Goal: Task Accomplishment & Management: Manage account settings

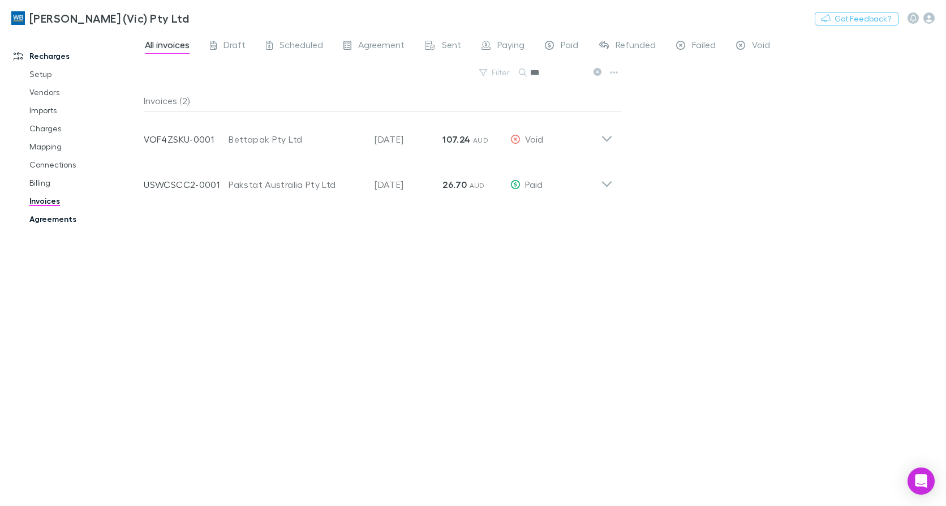
click at [58, 220] on link "Agreements" at bounding box center [84, 219] width 132 height 18
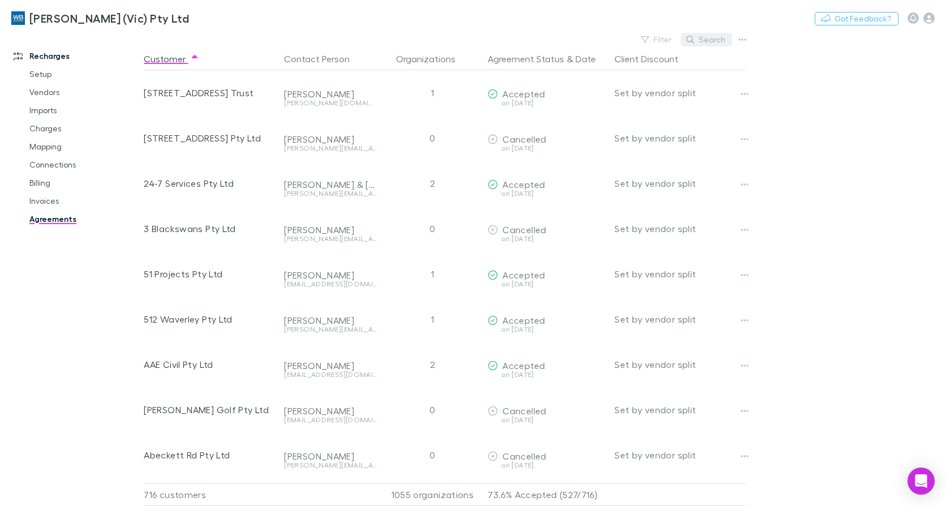
click at [720, 40] on button "Search" at bounding box center [705, 40] width 51 height 14
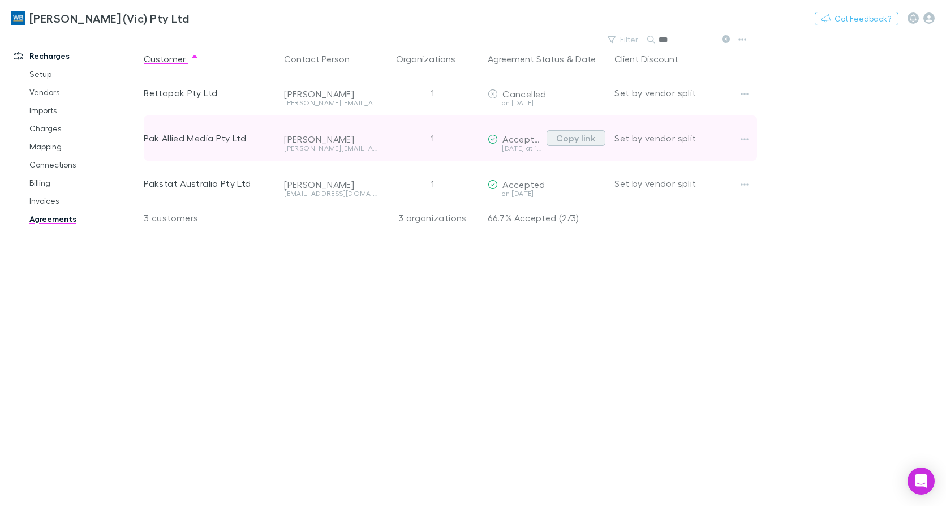
type input "***"
click at [562, 140] on button "Copy link" at bounding box center [575, 138] width 59 height 16
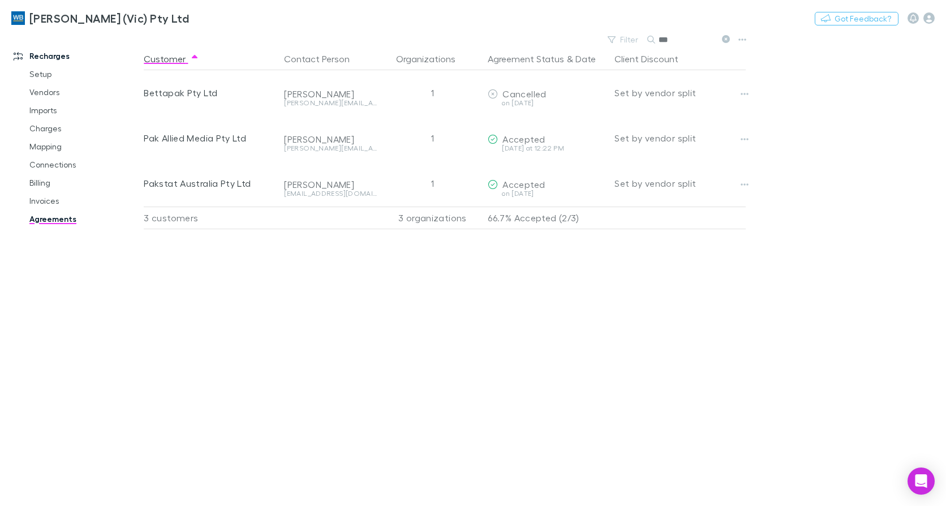
click at [728, 39] on icon at bounding box center [726, 39] width 8 height 8
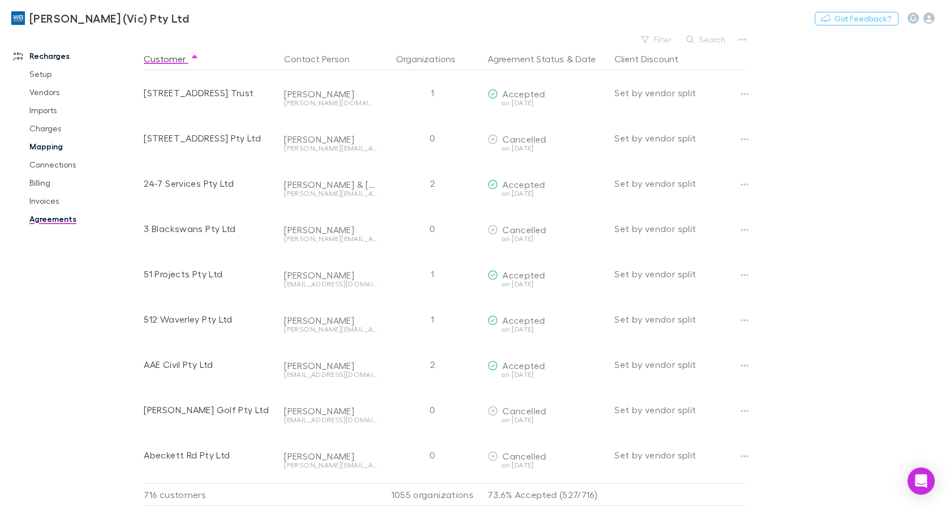
click at [41, 147] on link "Mapping" at bounding box center [84, 146] width 132 height 18
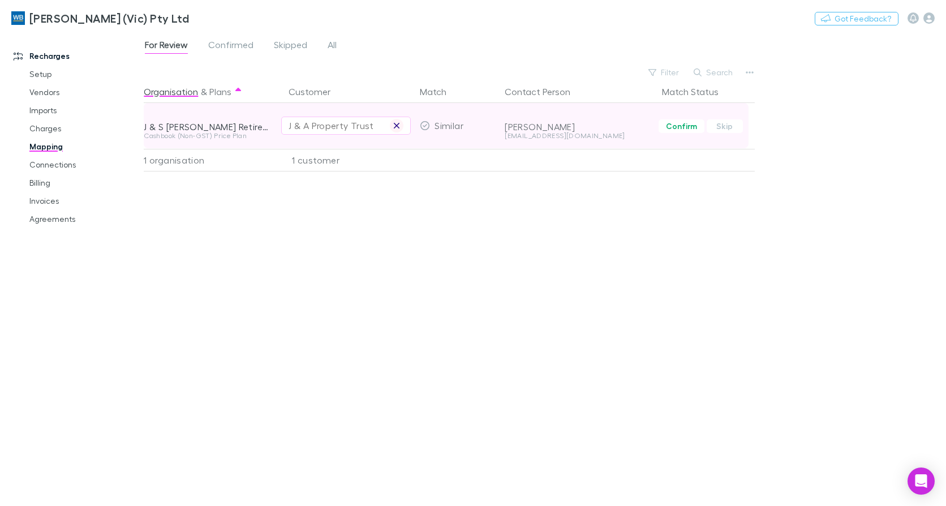
click at [395, 124] on icon "button" at bounding box center [397, 126] width 6 height 6
click at [313, 126] on div "Select a customer" at bounding box center [345, 126] width 115 height 14
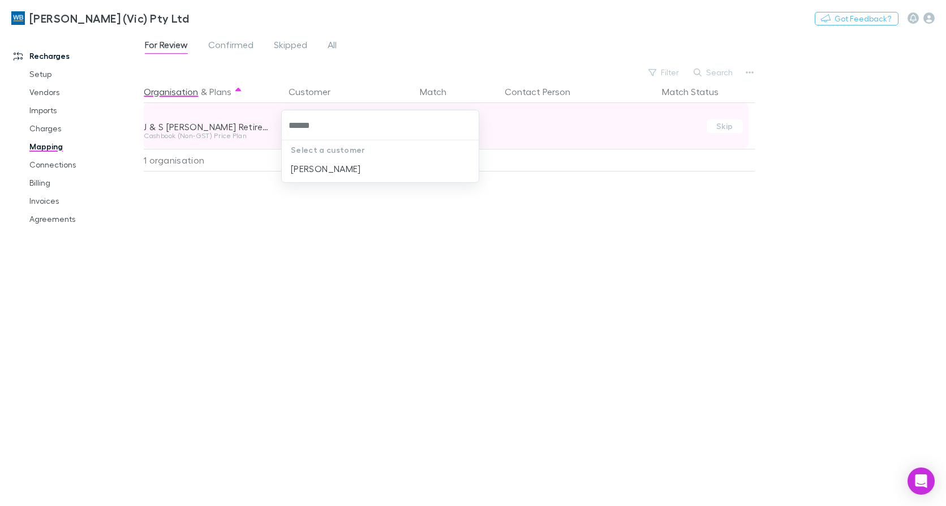
type input "*******"
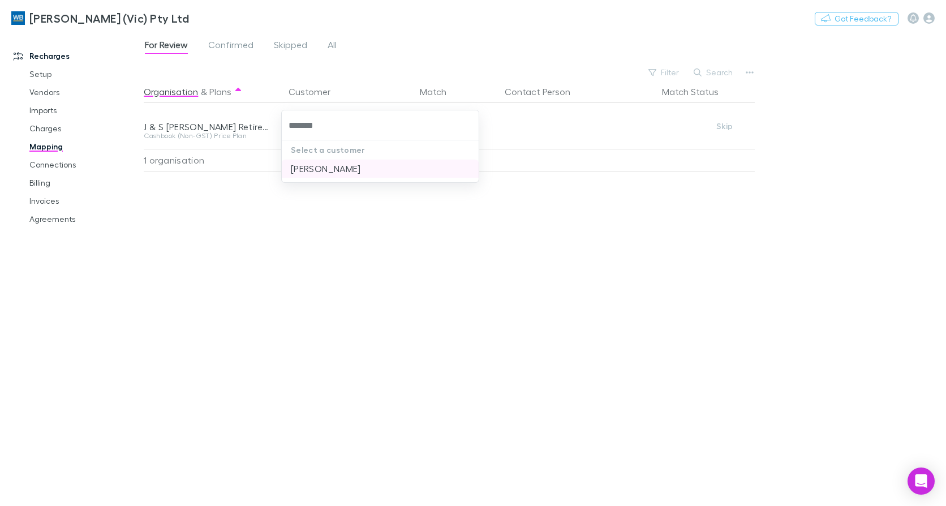
click at [337, 172] on li "Hammond, John" at bounding box center [380, 168] width 197 height 18
click at [50, 182] on link "Billing" at bounding box center [84, 183] width 132 height 18
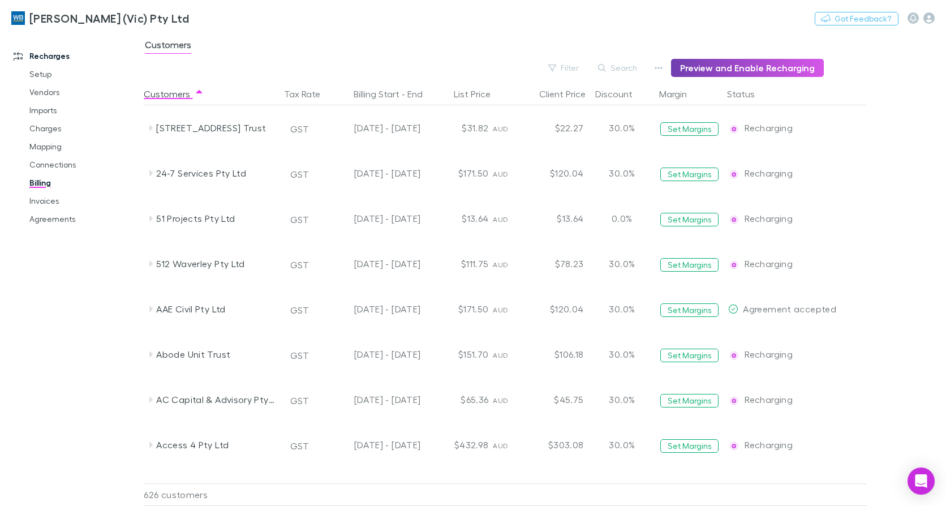
click at [713, 66] on button "Preview and Enable Recharging" at bounding box center [747, 68] width 153 height 18
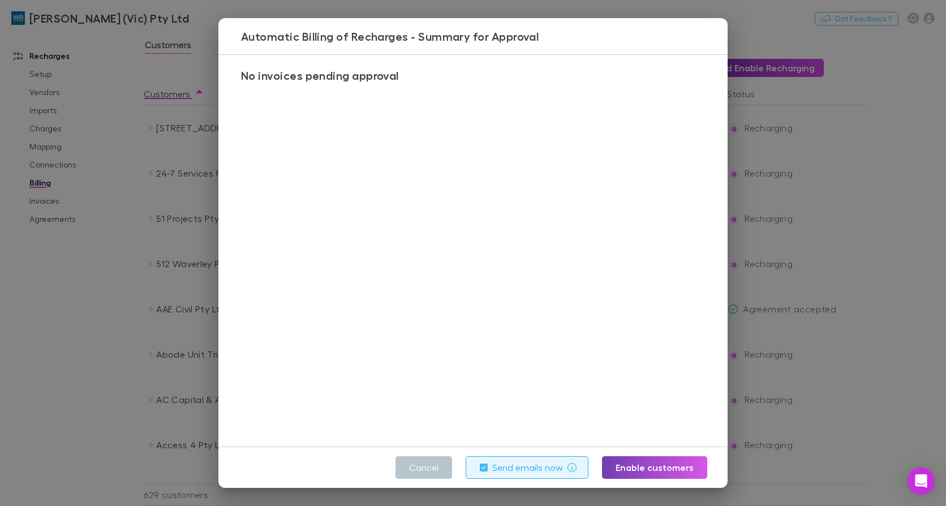
click at [649, 462] on button "Enable customers" at bounding box center [654, 467] width 105 height 23
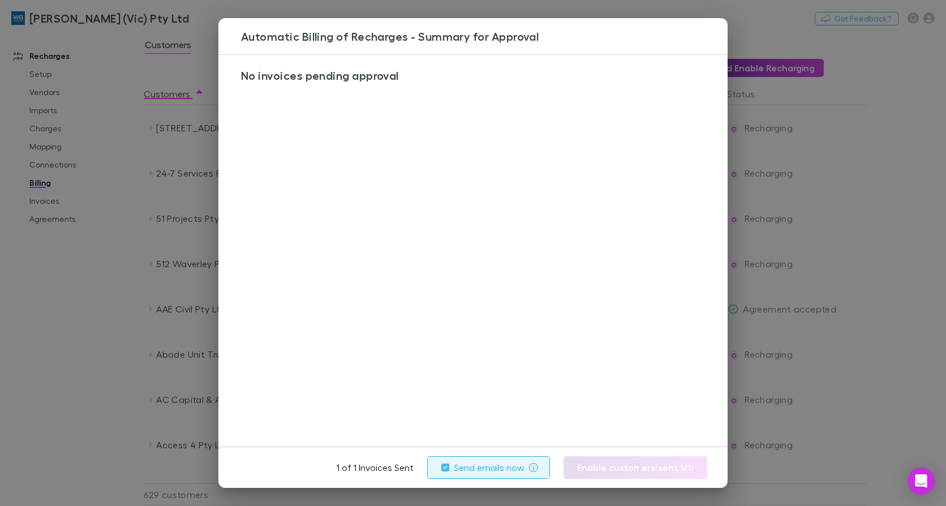
click at [65, 322] on div "Automatic Billing of Recharges - Summary for Approval No invoices pending appro…" at bounding box center [473, 253] width 946 height 506
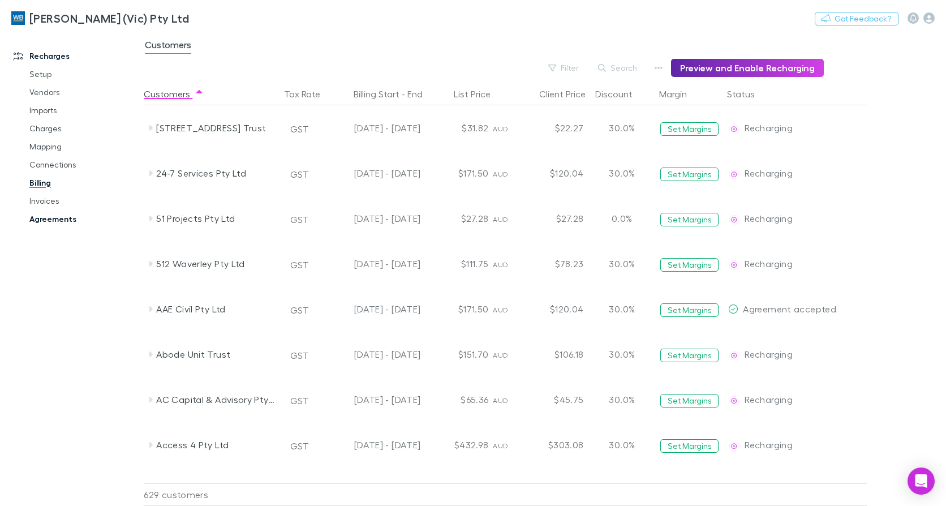
click at [51, 215] on link "Agreements" at bounding box center [84, 219] width 132 height 18
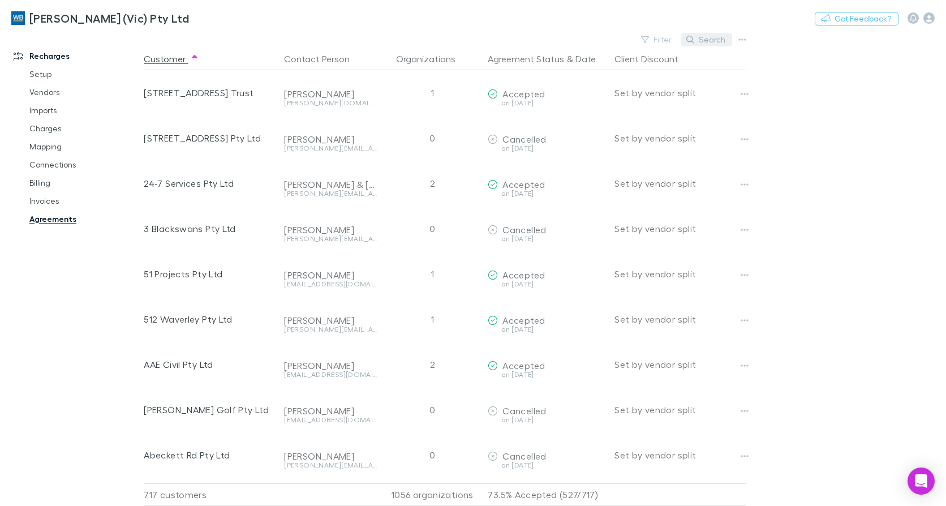
click at [700, 40] on button "Search" at bounding box center [705, 40] width 51 height 14
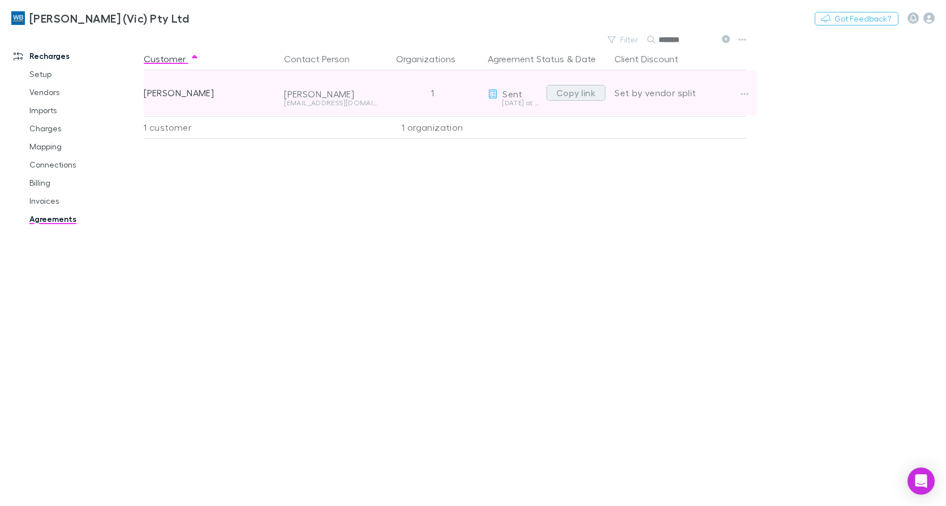
click at [577, 92] on button "Copy link" at bounding box center [575, 93] width 59 height 16
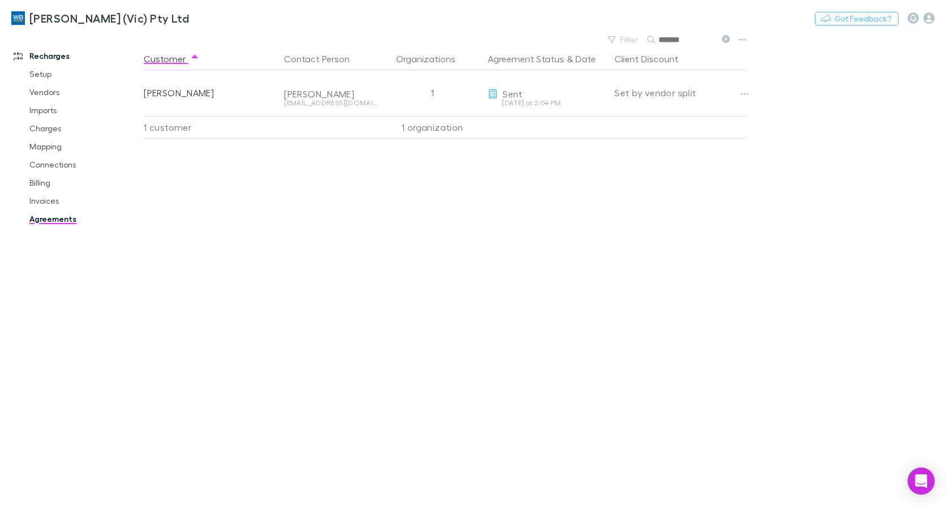
click at [722, 40] on icon at bounding box center [726, 39] width 8 height 8
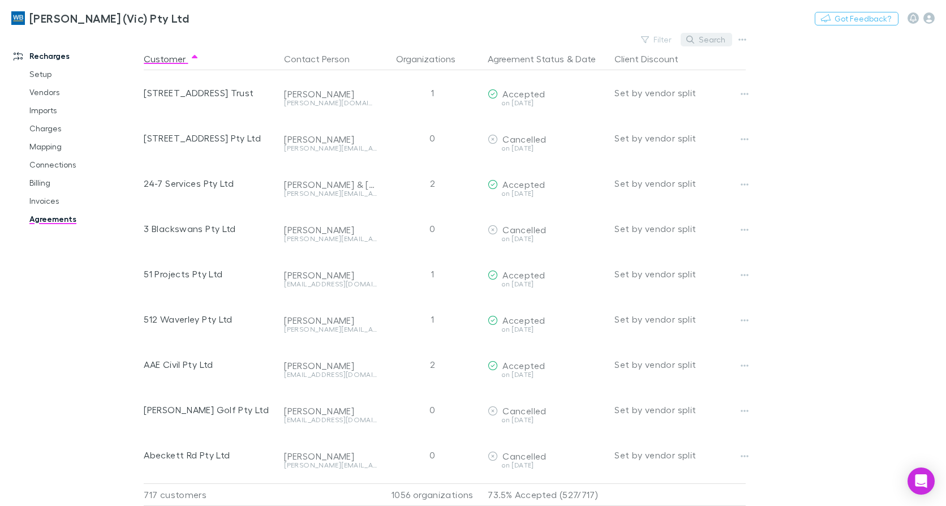
click at [694, 41] on icon "button" at bounding box center [690, 40] width 8 height 8
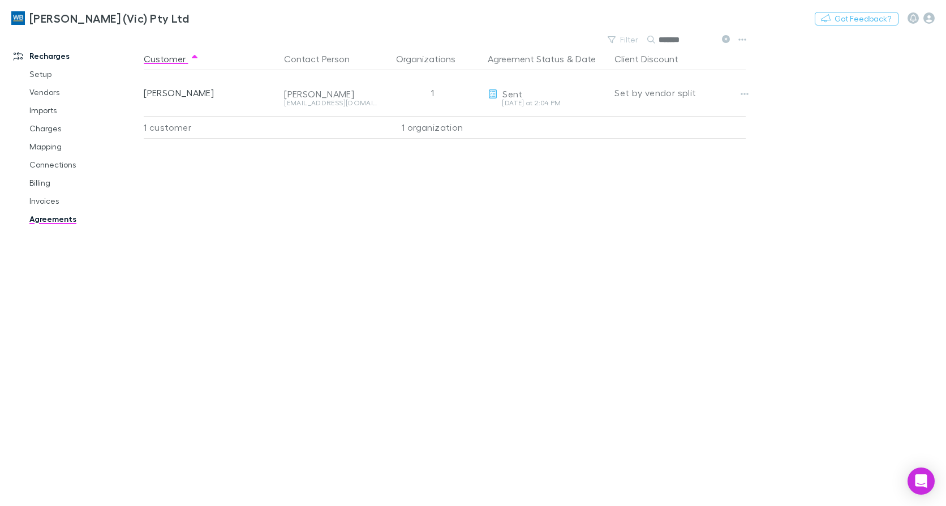
type input "*******"
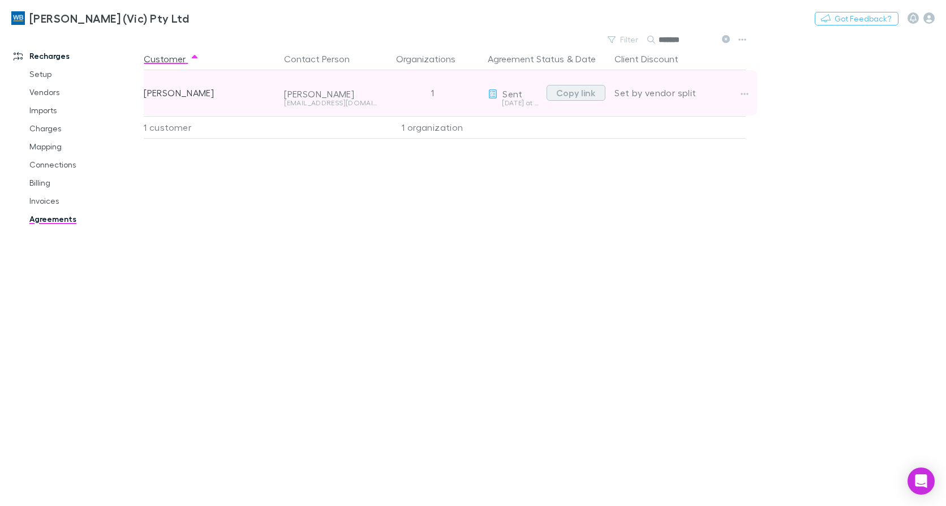
click at [571, 92] on button "Copy link" at bounding box center [575, 93] width 59 height 16
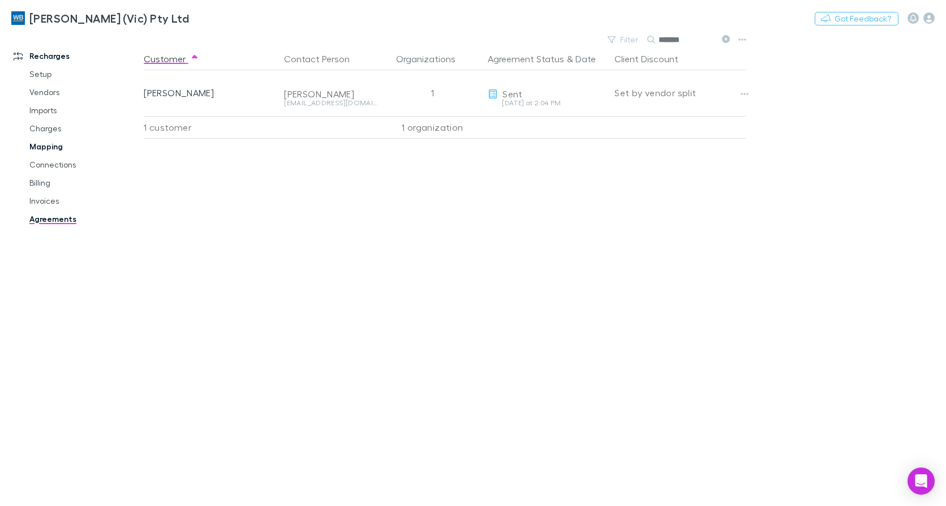
click at [39, 145] on link "Mapping" at bounding box center [84, 146] width 132 height 18
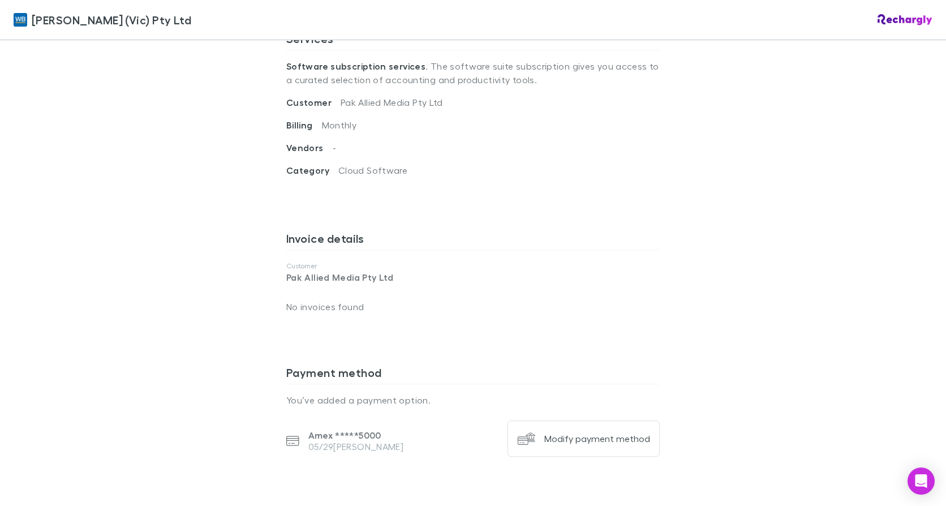
scroll to position [279, 0]
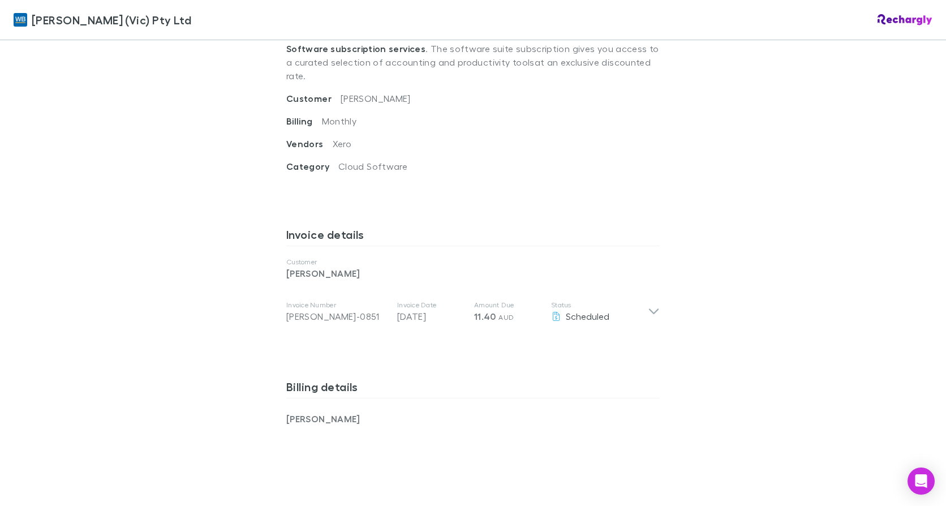
scroll to position [509, 0]
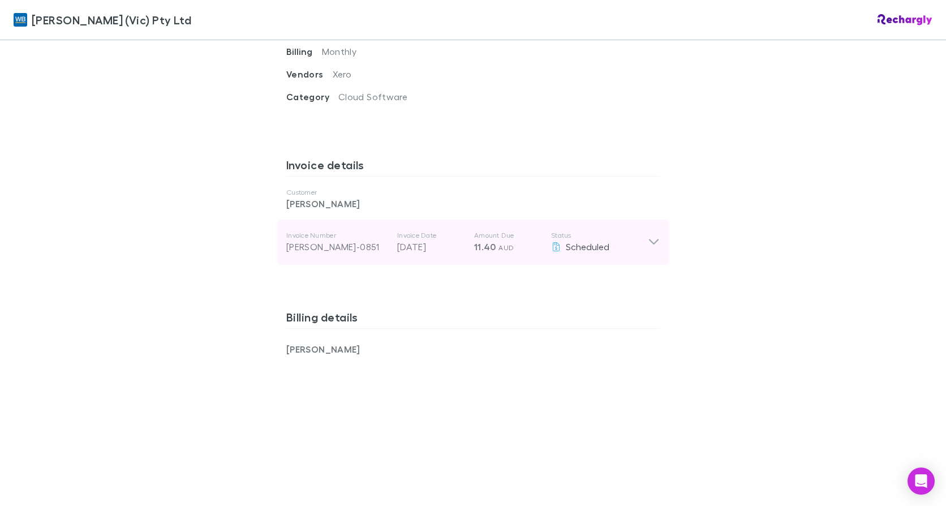
click at [648, 235] on icon at bounding box center [654, 242] width 12 height 14
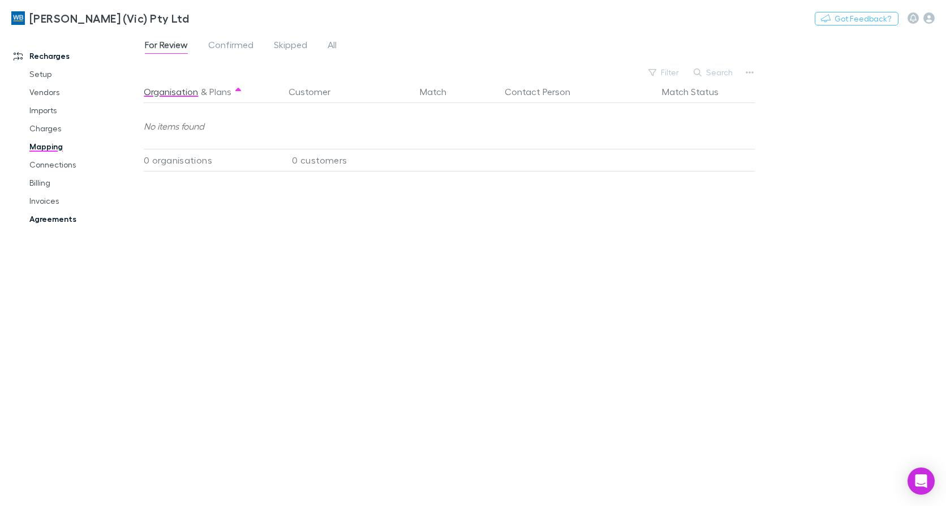
click at [49, 221] on link "Agreements" at bounding box center [84, 219] width 132 height 18
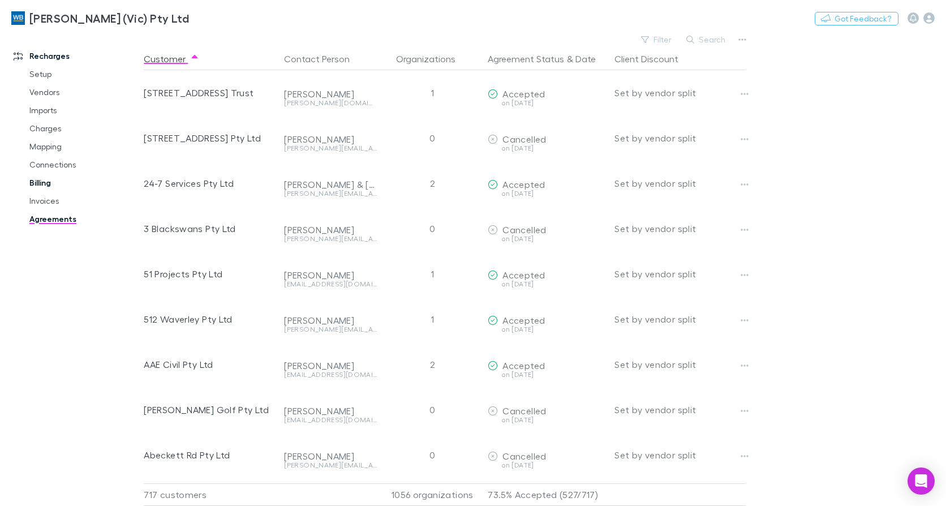
click at [35, 180] on link "Billing" at bounding box center [84, 183] width 132 height 18
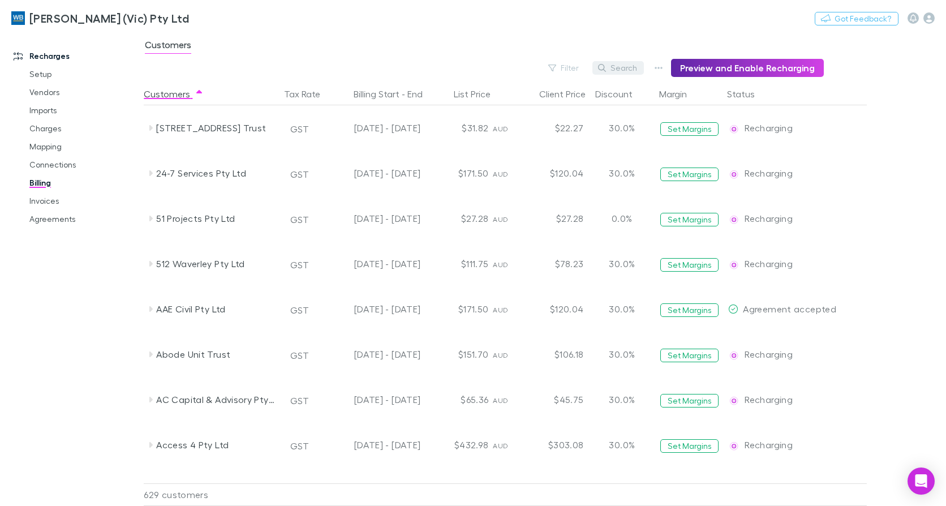
click at [631, 70] on button "Search" at bounding box center [617, 68] width 51 height 14
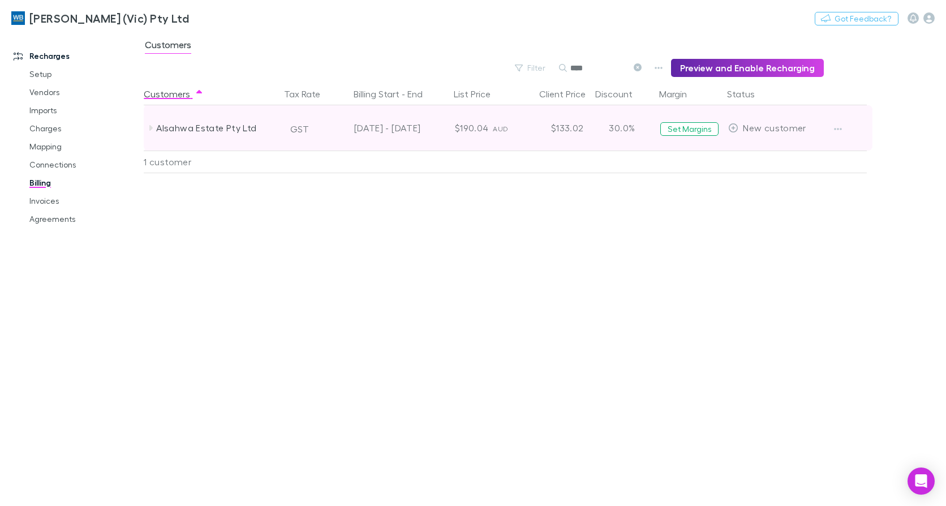
type input "****"
click at [153, 128] on icon at bounding box center [150, 127] width 9 height 9
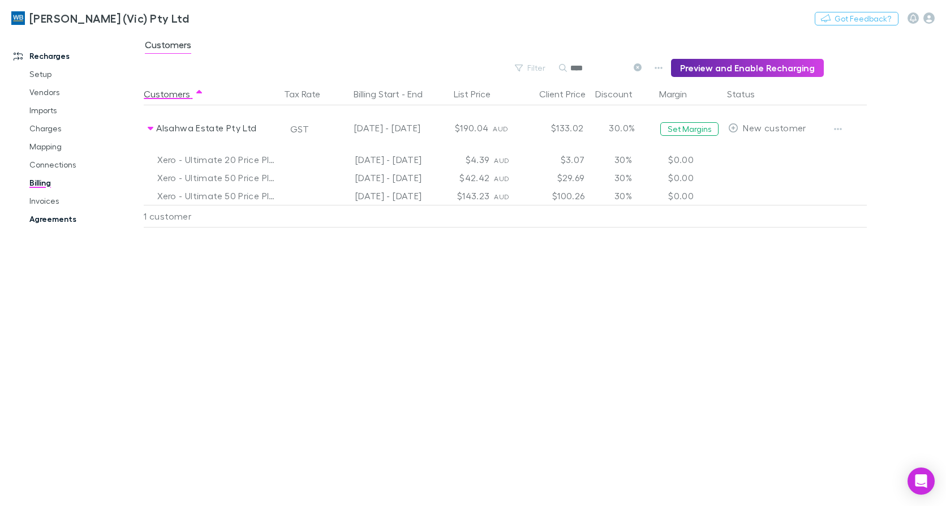
click at [46, 219] on link "Agreements" at bounding box center [84, 219] width 132 height 18
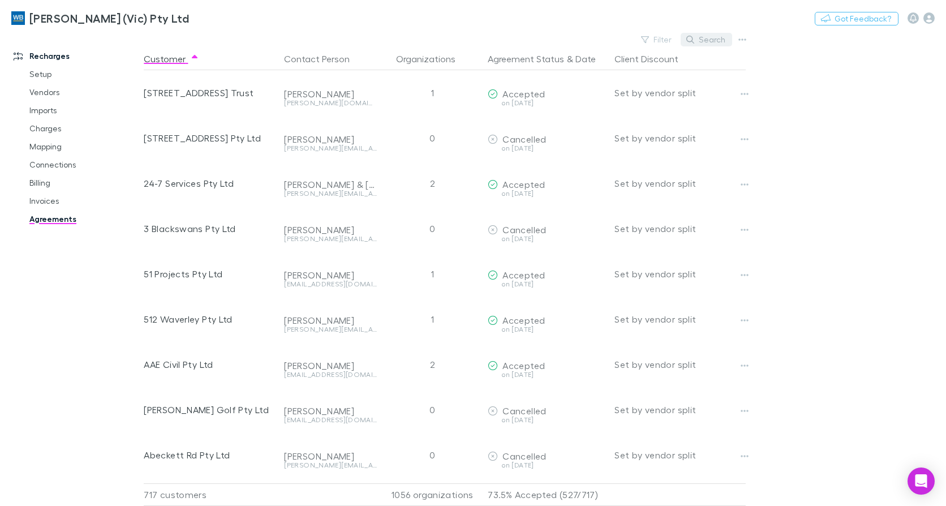
click at [712, 39] on button "Search" at bounding box center [705, 40] width 51 height 14
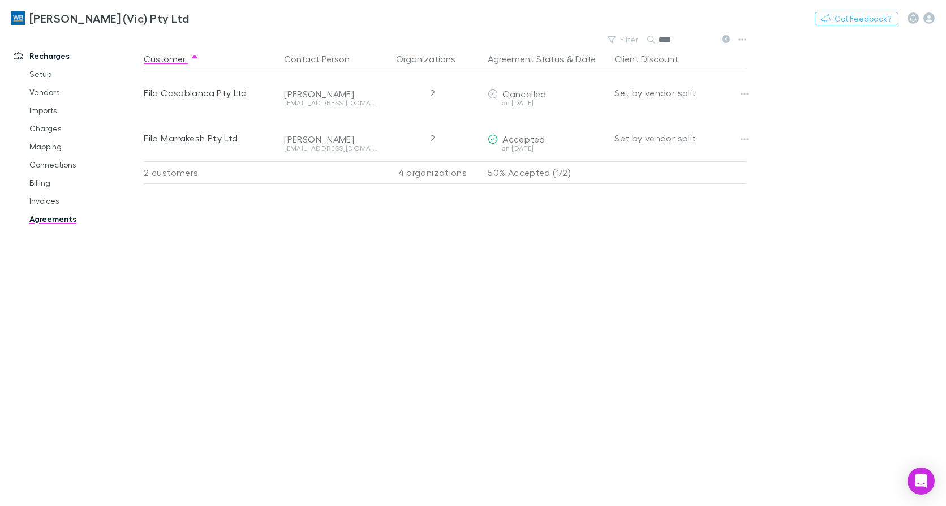
type input "****"
click at [725, 37] on icon at bounding box center [726, 39] width 8 height 8
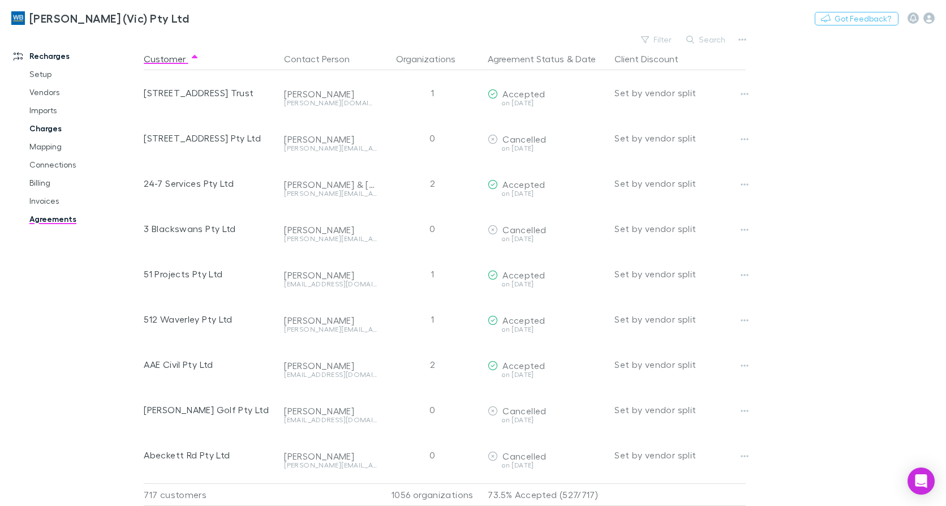
drag, startPoint x: 46, startPoint y: 106, endPoint x: 78, endPoint y: 127, distance: 38.4
click at [46, 106] on link "Imports" at bounding box center [84, 110] width 132 height 18
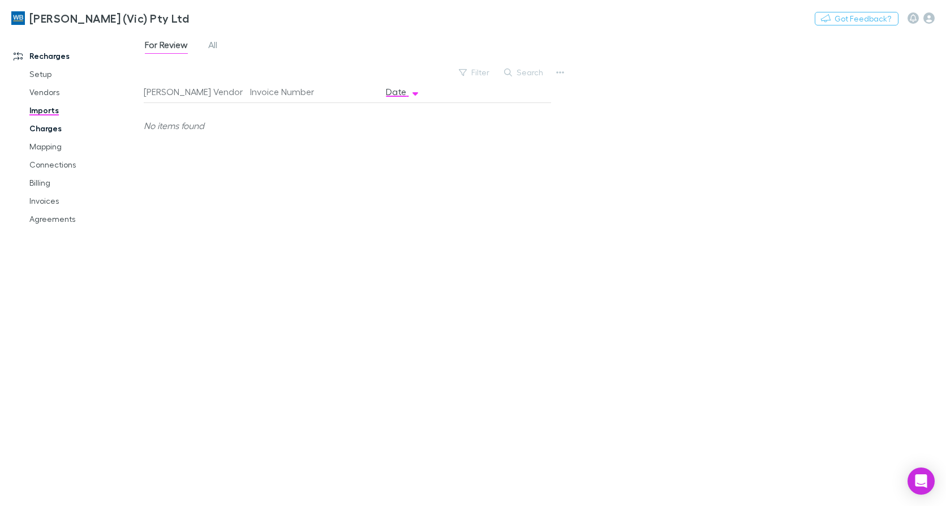
click at [33, 131] on link "Charges" at bounding box center [84, 128] width 132 height 18
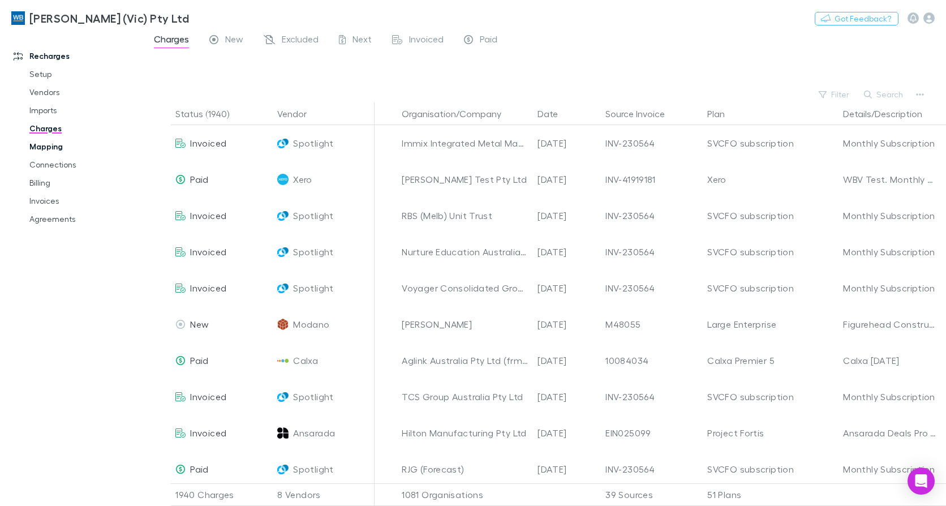
click at [54, 139] on link "Mapping" at bounding box center [84, 146] width 132 height 18
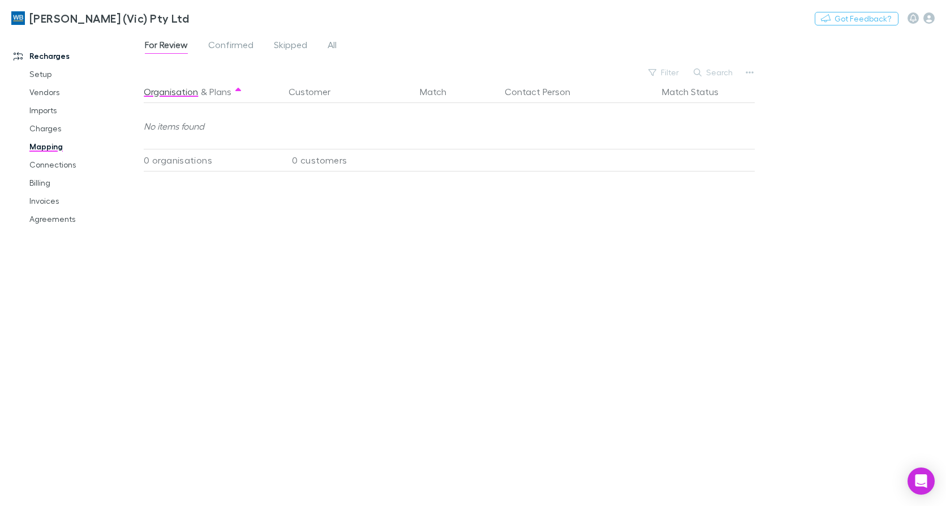
click at [49, 144] on link "Mapping" at bounding box center [84, 146] width 132 height 18
click at [54, 219] on link "Agreements" at bounding box center [84, 219] width 132 height 18
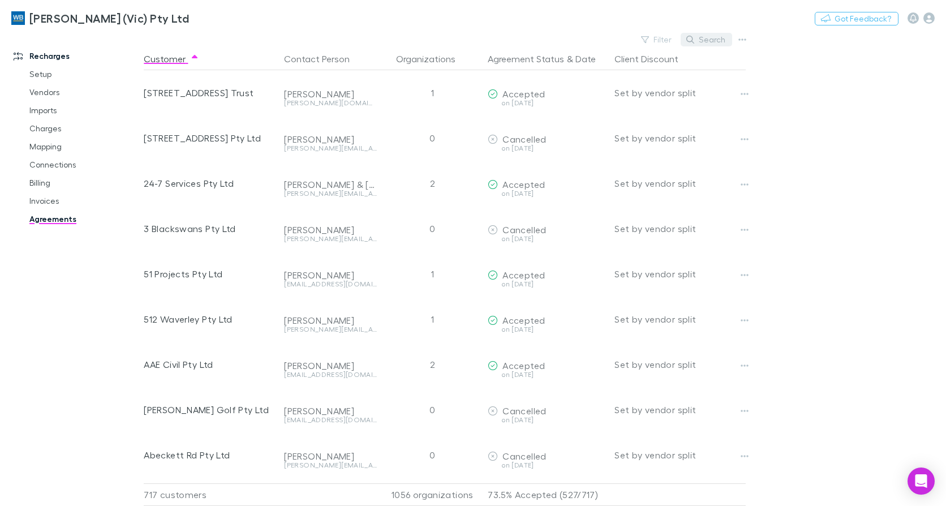
click at [719, 45] on button "Search" at bounding box center [705, 40] width 51 height 14
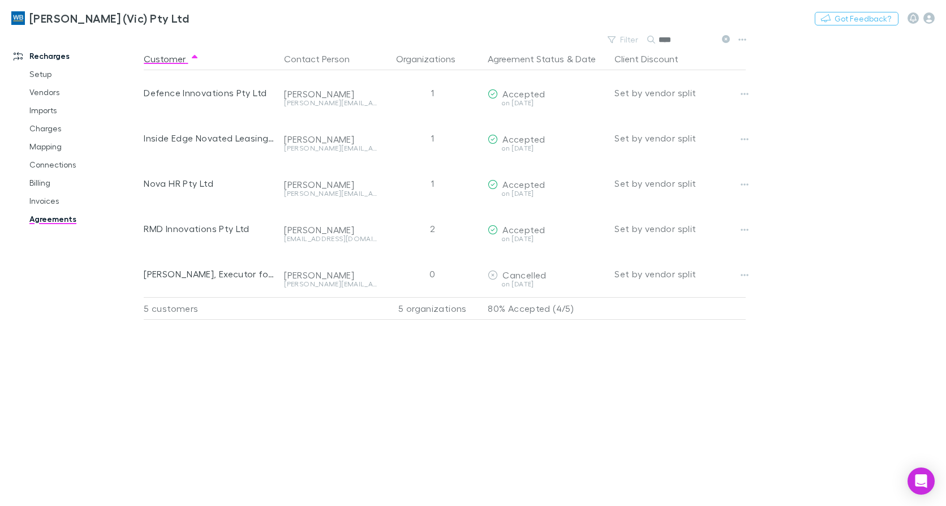
type input "****"
click at [40, 128] on link "Charges" at bounding box center [84, 128] width 132 height 18
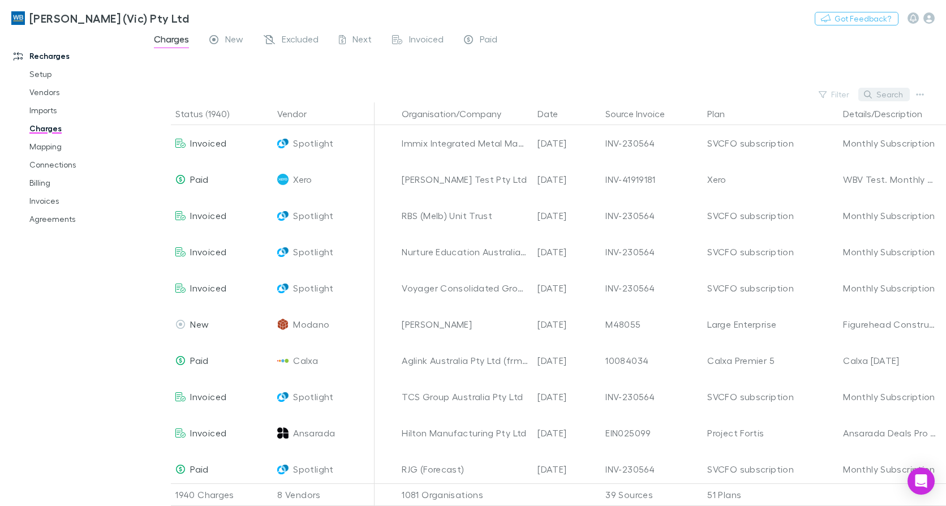
click at [889, 94] on button "Search" at bounding box center [883, 95] width 51 height 14
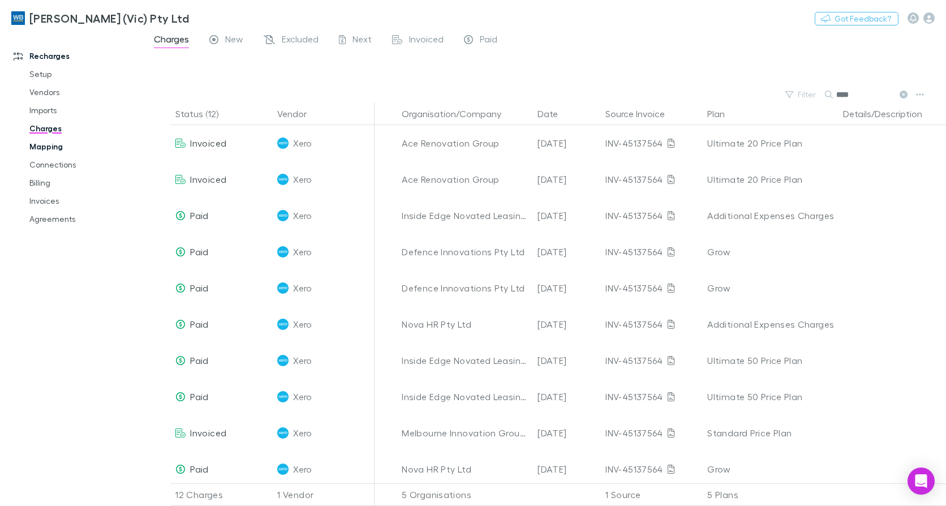
type input "****"
click at [46, 145] on link "Mapping" at bounding box center [84, 146] width 132 height 18
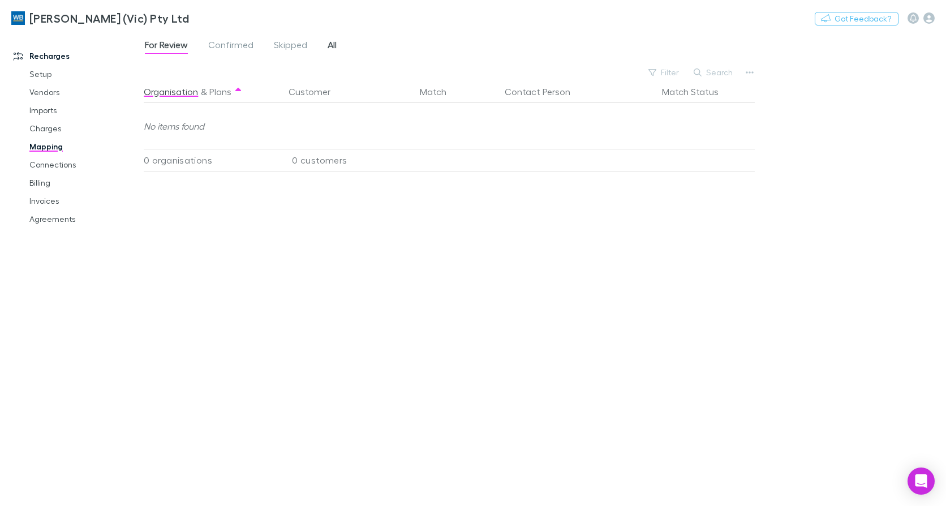
click at [334, 40] on span "All" at bounding box center [331, 46] width 9 height 15
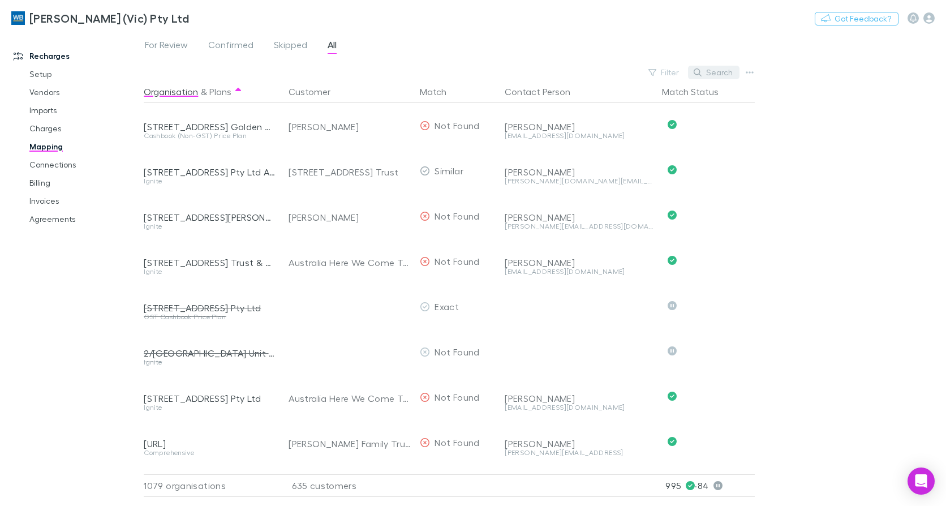
click at [721, 74] on button "Search" at bounding box center [713, 73] width 51 height 14
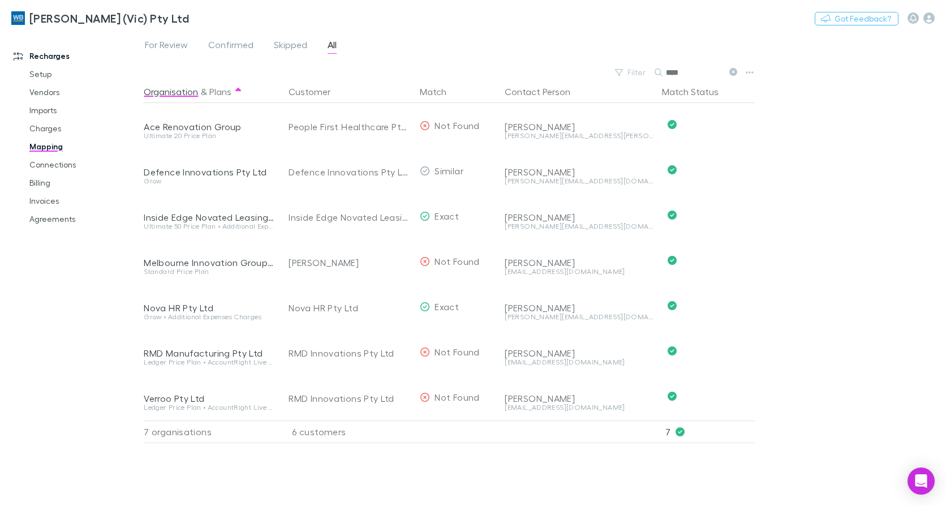
type input "****"
click at [287, 44] on span "Skipped" at bounding box center [290, 46] width 33 height 15
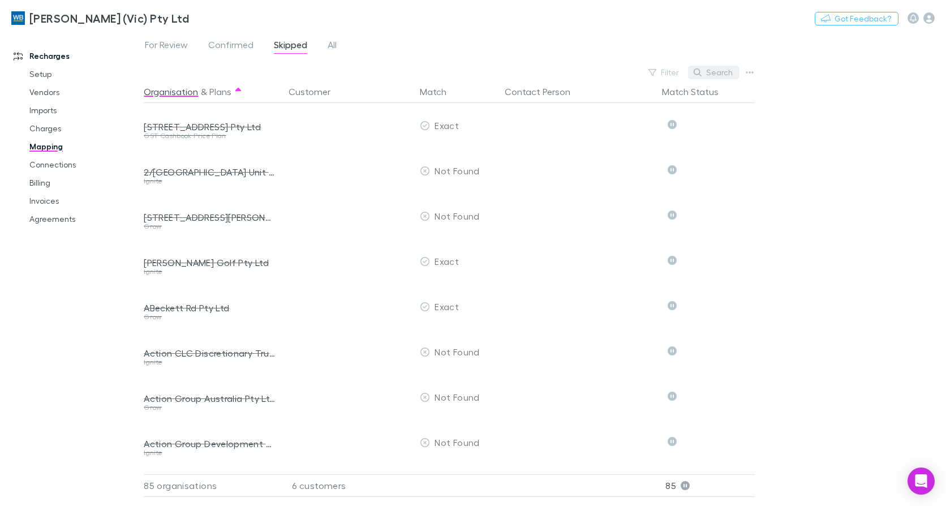
click at [727, 75] on button "Search" at bounding box center [713, 73] width 51 height 14
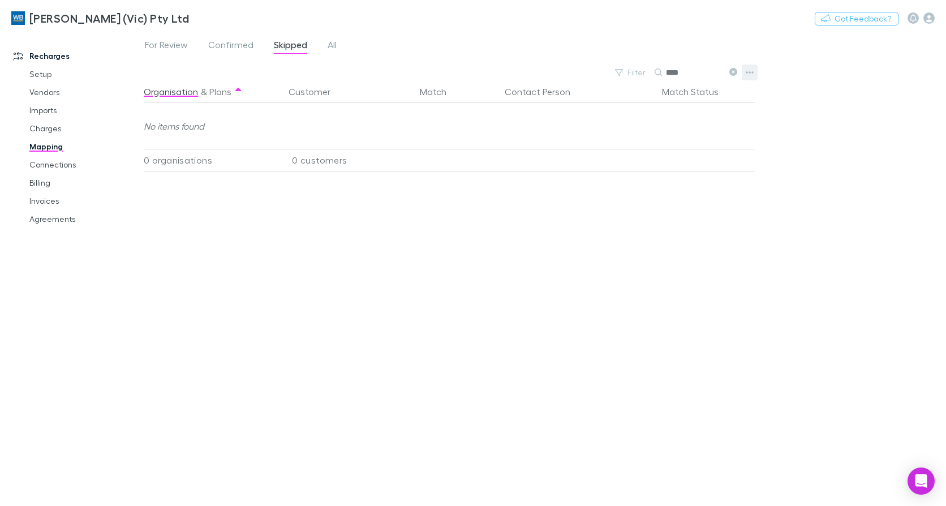
type input "****"
click at [743, 71] on button "button" at bounding box center [749, 72] width 16 height 16
click at [165, 39] on div at bounding box center [473, 253] width 946 height 506
click at [162, 44] on div at bounding box center [473, 253] width 946 height 506
click at [733, 73] on div at bounding box center [473, 253] width 946 height 506
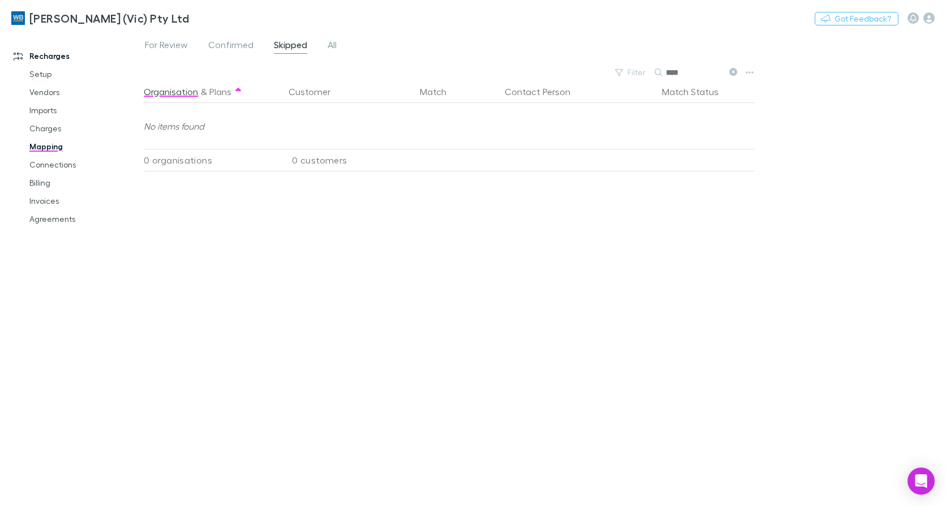
click at [46, 218] on div at bounding box center [473, 253] width 946 height 506
click at [167, 44] on span "For Review" at bounding box center [166, 46] width 43 height 15
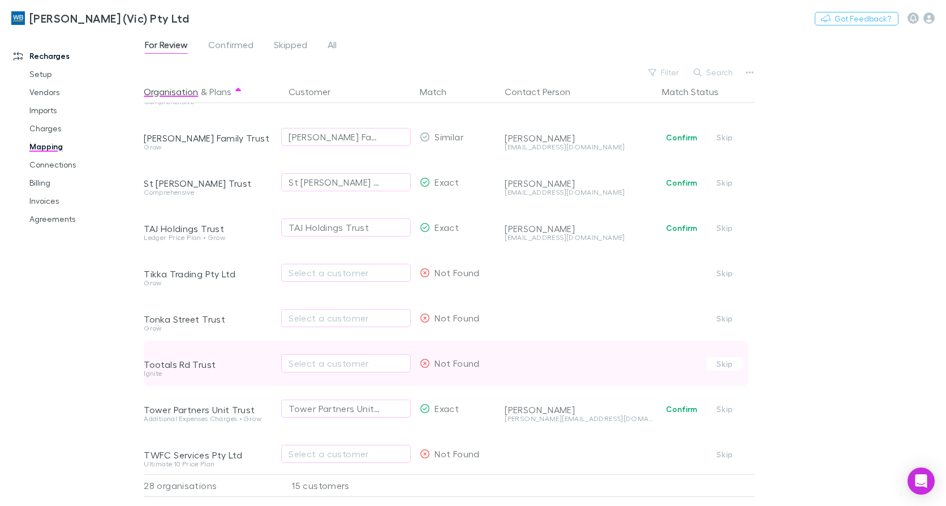
scroll to position [735, 0]
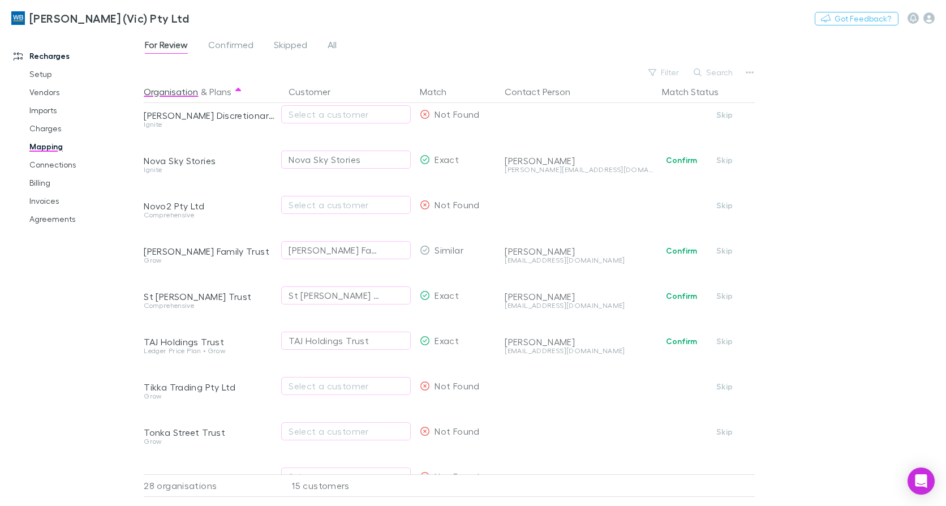
drag, startPoint x: 693, startPoint y: 160, endPoint x: 84, endPoint y: 152, distance: 608.6
click at [693, 160] on button "Confirm" at bounding box center [681, 160] width 46 height 14
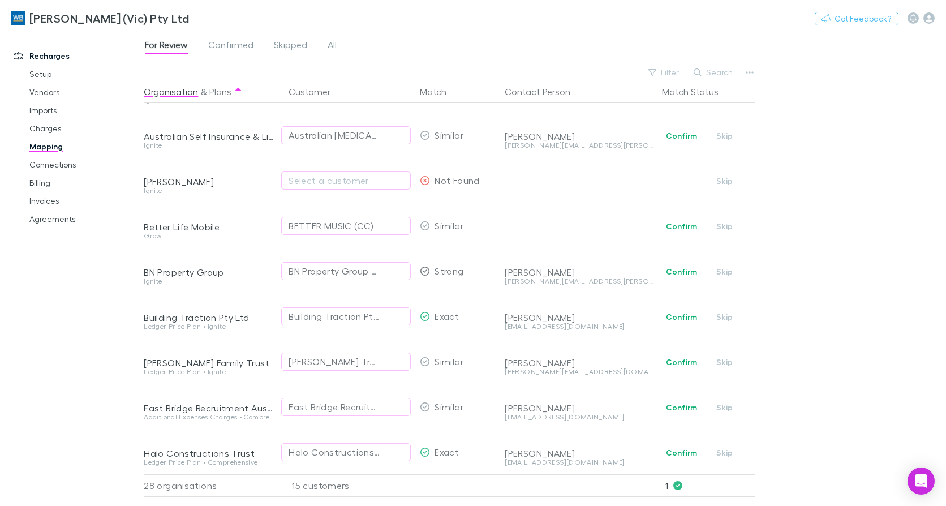
scroll to position [57, 0]
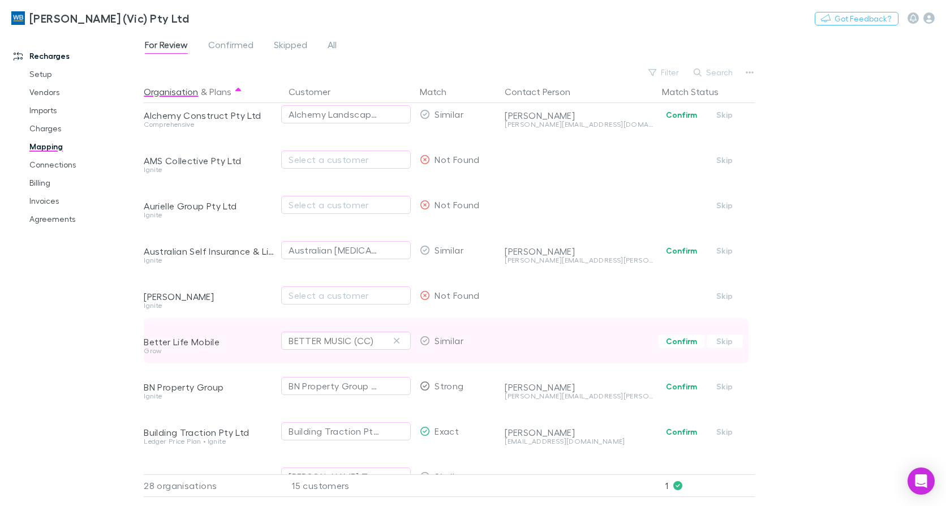
drag, startPoint x: 397, startPoint y: 342, endPoint x: 350, endPoint y: 347, distance: 47.7
click at [397, 342] on icon "button" at bounding box center [396, 340] width 7 height 9
click at [327, 339] on div "Select a customer" at bounding box center [345, 341] width 115 height 14
type input "******"
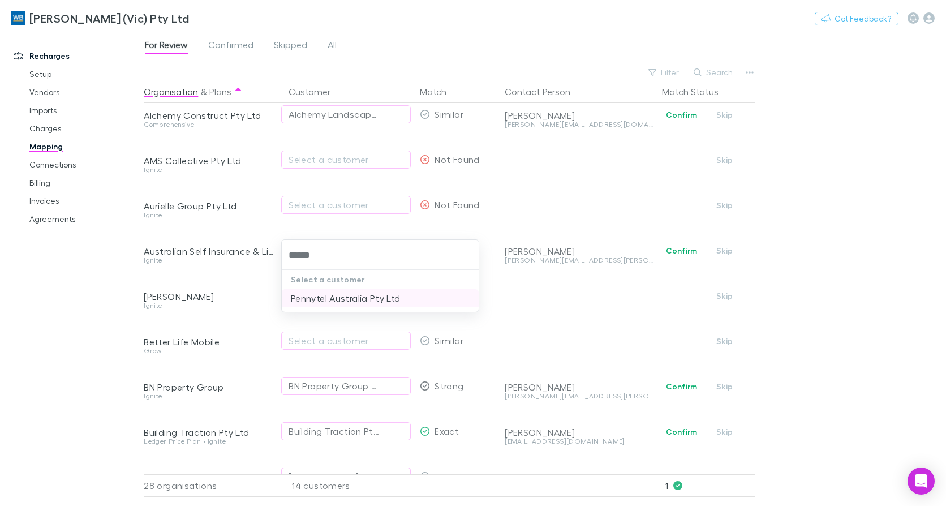
click at [347, 301] on li "Pennytel Australia Pty Ltd" at bounding box center [380, 298] width 197 height 18
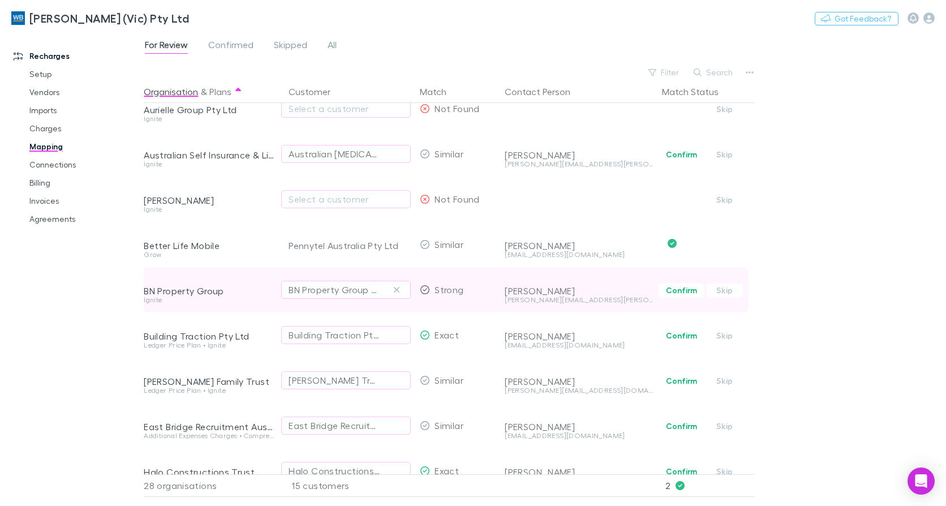
scroll to position [226, 0]
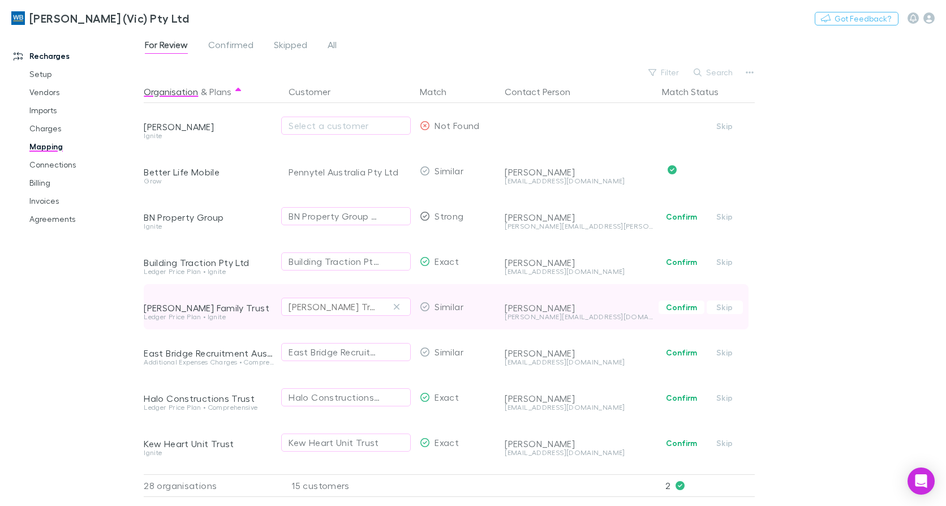
drag, startPoint x: 395, startPoint y: 306, endPoint x: 322, endPoint y: 309, distance: 73.0
click at [395, 306] on icon "button" at bounding box center [396, 306] width 7 height 9
click at [320, 305] on div "Select a customer" at bounding box center [345, 307] width 115 height 14
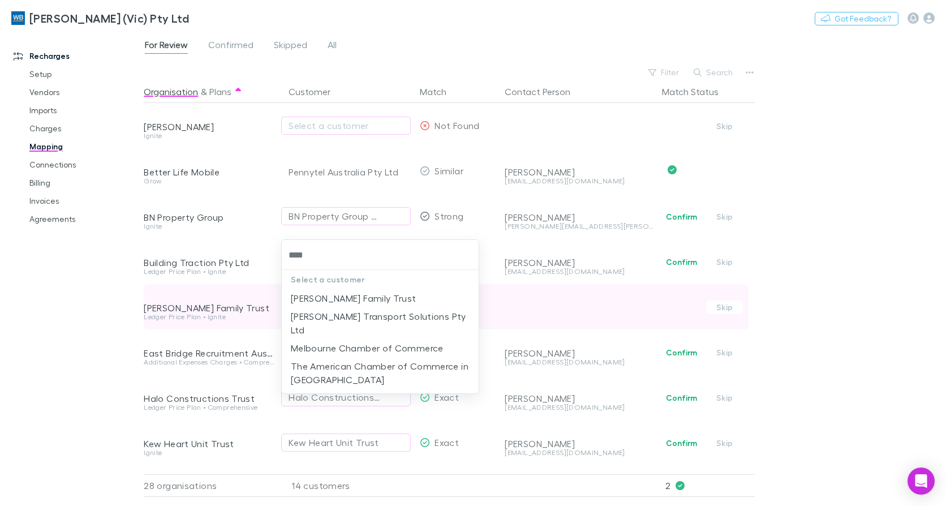
type input "*****"
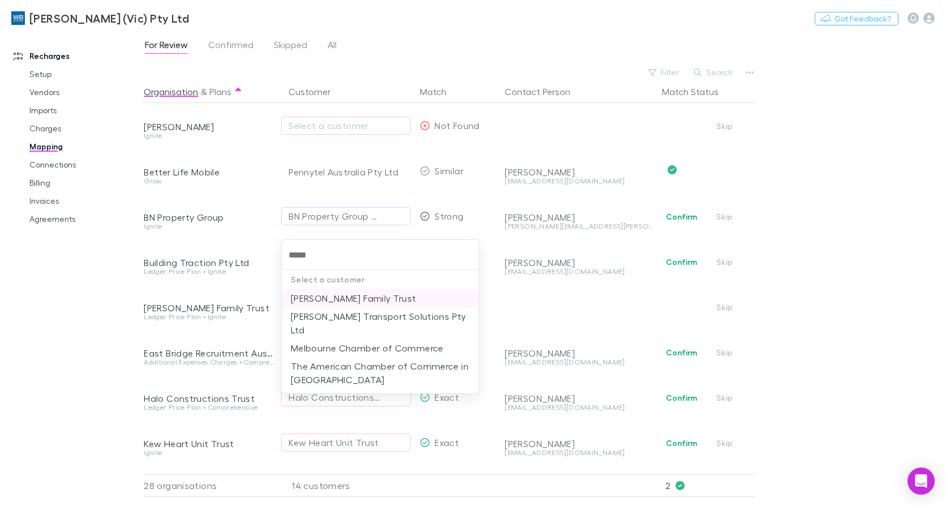
click at [387, 297] on li "Chambers Family Trust" at bounding box center [380, 298] width 197 height 18
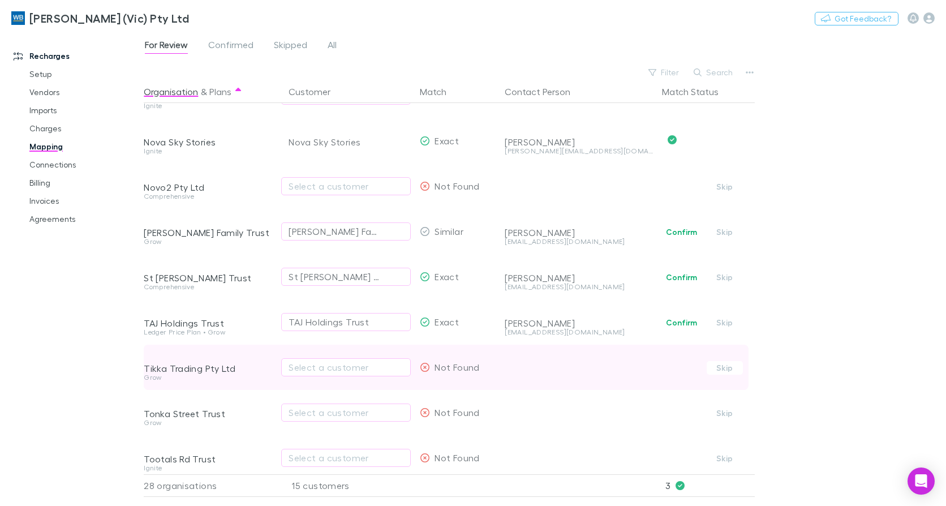
scroll to position [848, 0]
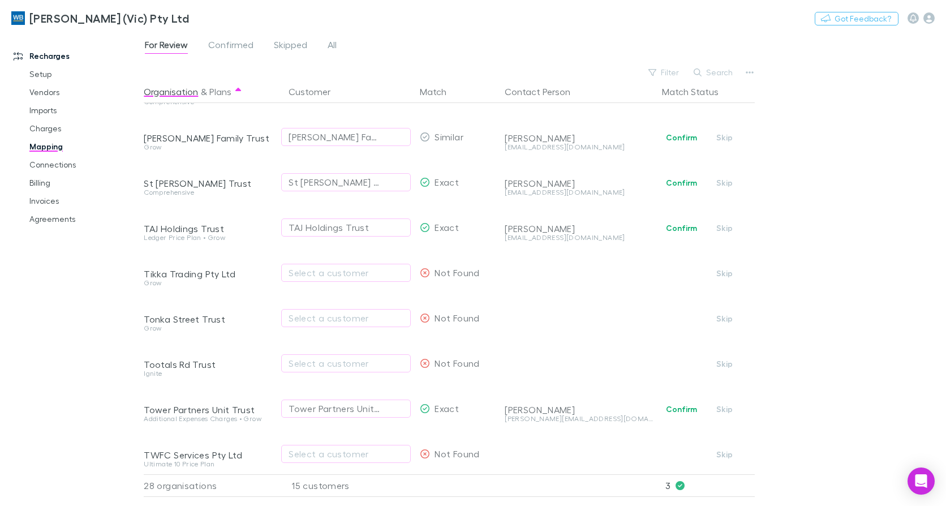
drag, startPoint x: 683, startPoint y: 404, endPoint x: 10, endPoint y: 308, distance: 679.3
click at [683, 404] on button "Confirm" at bounding box center [681, 409] width 46 height 14
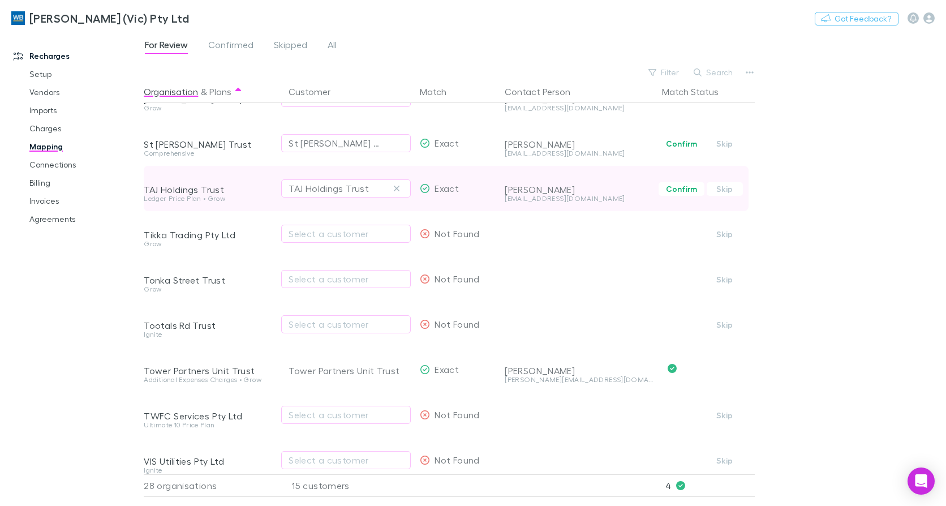
scroll to position [905, 0]
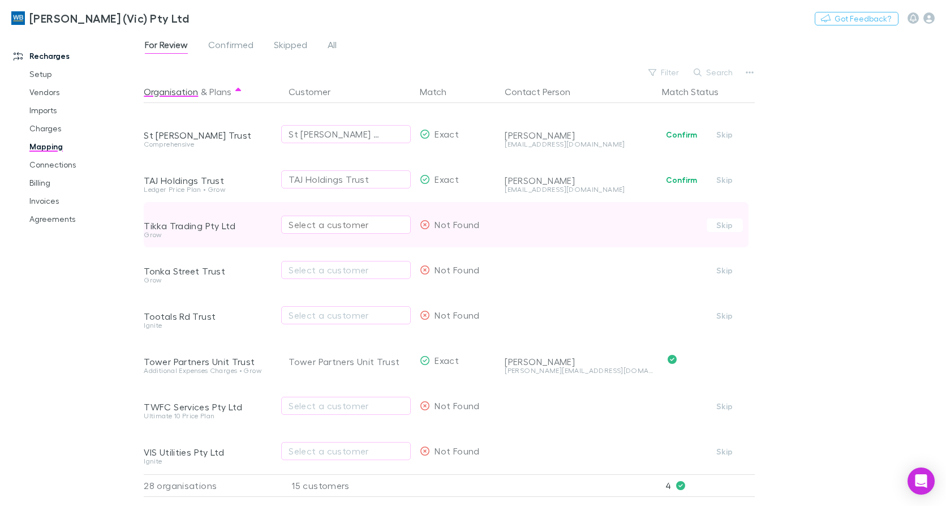
click at [316, 218] on div "Select a customer" at bounding box center [345, 225] width 115 height 14
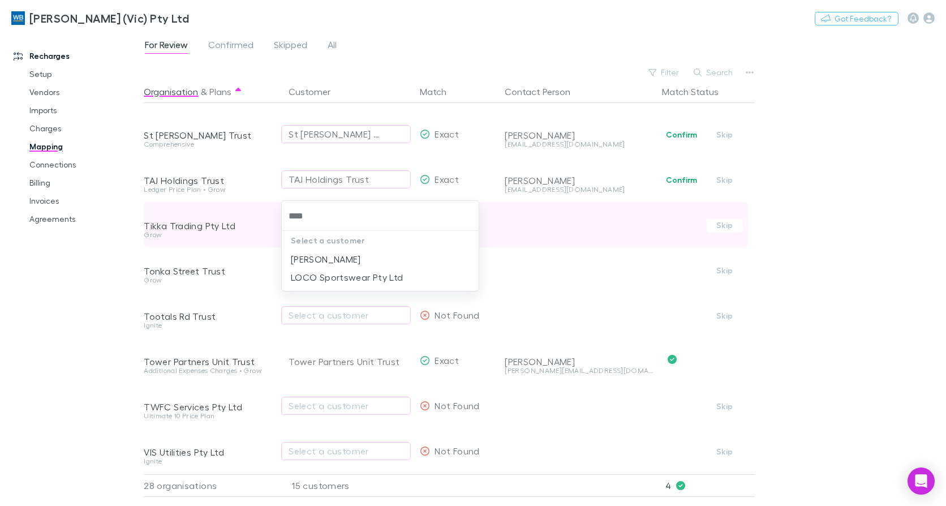
type input "*****"
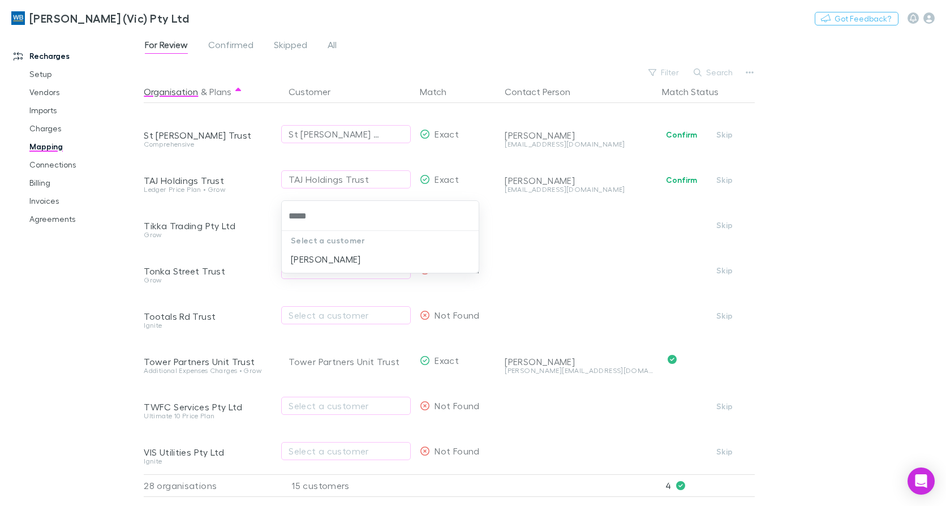
drag, startPoint x: 318, startPoint y: 216, endPoint x: 248, endPoint y: 213, distance: 69.6
click at [248, 213] on div "***** Select a customer Corrine Sweeney" at bounding box center [473, 253] width 946 height 506
type input "*"
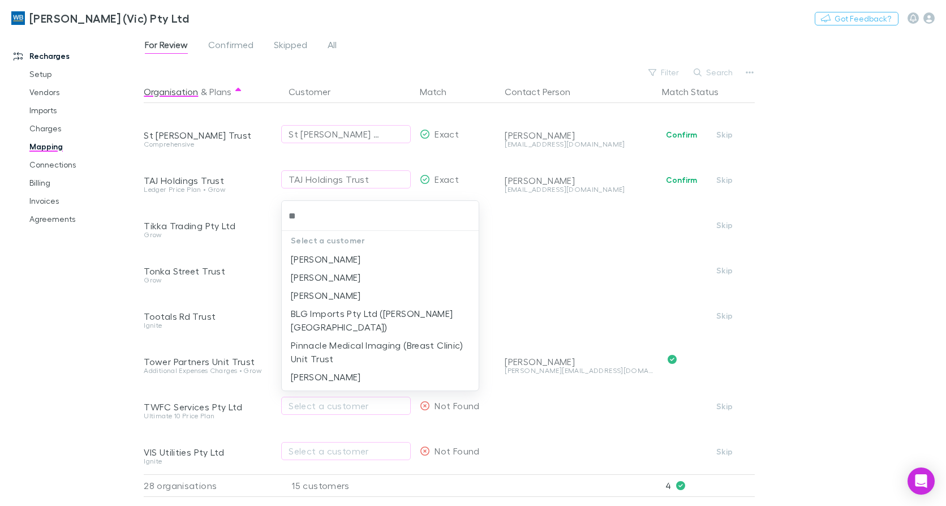
type input "*"
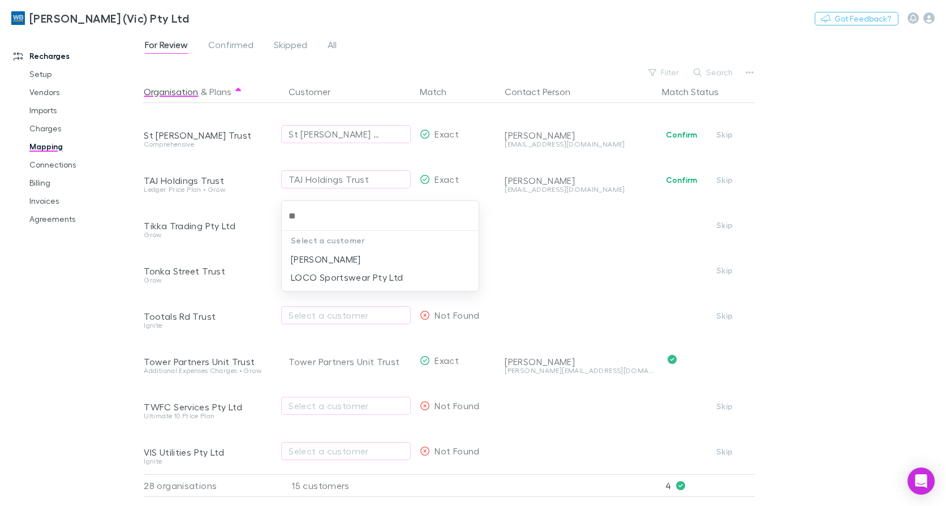
type input "*"
type input "****"
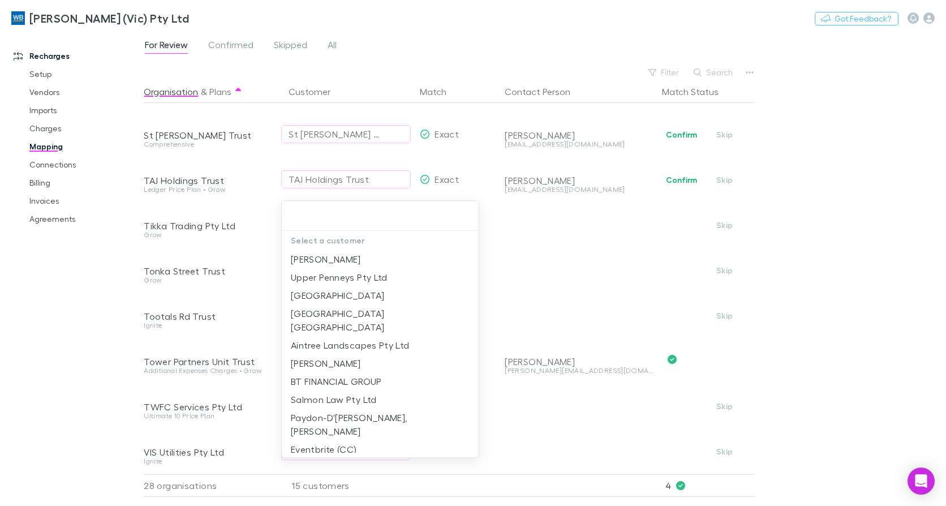
click at [365, 269] on div "Christine Li Upper Penneys Pty Ltd Campari House Sheraton Grand Mirage Resort G…" at bounding box center [380, 353] width 197 height 207
click at [351, 216] on input "text" at bounding box center [380, 215] width 188 height 21
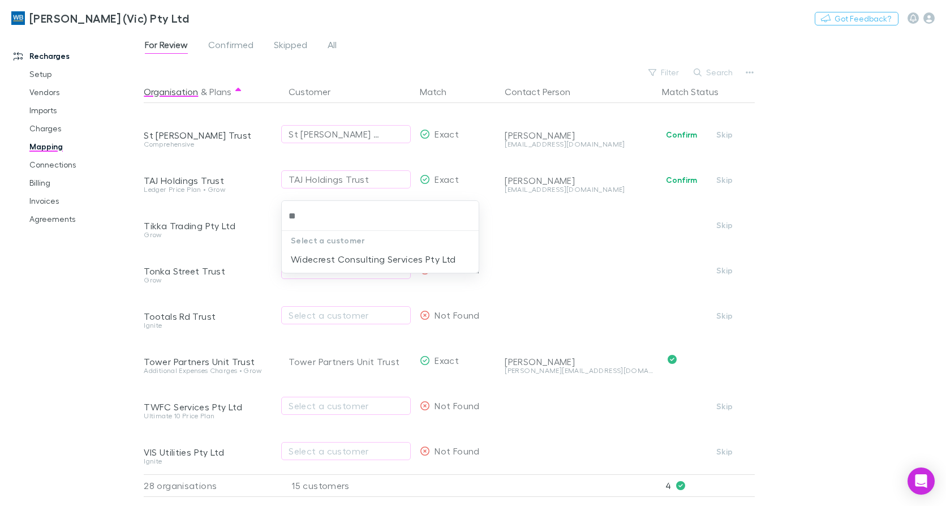
type input "***"
click at [344, 261] on li "Widecrest Consulting Services Pty Ltd" at bounding box center [380, 259] width 197 height 18
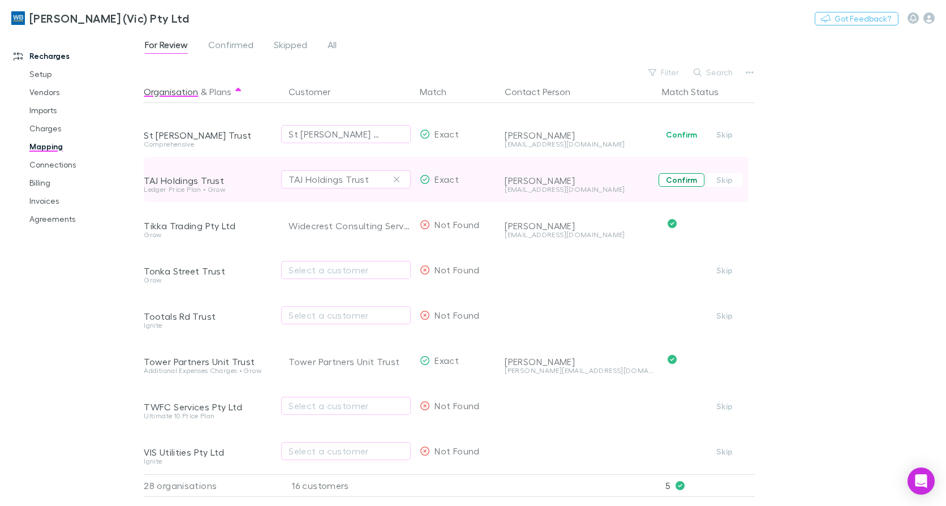
click at [696, 173] on button "Confirm" at bounding box center [681, 180] width 46 height 14
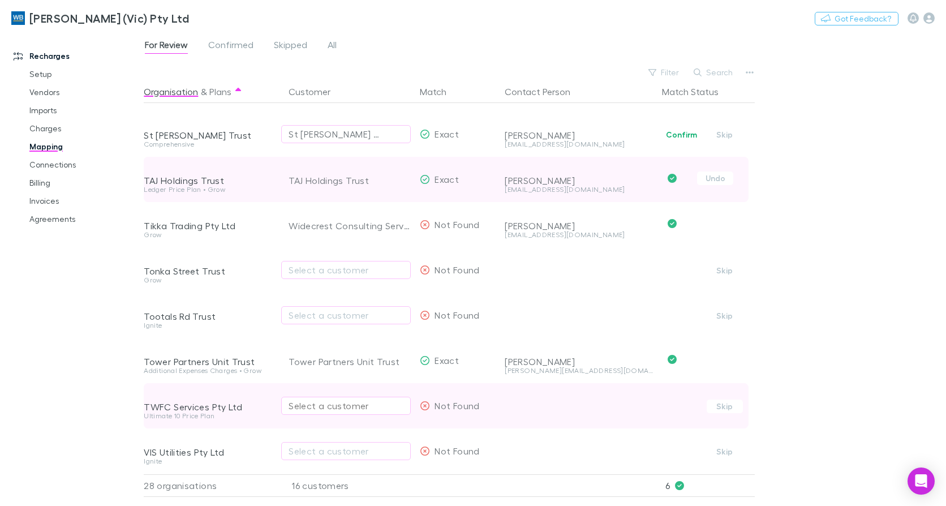
click at [317, 399] on div "Select a customer" at bounding box center [345, 406] width 115 height 14
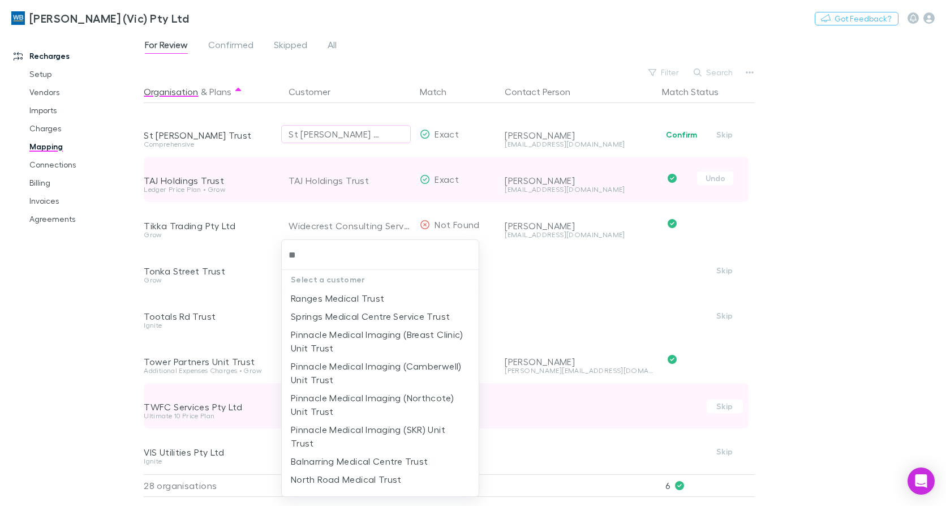
type input "***"
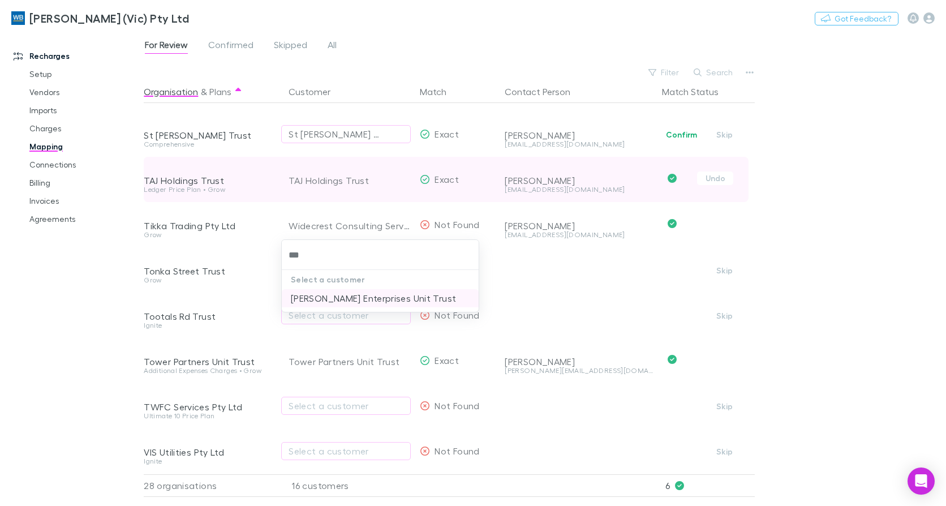
click at [364, 302] on li "[PERSON_NAME] Enterprises Unit Trust" at bounding box center [380, 298] width 197 height 18
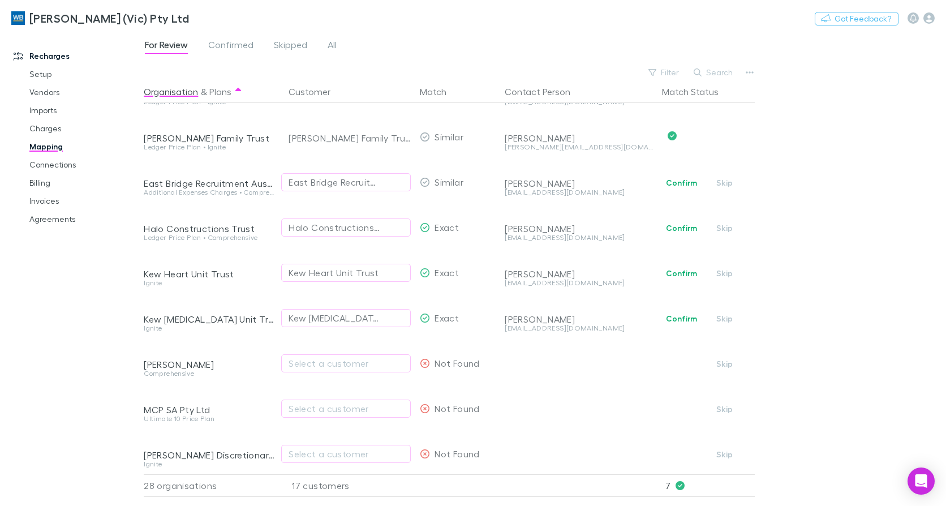
scroll to position [170, 0]
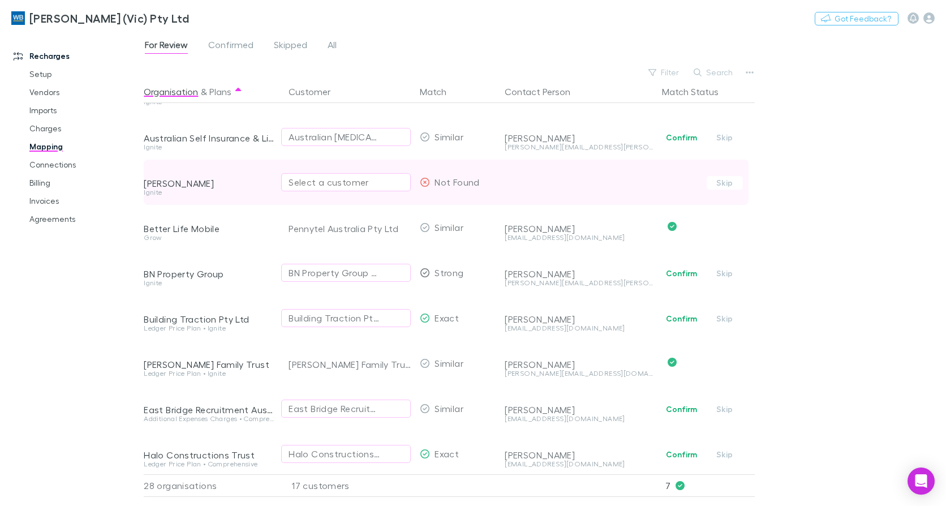
click at [310, 185] on div "Select a customer" at bounding box center [345, 182] width 115 height 14
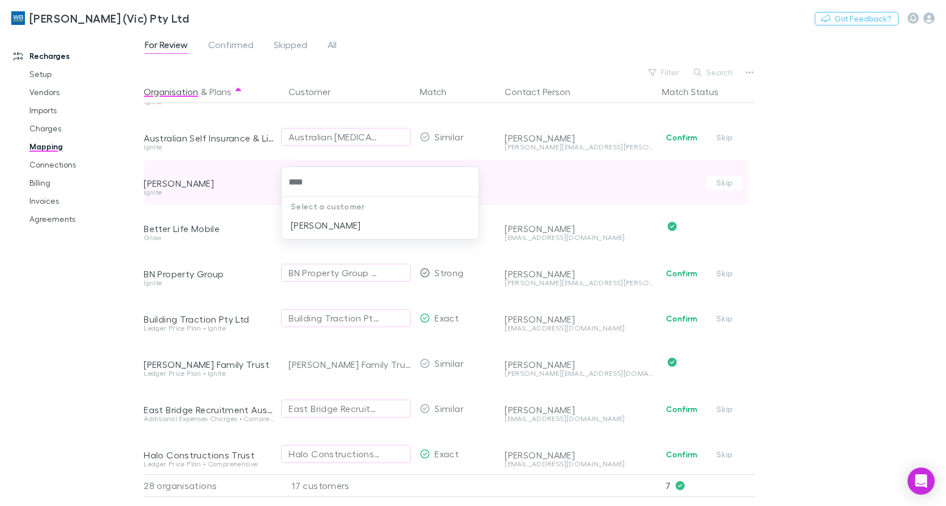
type input "*****"
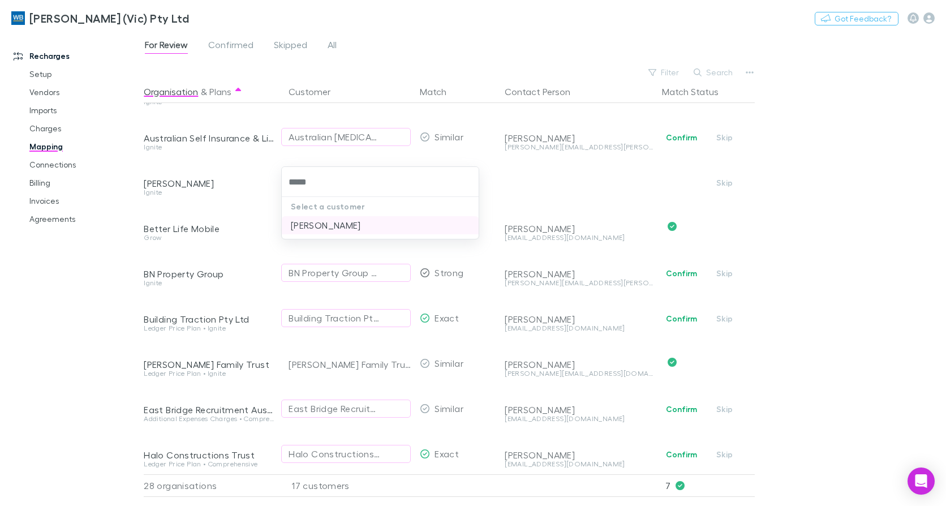
click at [311, 222] on li "[PERSON_NAME]" at bounding box center [380, 225] width 197 height 18
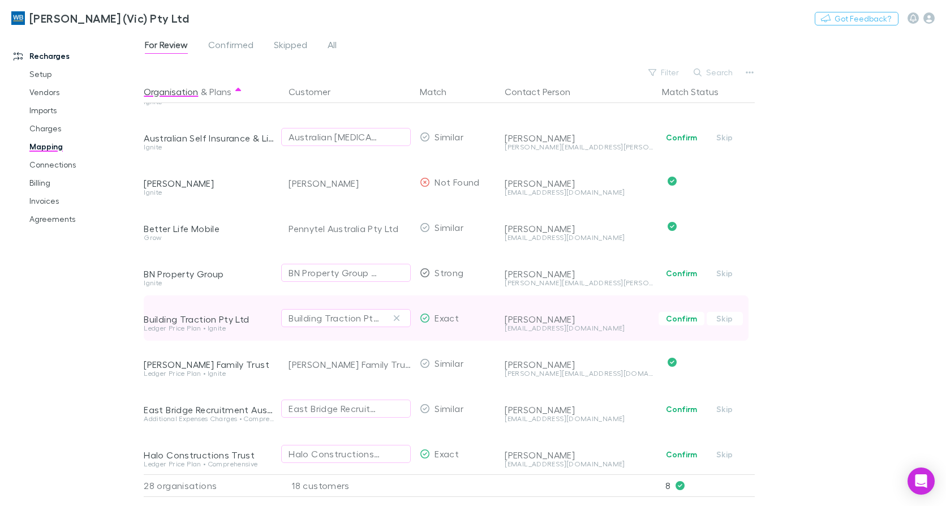
scroll to position [396, 0]
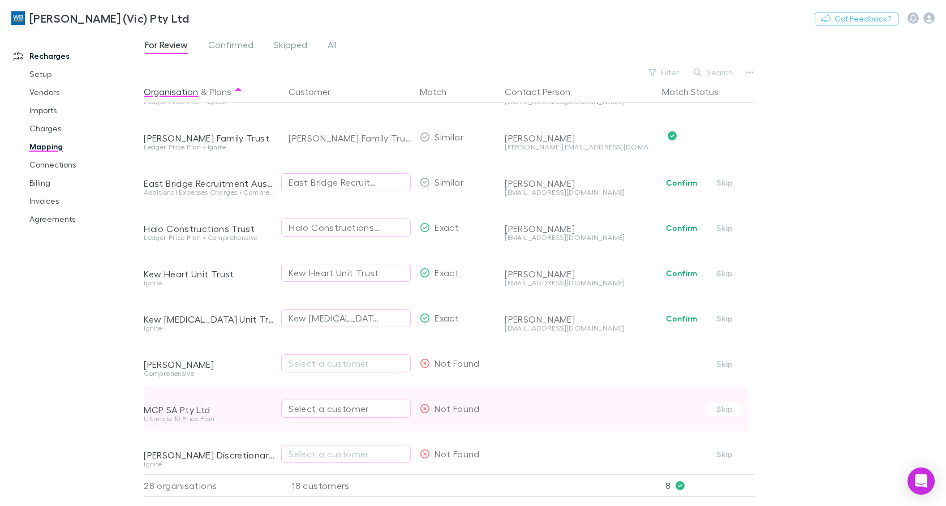
click at [340, 407] on div "Select a customer" at bounding box center [345, 409] width 115 height 14
type input "*****"
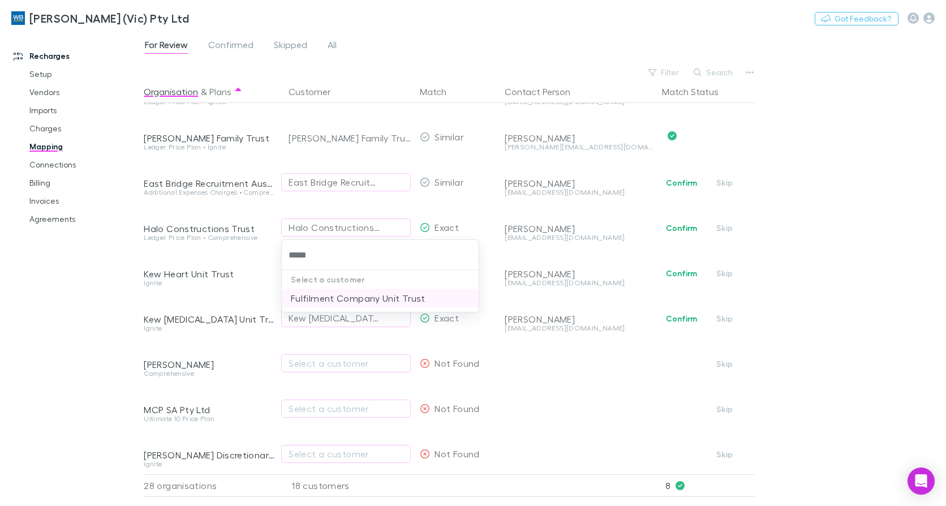
click at [378, 298] on li "Fulfilment Company Unit Trust" at bounding box center [380, 298] width 197 height 18
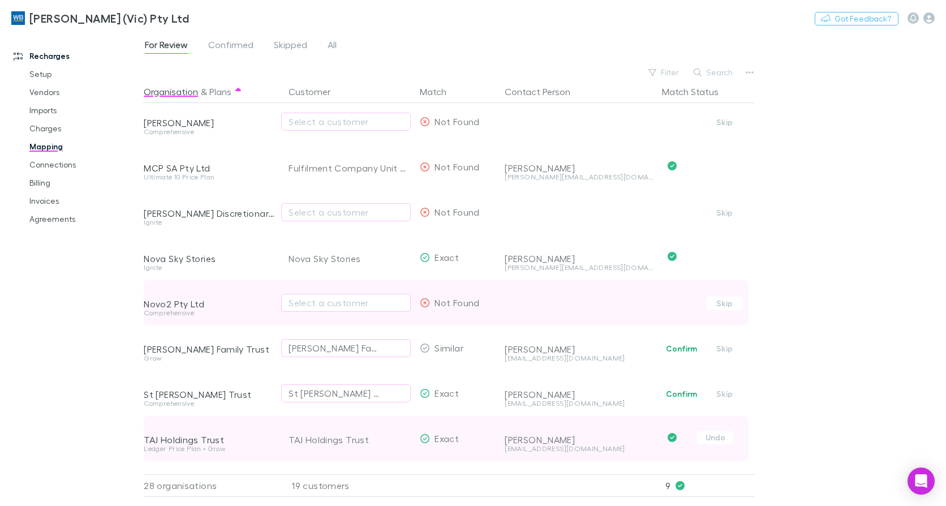
scroll to position [792, 0]
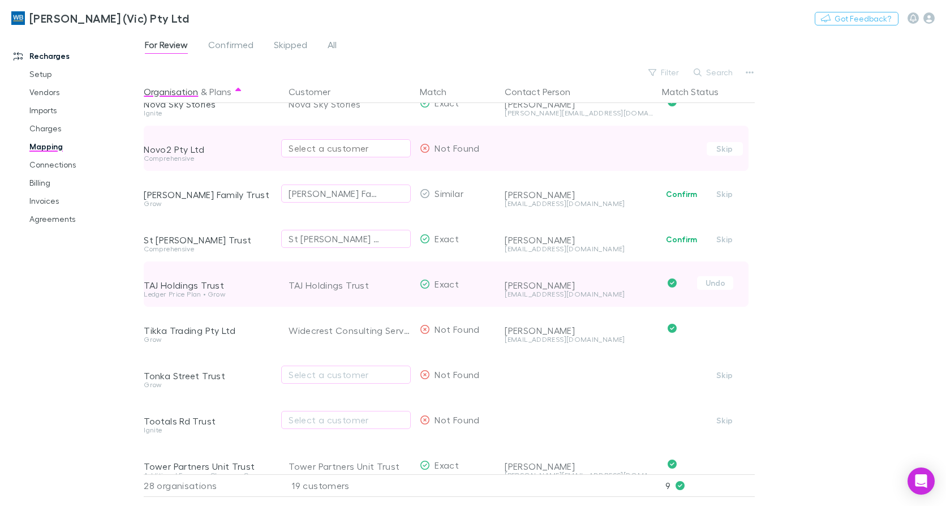
click at [313, 146] on div "Select a customer" at bounding box center [345, 148] width 115 height 14
type input "****"
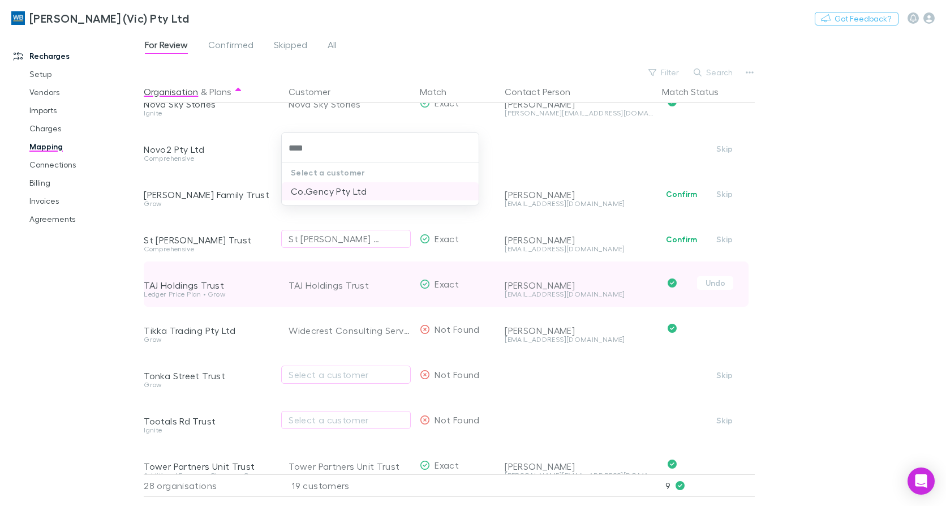
click at [332, 193] on li "Co.Gency Pty Ltd" at bounding box center [380, 191] width 197 height 18
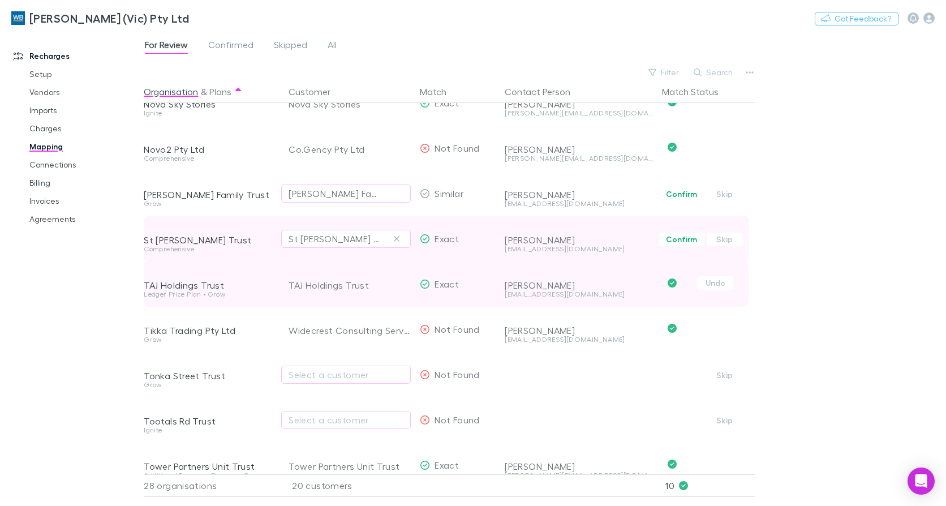
scroll to position [905, 0]
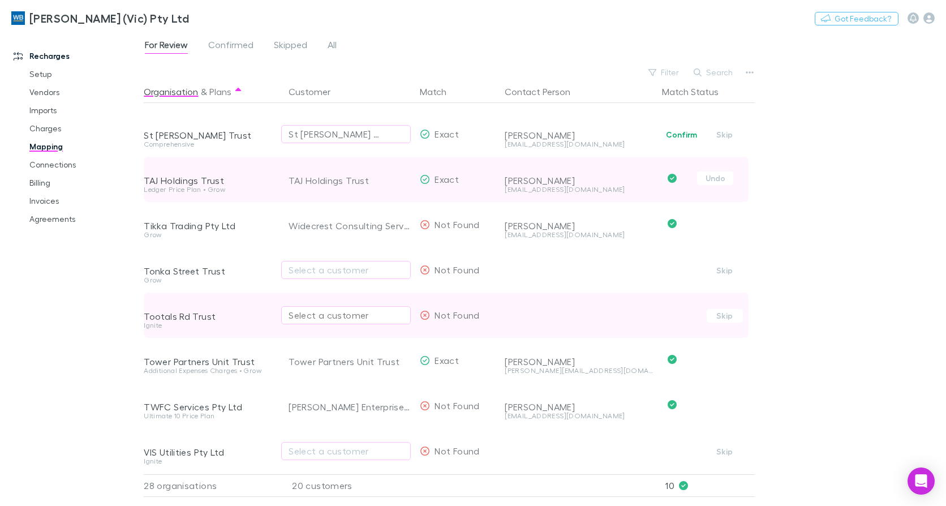
click at [330, 308] on div "Select a customer" at bounding box center [345, 315] width 115 height 14
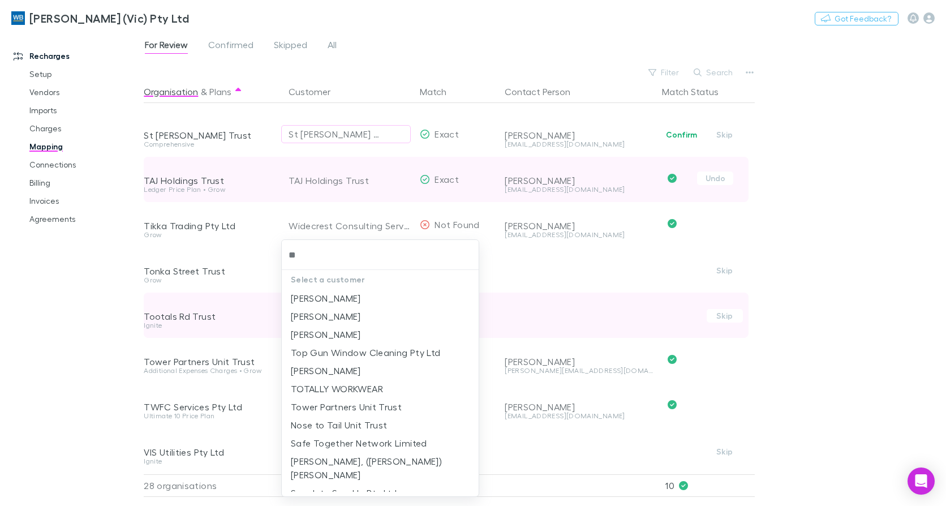
type input "*"
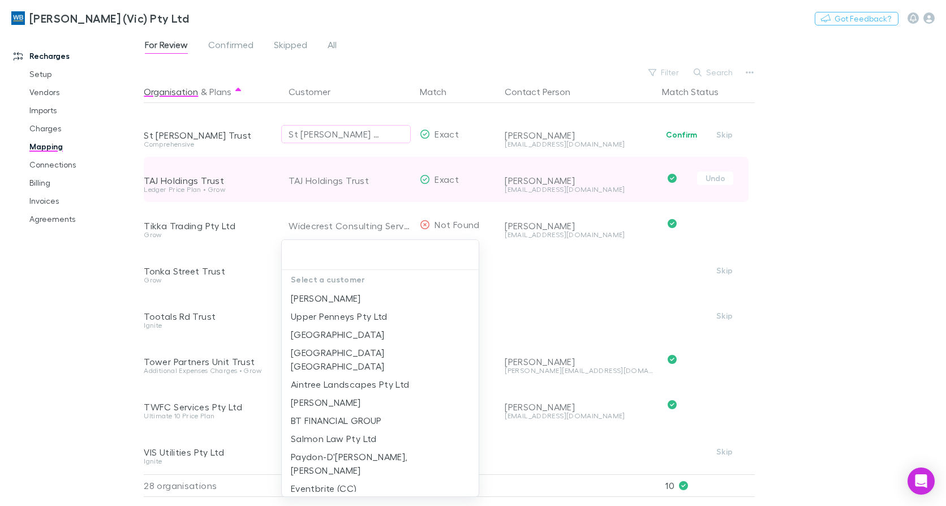
click at [55, 292] on div at bounding box center [473, 253] width 946 height 506
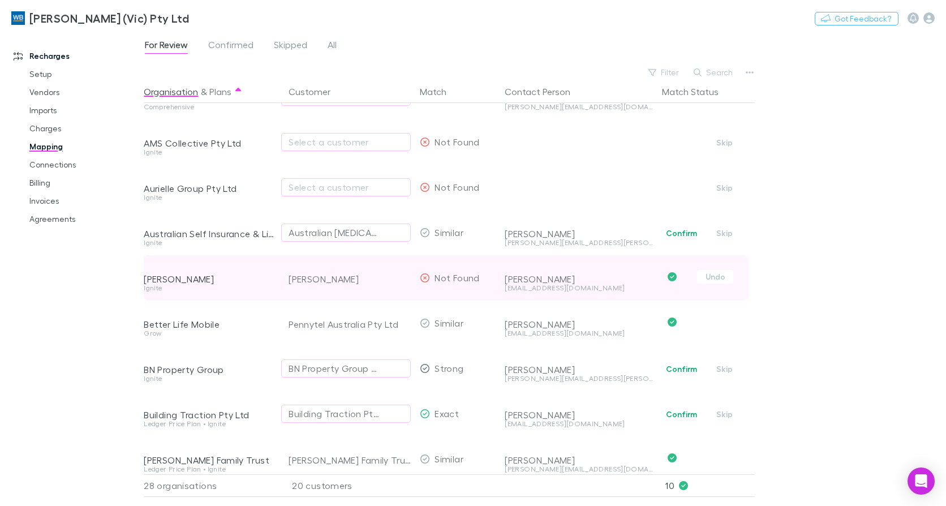
scroll to position [0, 0]
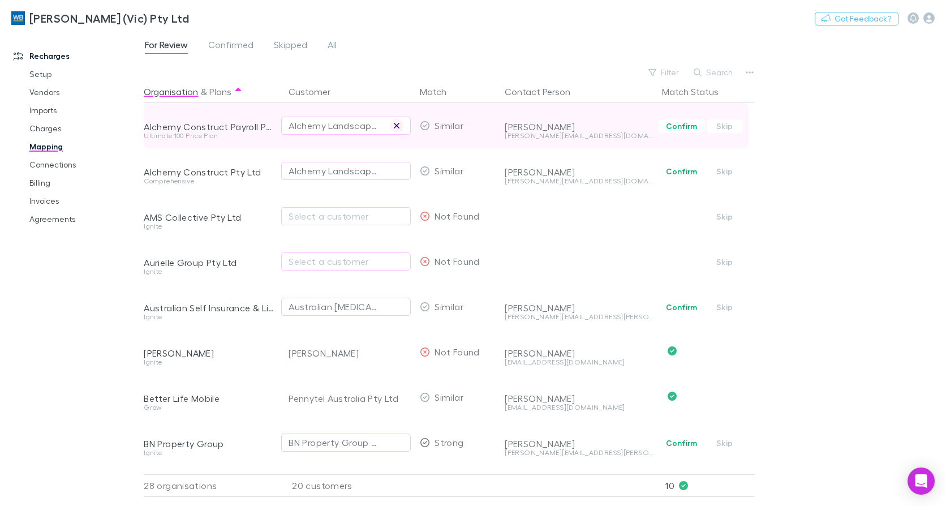
click at [398, 120] on button "button" at bounding box center [397, 126] width 14 height 14
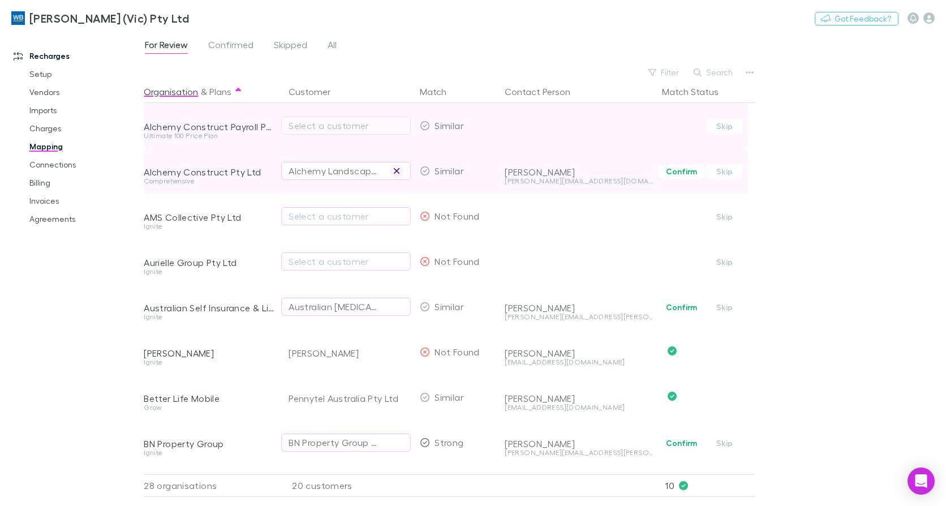
click at [400, 171] on button "button" at bounding box center [397, 171] width 14 height 14
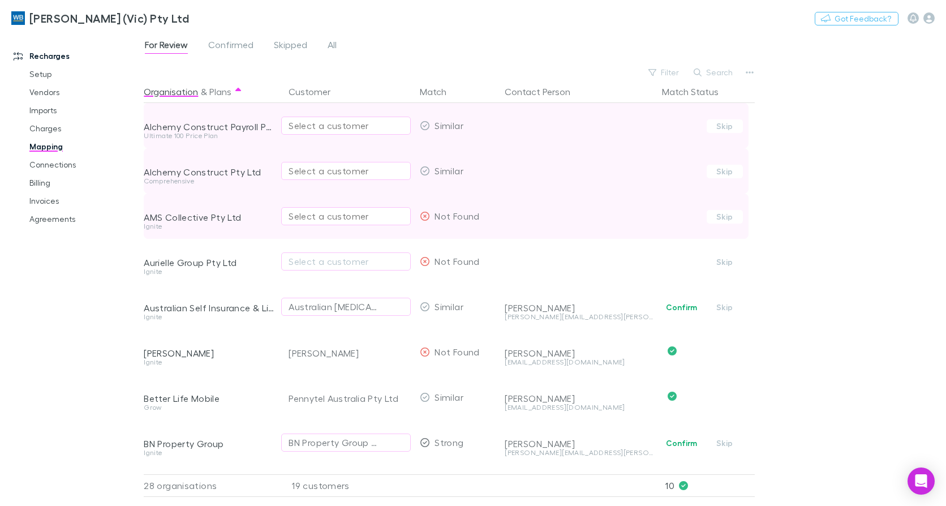
click at [303, 215] on div "Select a customer" at bounding box center [345, 216] width 115 height 14
type input "****"
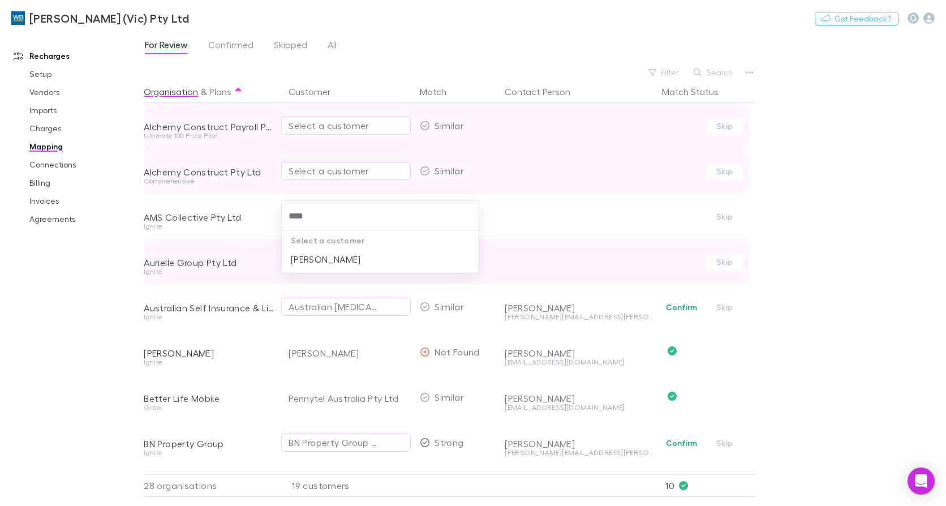
drag, startPoint x: 335, startPoint y: 258, endPoint x: 372, endPoint y: 283, distance: 44.4
click at [336, 258] on li "Cail, Sarah Frances" at bounding box center [380, 259] width 197 height 18
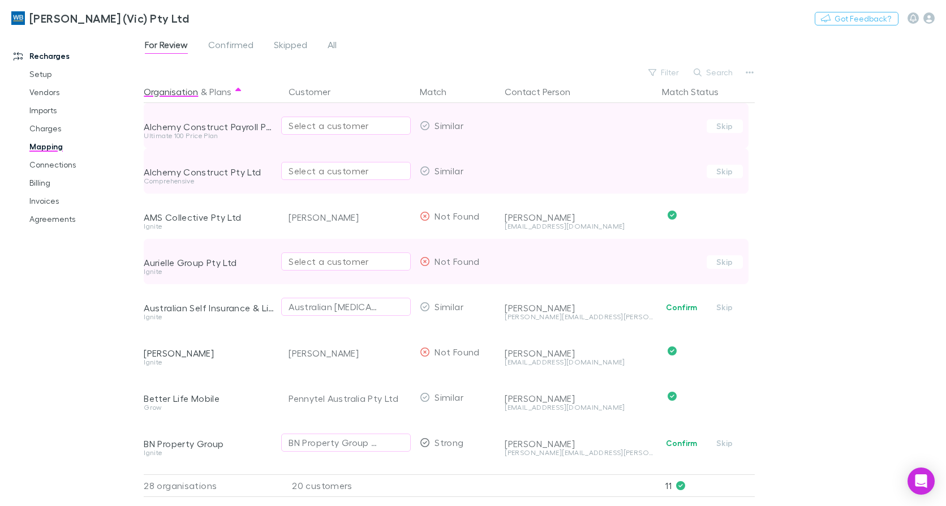
click at [301, 266] on div "Select a customer" at bounding box center [345, 262] width 115 height 14
type input "*"
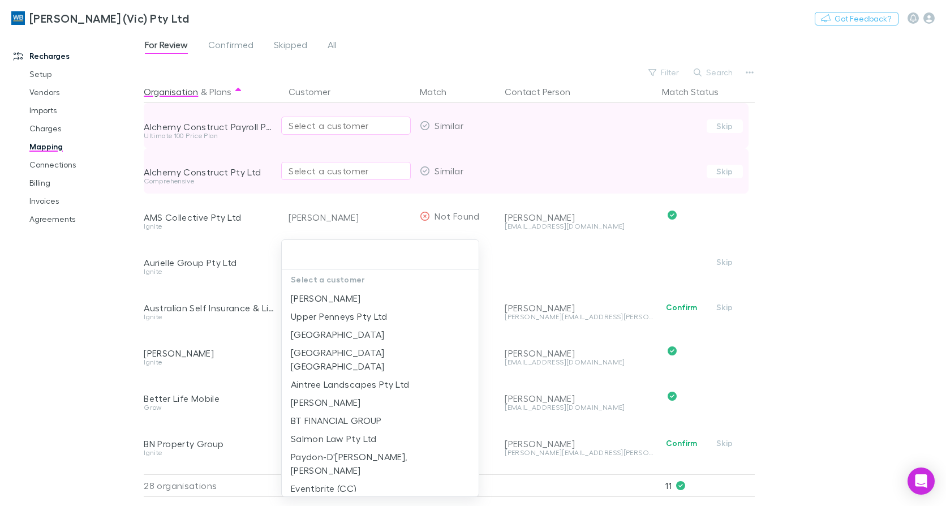
click at [935, 162] on div at bounding box center [473, 253] width 946 height 506
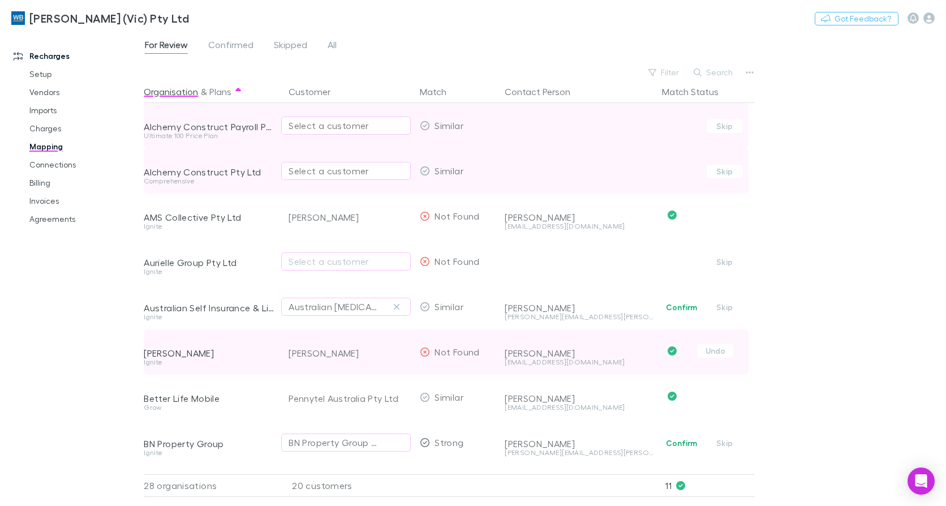
drag, startPoint x: 395, startPoint y: 303, endPoint x: 404, endPoint y: 351, distance: 48.4
click at [395, 303] on icon "button" at bounding box center [396, 306] width 7 height 9
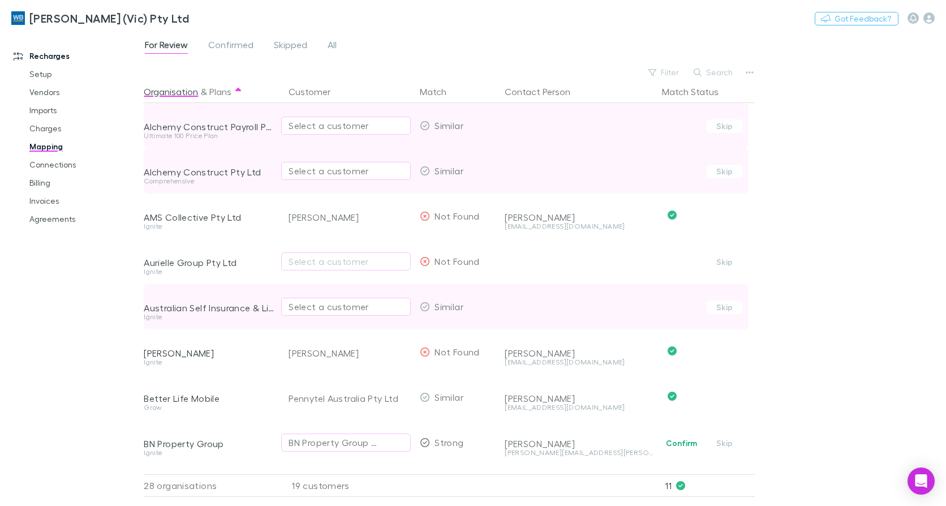
click at [321, 309] on div "Select a customer" at bounding box center [345, 307] width 115 height 14
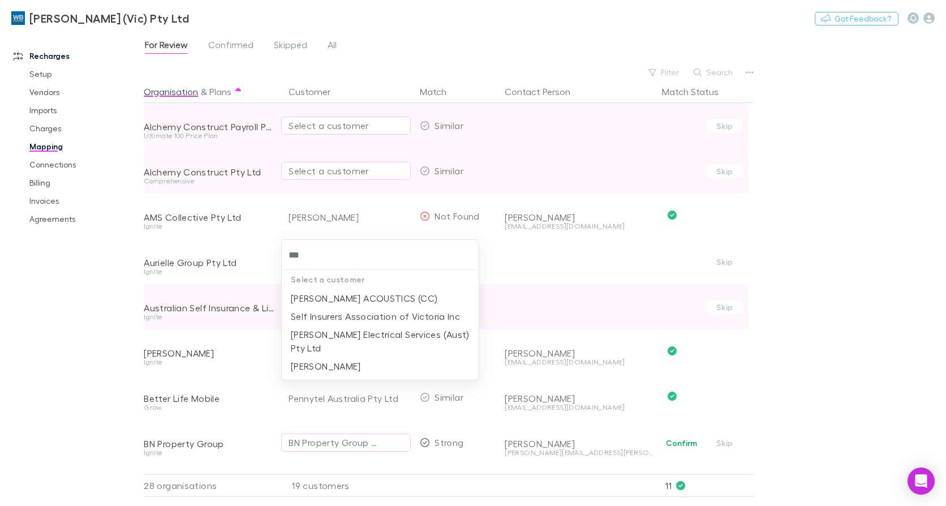
type input "****"
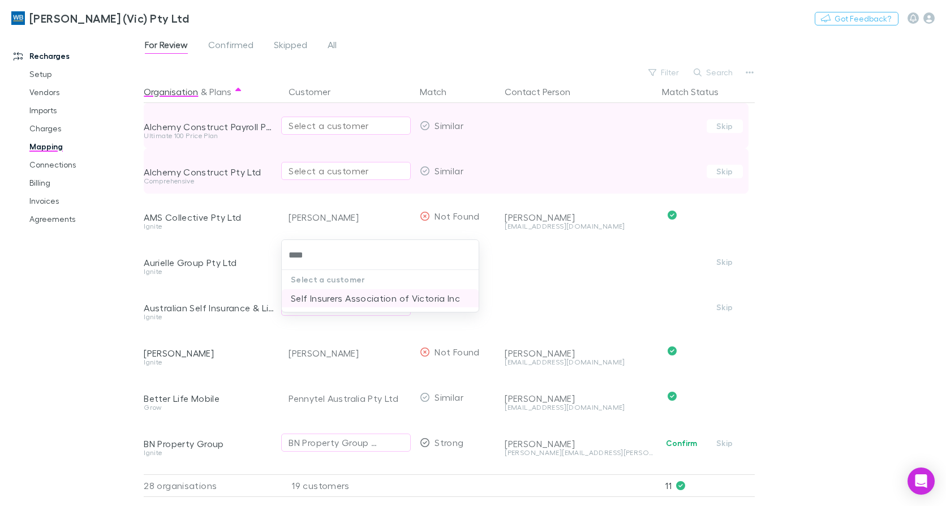
click at [355, 291] on li "Self Insurers Association of Victoria Inc" at bounding box center [380, 298] width 197 height 18
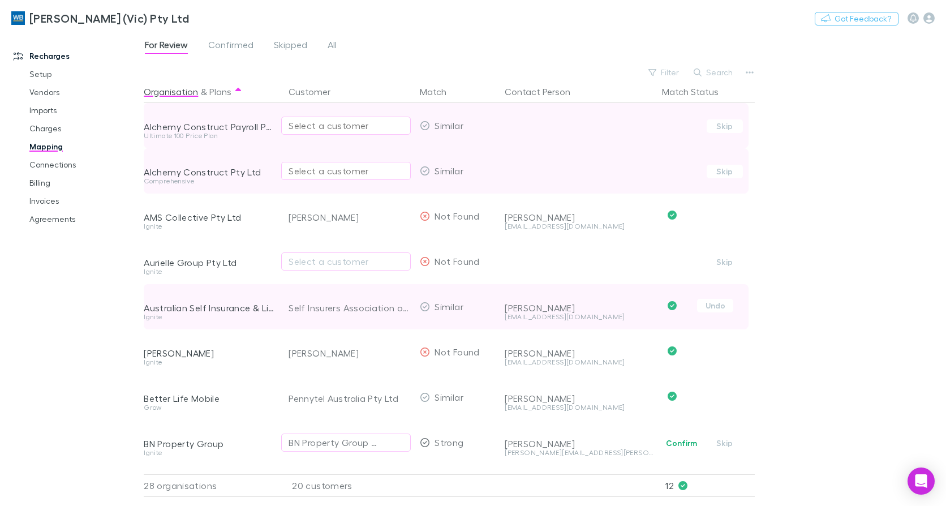
scroll to position [170, 0]
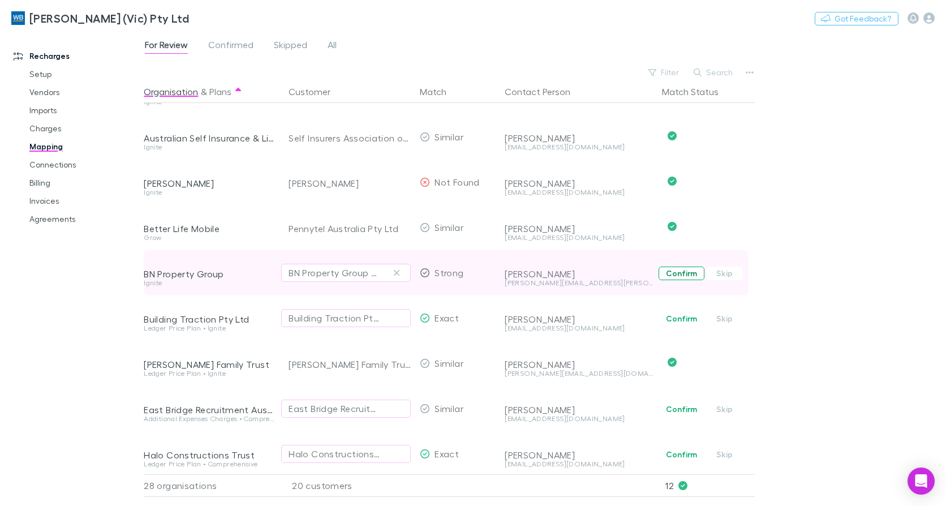
click at [680, 271] on button "Confirm" at bounding box center [681, 273] width 46 height 14
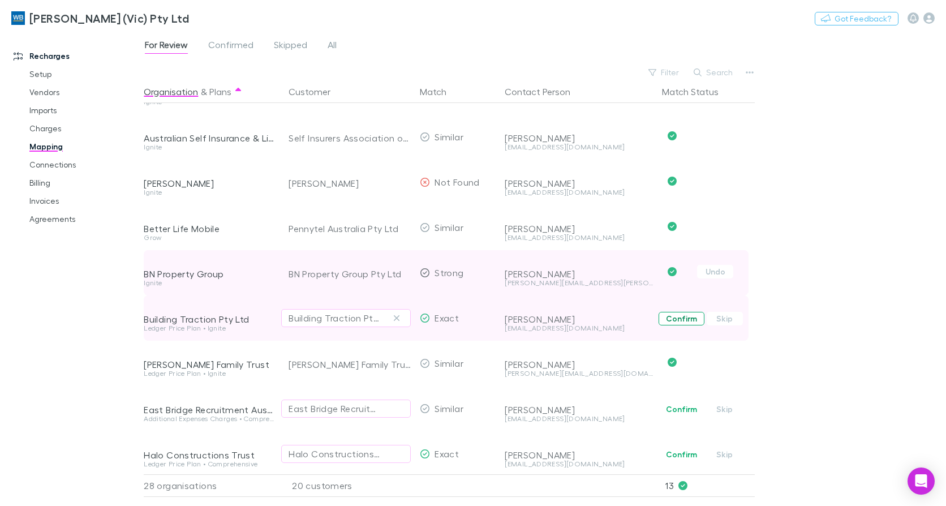
click at [691, 316] on button "Confirm" at bounding box center [681, 319] width 46 height 14
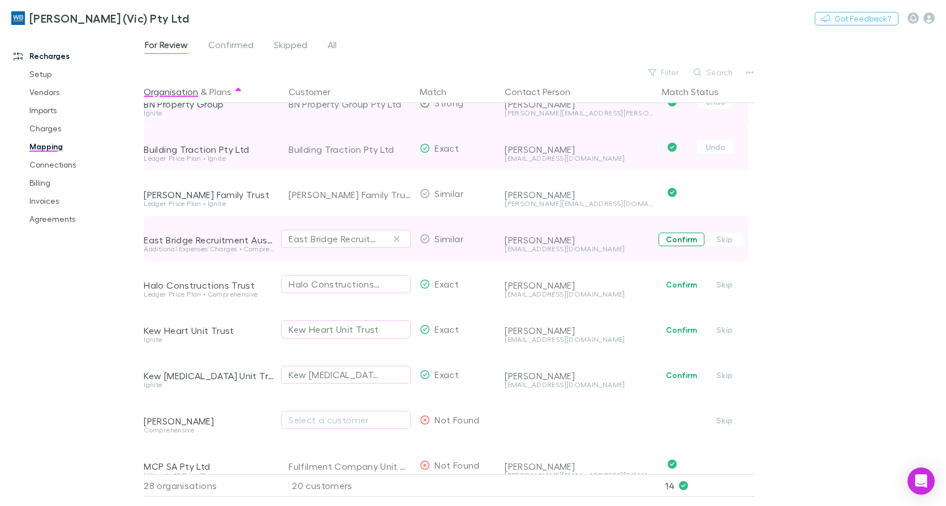
click at [688, 245] on button "Confirm" at bounding box center [681, 239] width 46 height 14
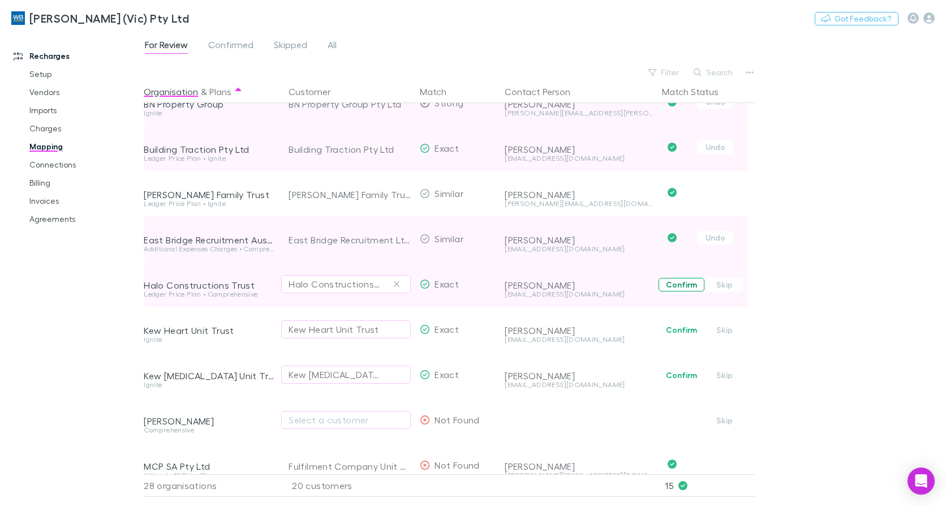
click at [685, 283] on button "Confirm" at bounding box center [681, 285] width 46 height 14
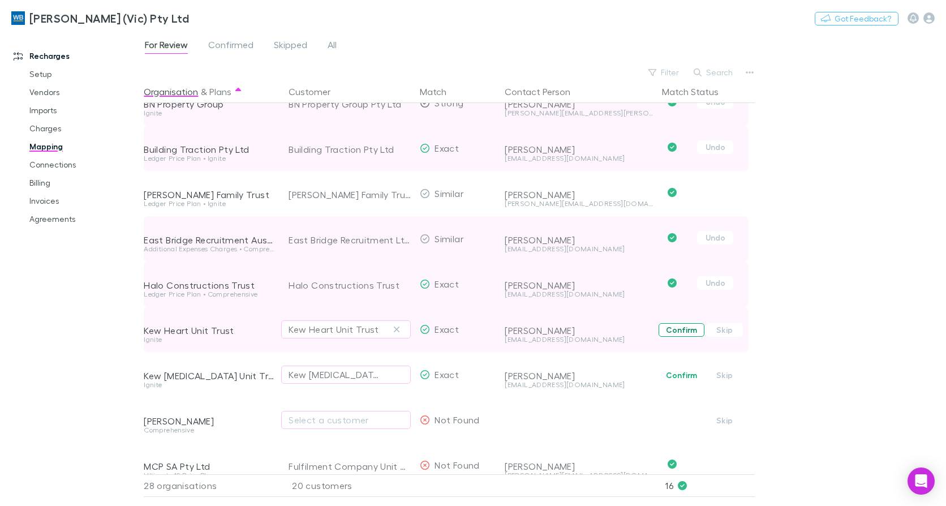
click at [684, 330] on button "Confirm" at bounding box center [681, 330] width 46 height 14
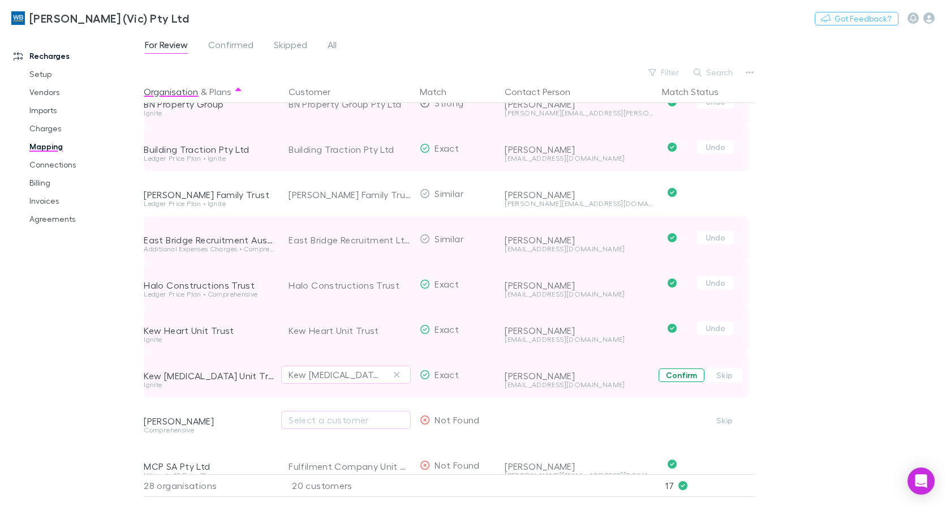
click at [678, 378] on button "Confirm" at bounding box center [681, 375] width 46 height 14
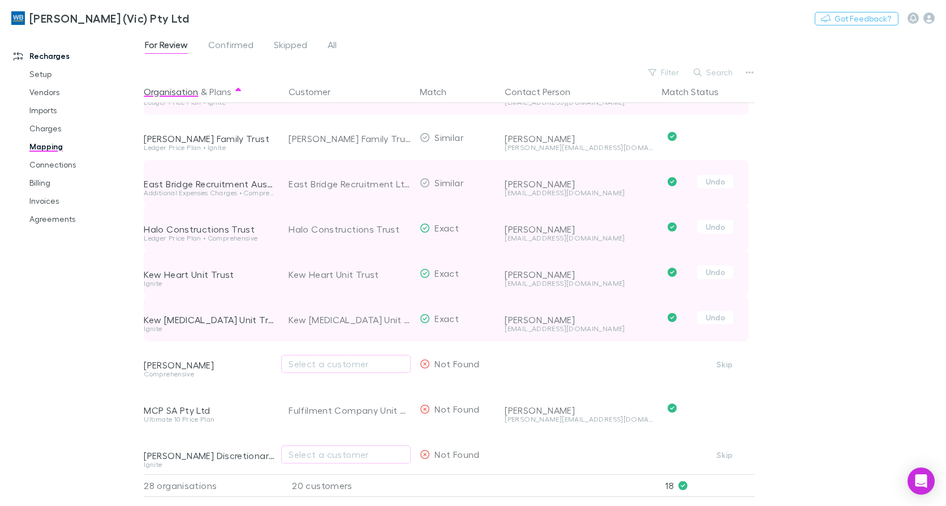
scroll to position [509, 0]
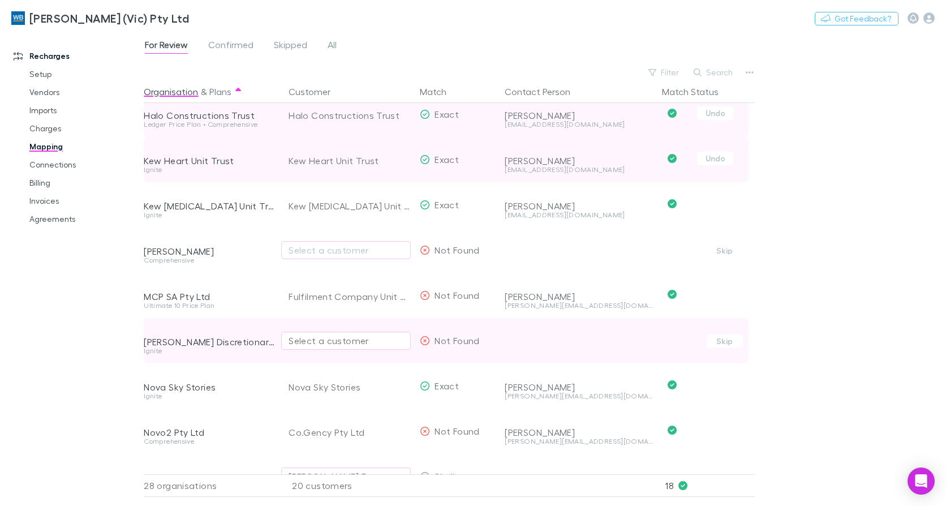
click at [320, 346] on div "Select a customer" at bounding box center [345, 341] width 115 height 14
type input "*****"
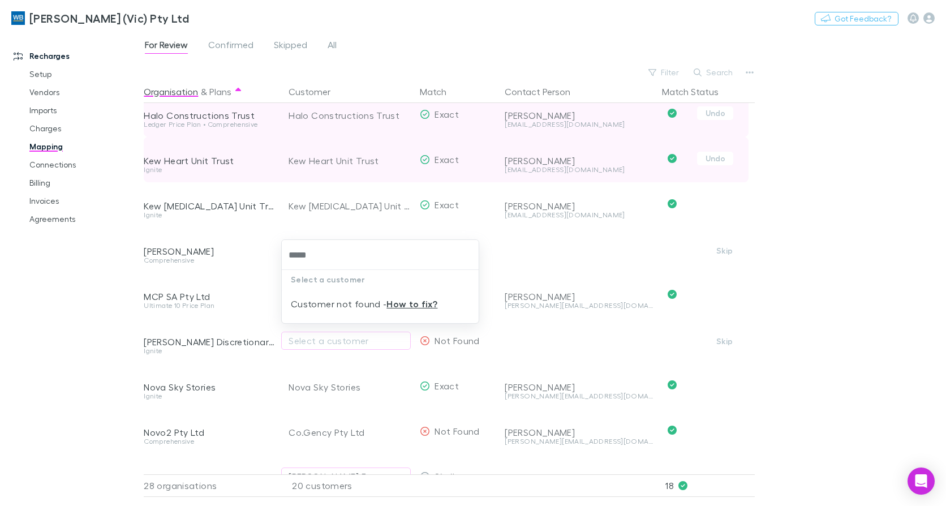
drag, startPoint x: 340, startPoint y: 255, endPoint x: 270, endPoint y: 255, distance: 70.1
click at [270, 255] on div "***** Select a customer Customer not found - How to fix?" at bounding box center [473, 253] width 946 height 506
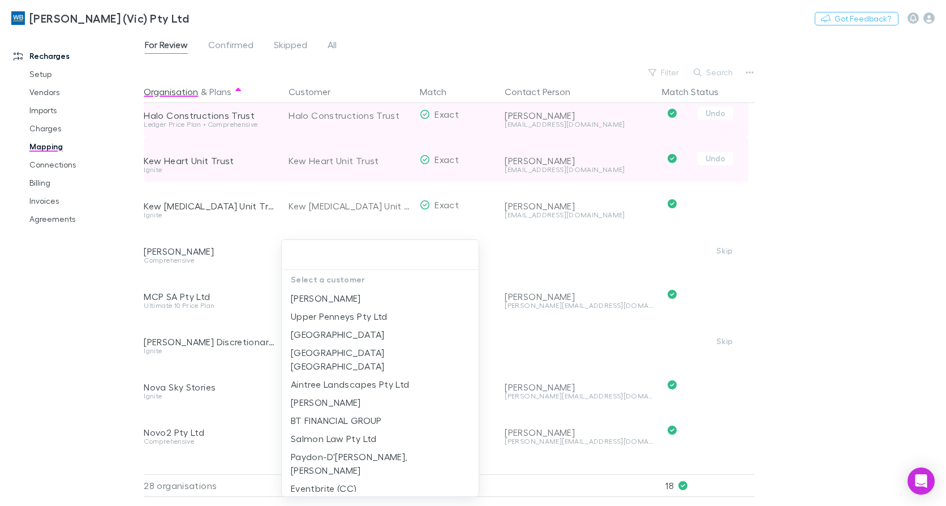
click at [934, 303] on div at bounding box center [473, 253] width 946 height 506
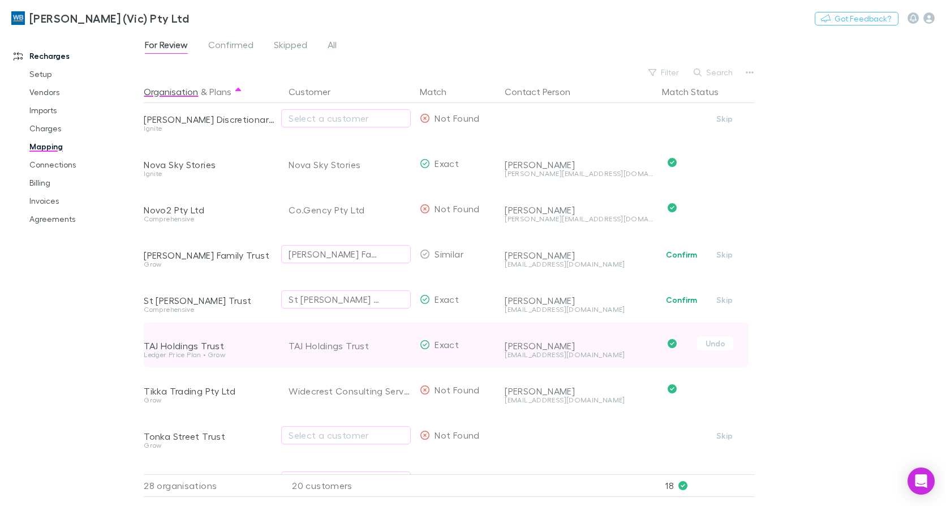
scroll to position [735, 0]
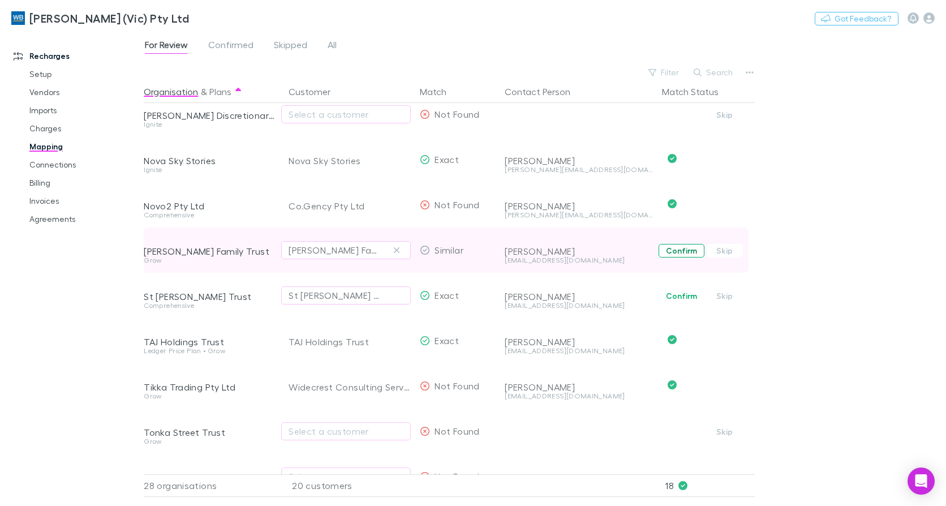
click at [691, 252] on button "Confirm" at bounding box center [681, 251] width 46 height 14
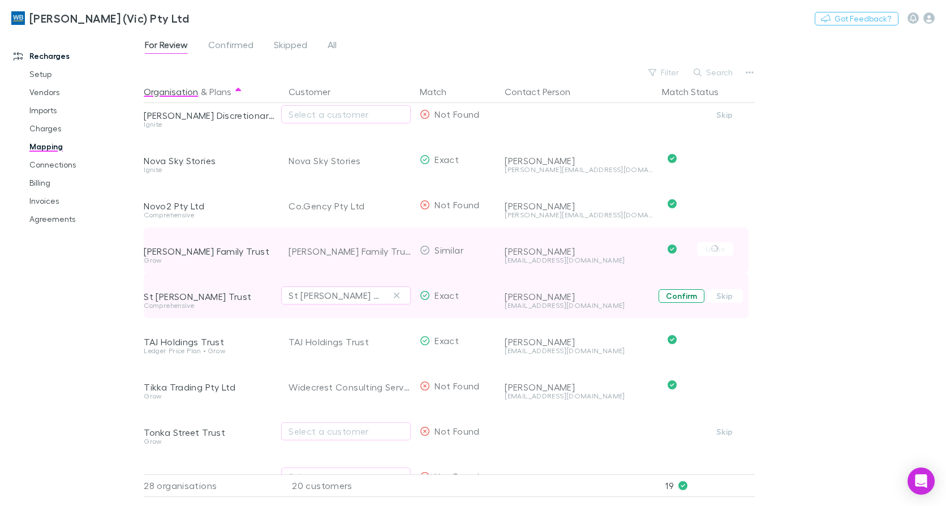
click at [680, 292] on button "Confirm" at bounding box center [681, 296] width 46 height 14
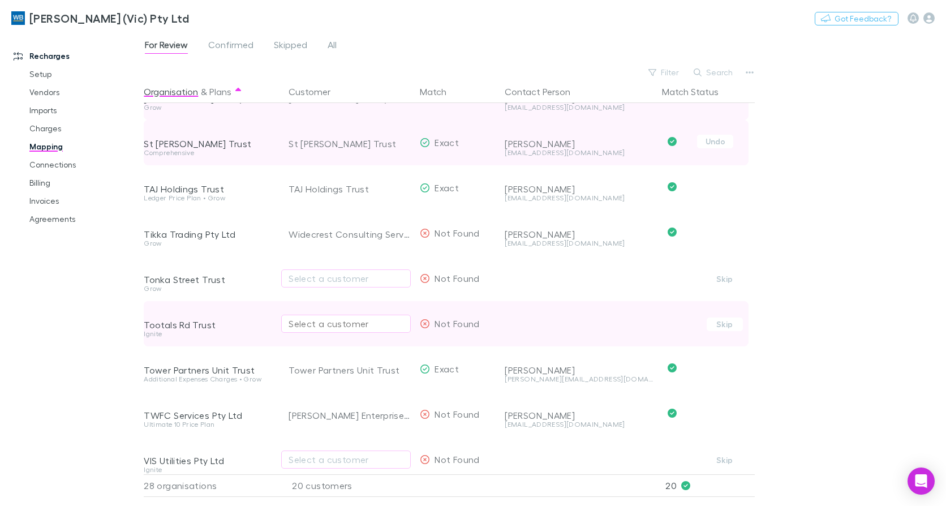
scroll to position [905, 0]
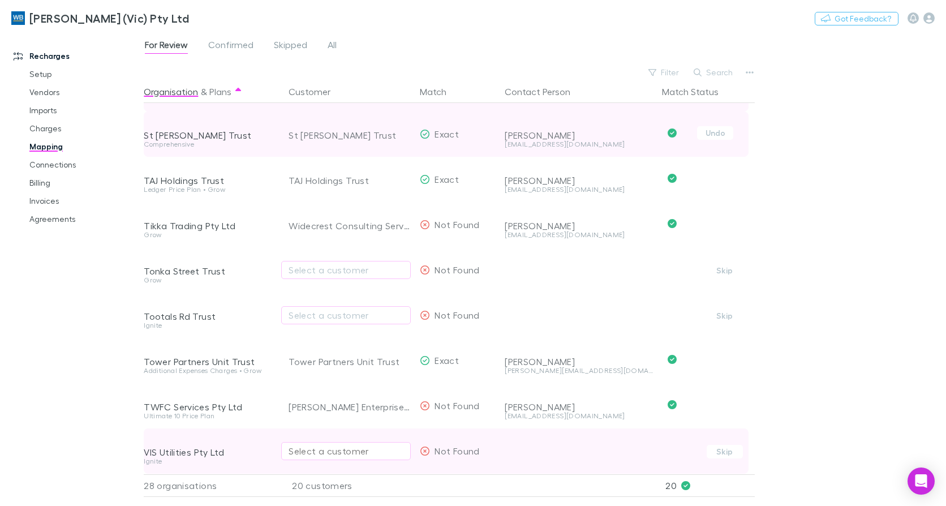
click at [311, 442] on button "Select a customer" at bounding box center [346, 451] width 130 height 18
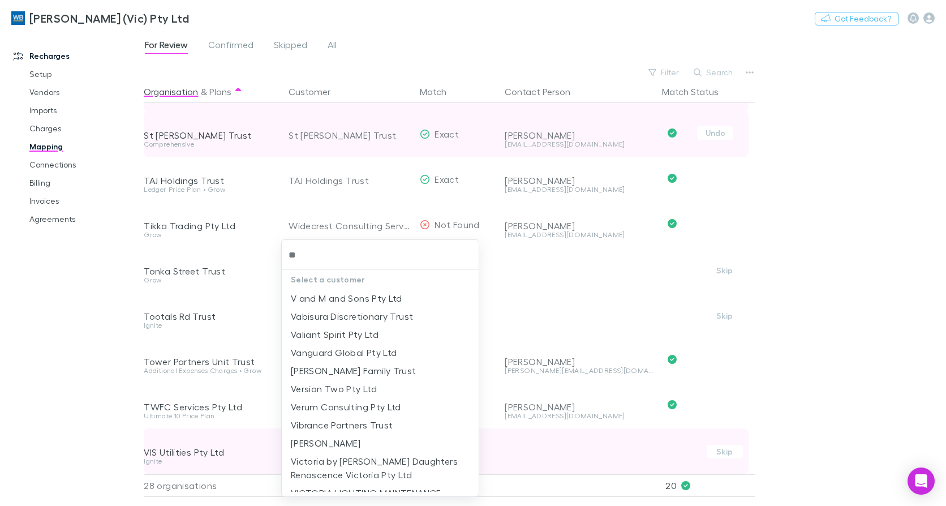
type input "***"
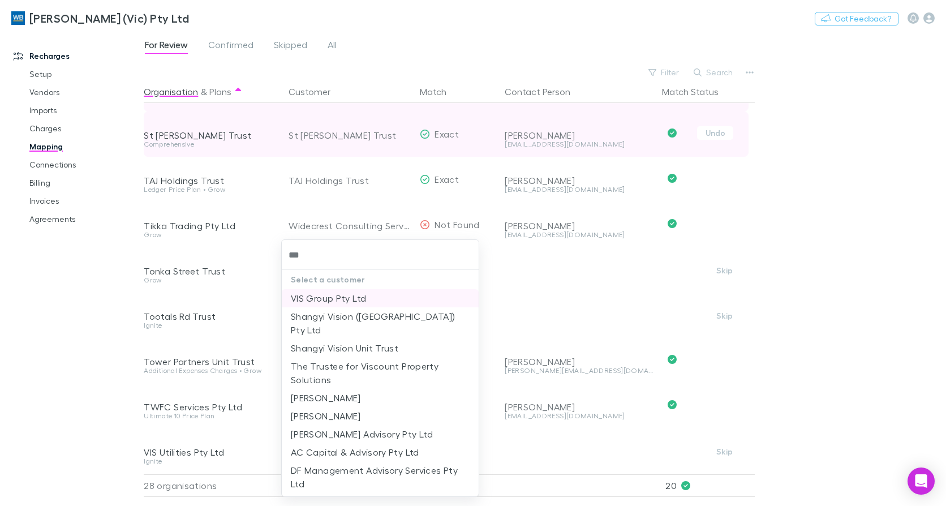
click at [321, 299] on li "VIS Group Pty Ltd" at bounding box center [380, 298] width 197 height 18
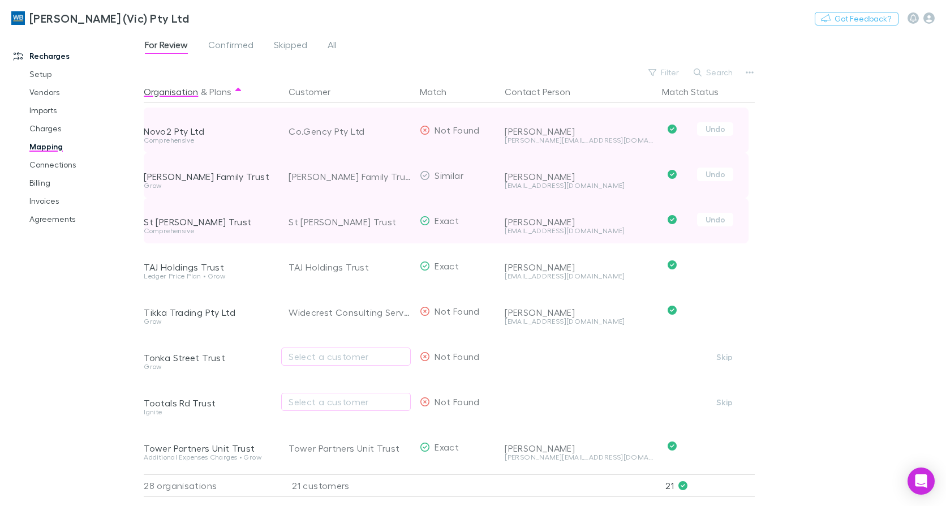
scroll to position [622, 0]
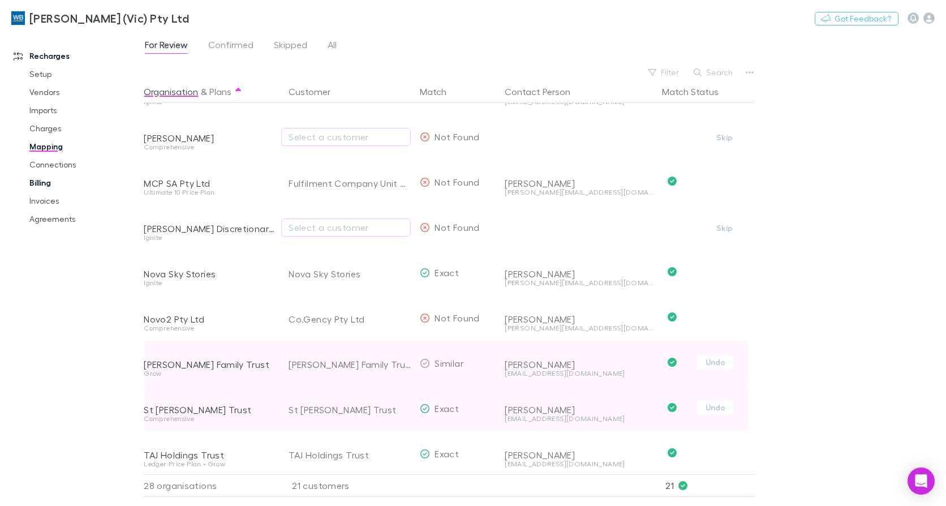
click at [34, 181] on link "Billing" at bounding box center [84, 183] width 132 height 18
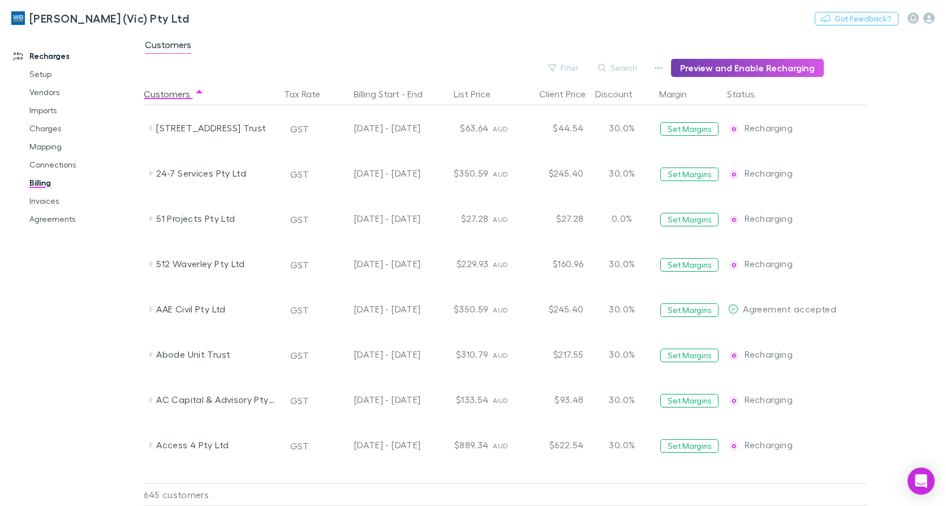
click at [720, 70] on button "Preview and Enable Recharging" at bounding box center [747, 68] width 153 height 18
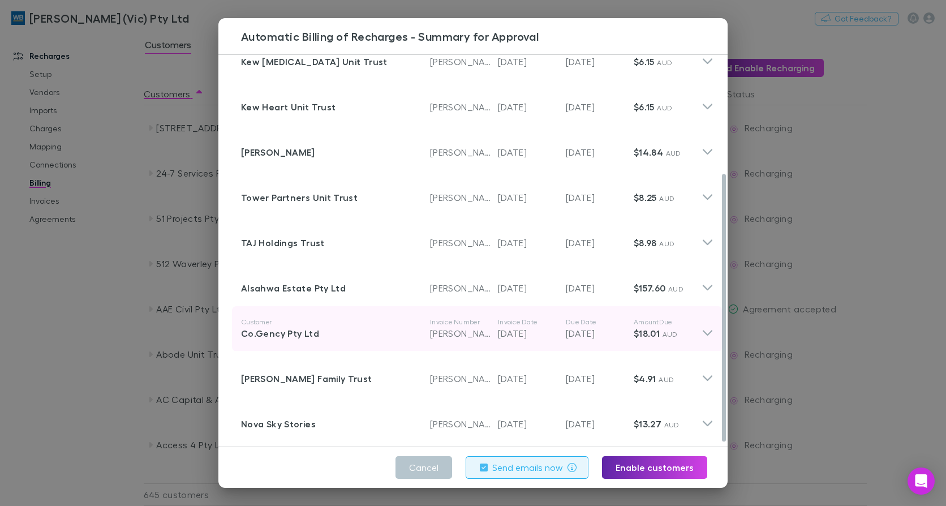
scroll to position [179, 0]
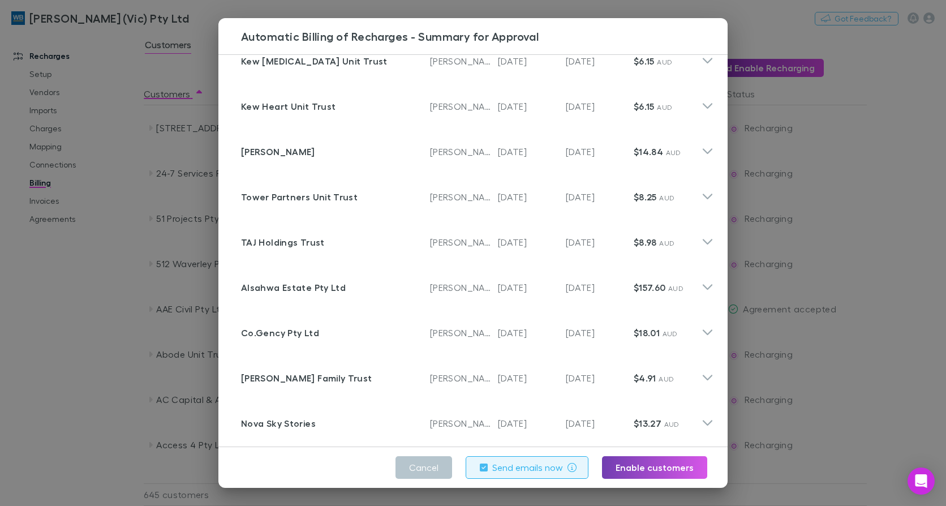
click at [634, 466] on button "Enable customers" at bounding box center [654, 467] width 105 height 23
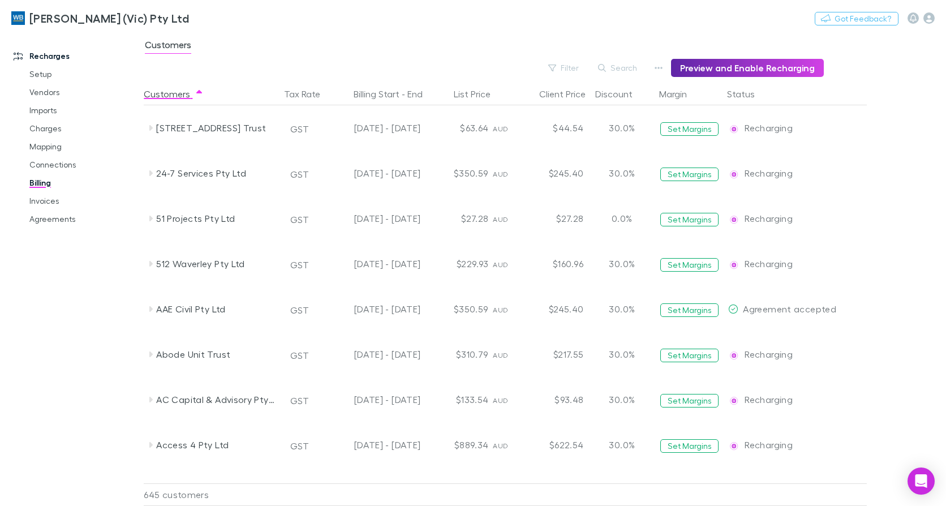
click at [56, 219] on link "Agreements" at bounding box center [84, 219] width 132 height 18
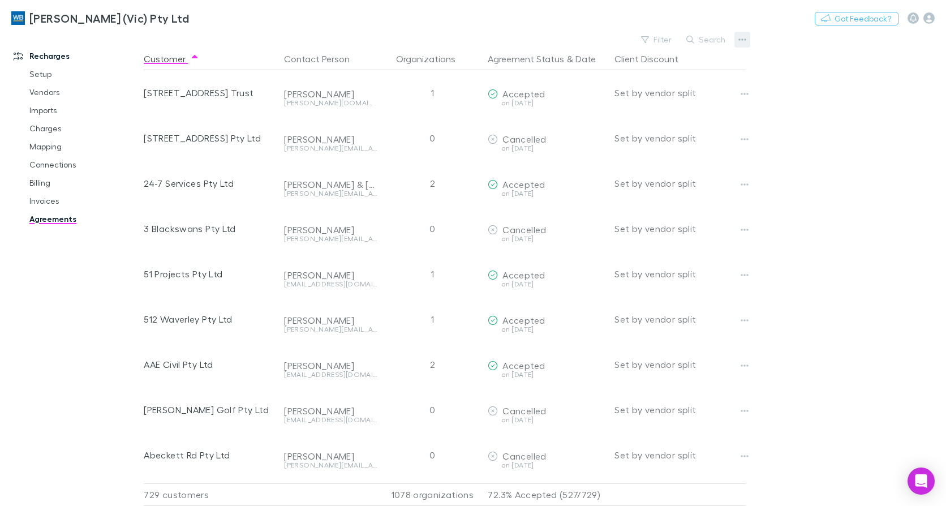
click at [748, 38] on button "button" at bounding box center [742, 40] width 16 height 16
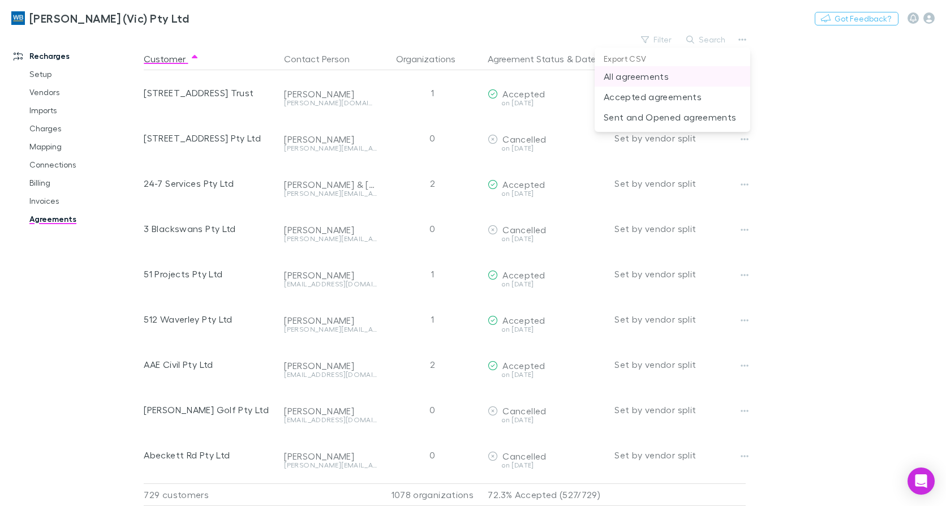
click at [674, 80] on p "All agreements" at bounding box center [671, 77] width 137 height 14
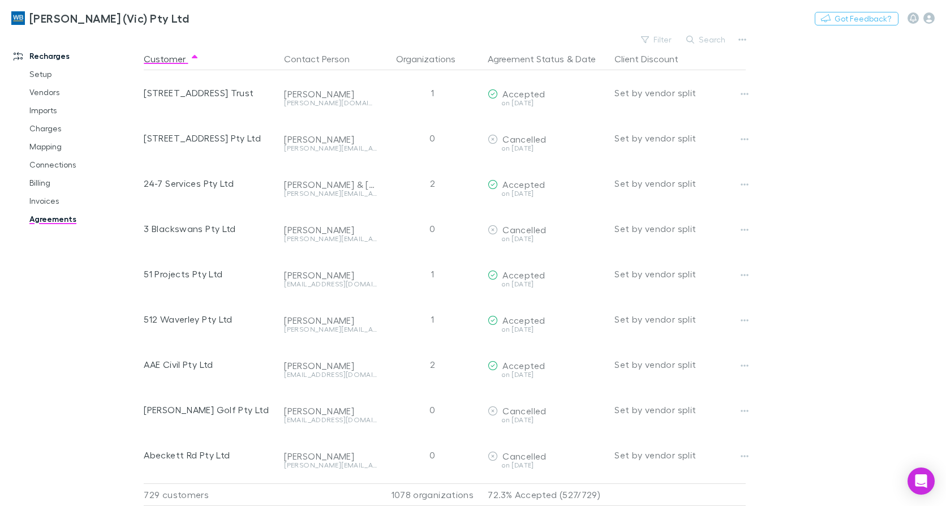
click at [38, 341] on div "Recharges Setup Vendors Imports Charges Mapping Connections Billing Invoices Ag…" at bounding box center [76, 266] width 152 height 460
click at [41, 144] on link "Mapping" at bounding box center [84, 146] width 132 height 18
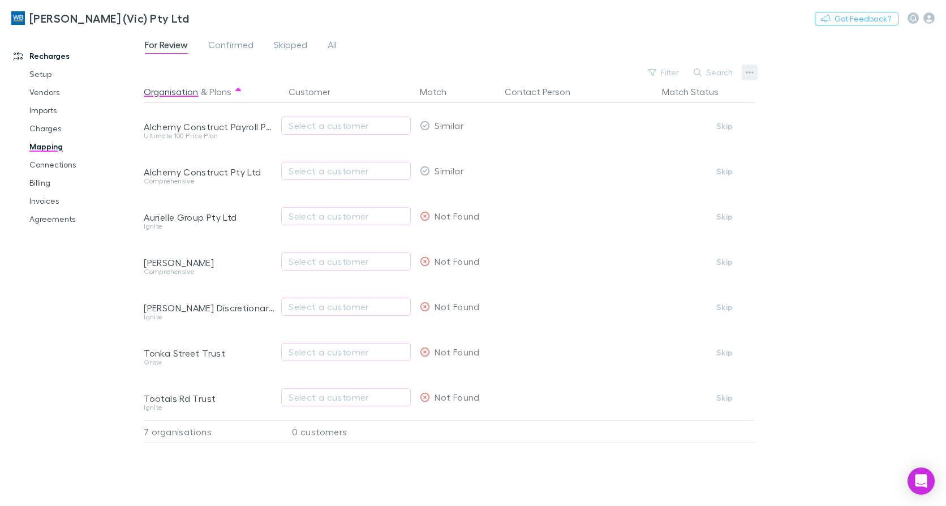
click at [753, 72] on icon "button" at bounding box center [750, 72] width 8 height 2
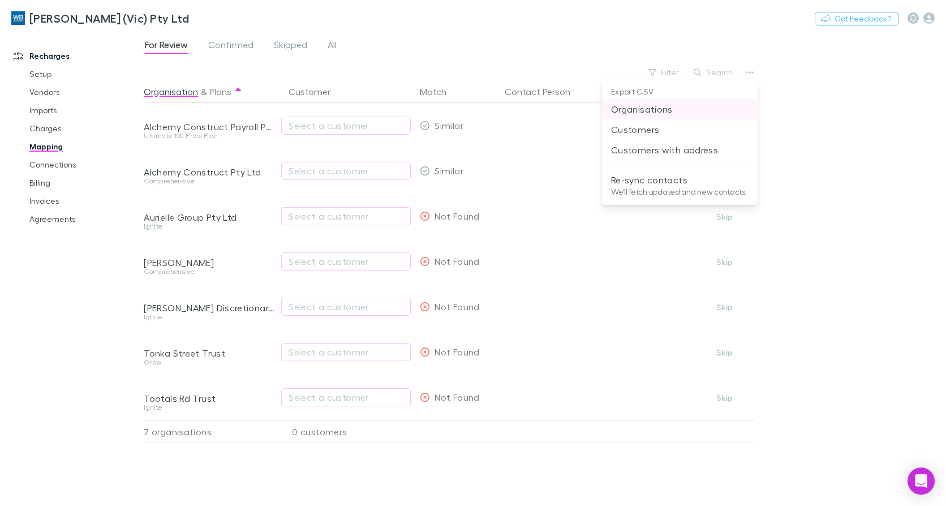
click at [660, 111] on p "Organisations" at bounding box center [679, 109] width 137 height 14
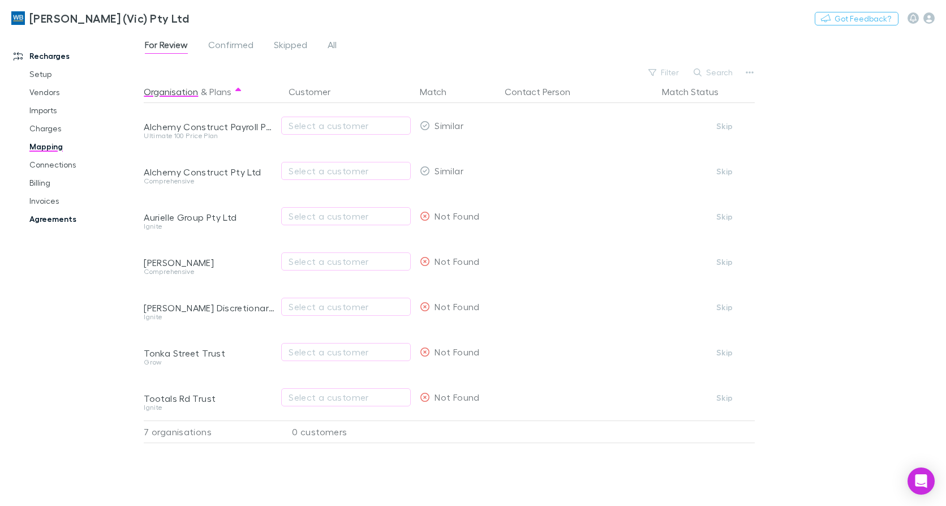
click at [44, 218] on link "Agreements" at bounding box center [84, 219] width 132 height 18
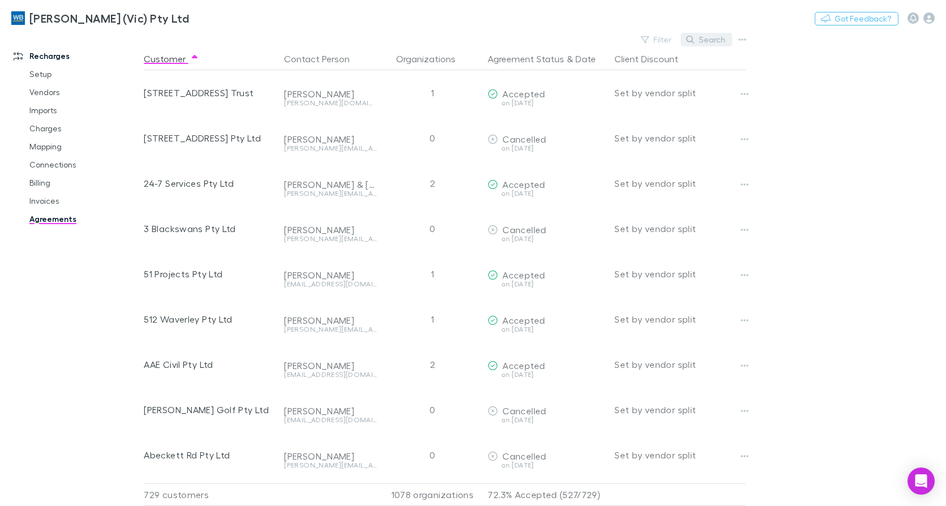
click at [707, 40] on button "Search" at bounding box center [705, 40] width 51 height 14
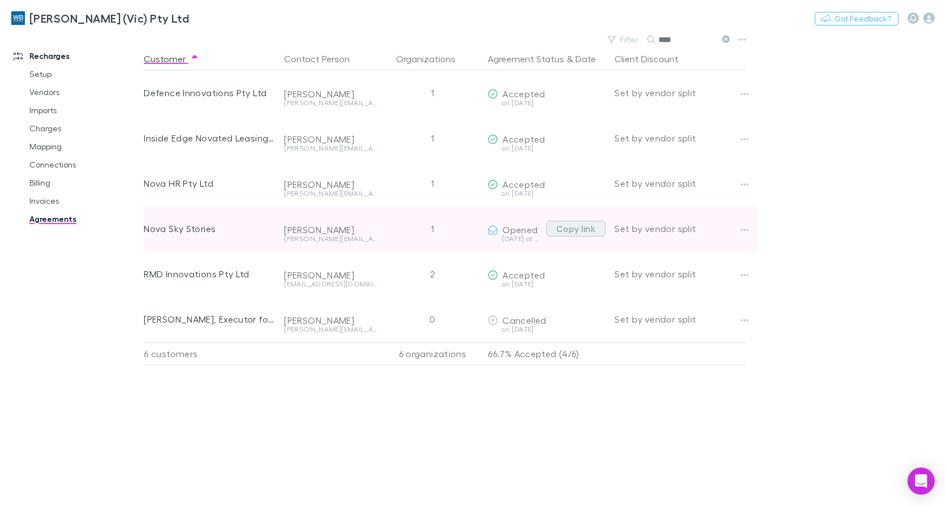
type input "****"
click at [583, 225] on button "Copy link" at bounding box center [575, 229] width 59 height 16
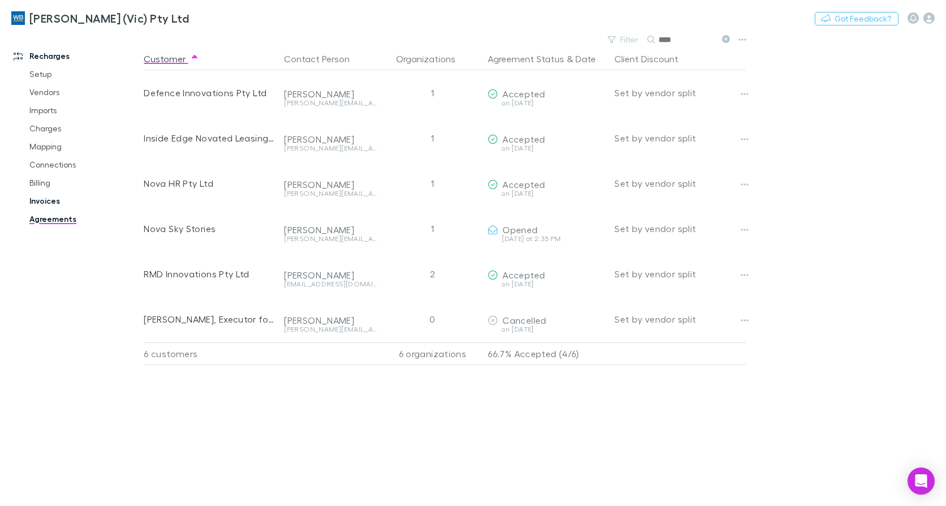
click at [41, 197] on link "Invoices" at bounding box center [84, 201] width 132 height 18
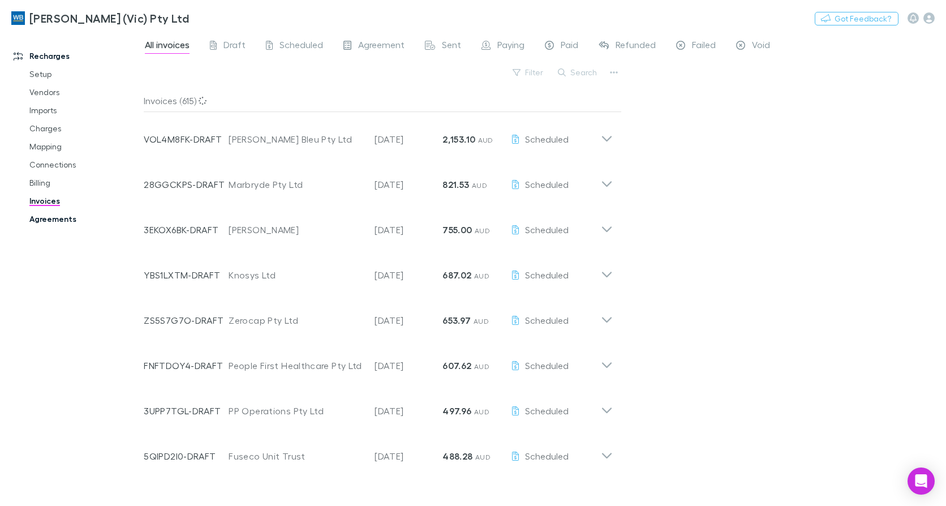
click at [42, 219] on link "Agreements" at bounding box center [84, 219] width 132 height 18
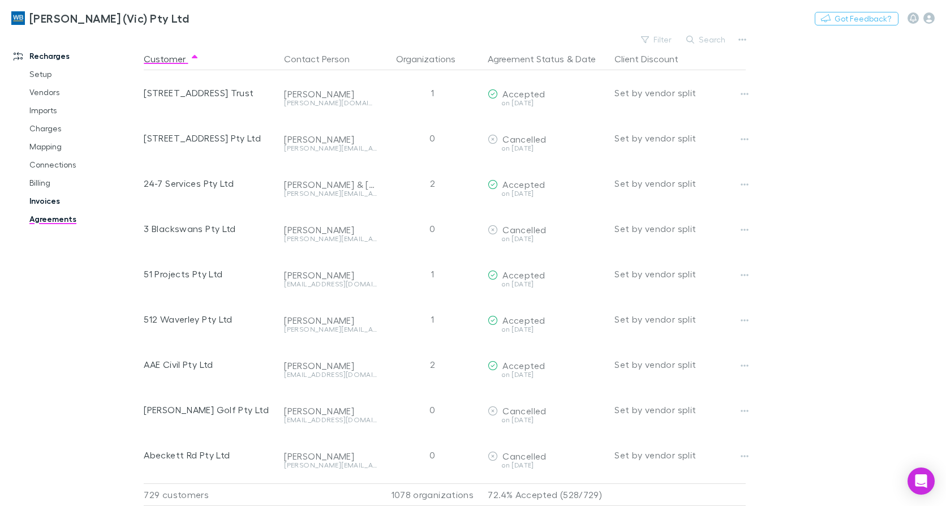
click at [42, 199] on link "Invoices" at bounding box center [84, 201] width 132 height 18
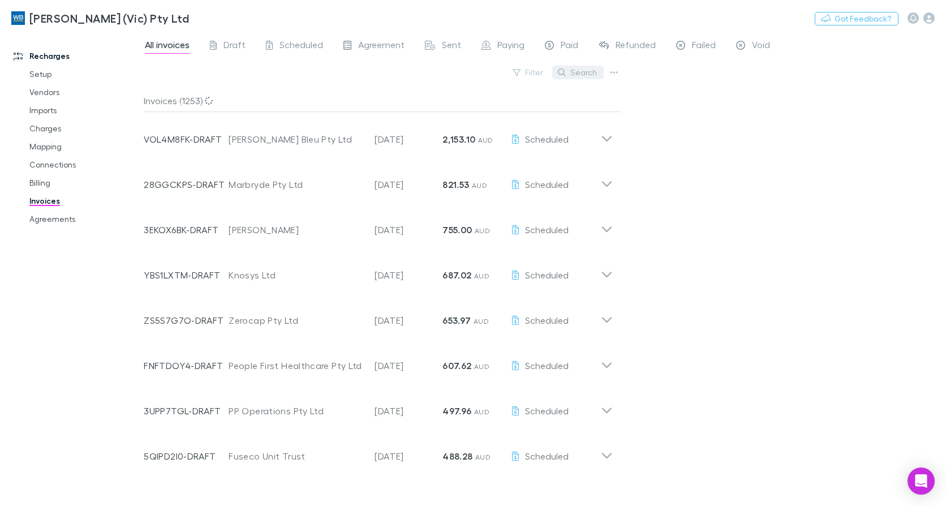
click at [589, 75] on button "Search" at bounding box center [577, 73] width 51 height 14
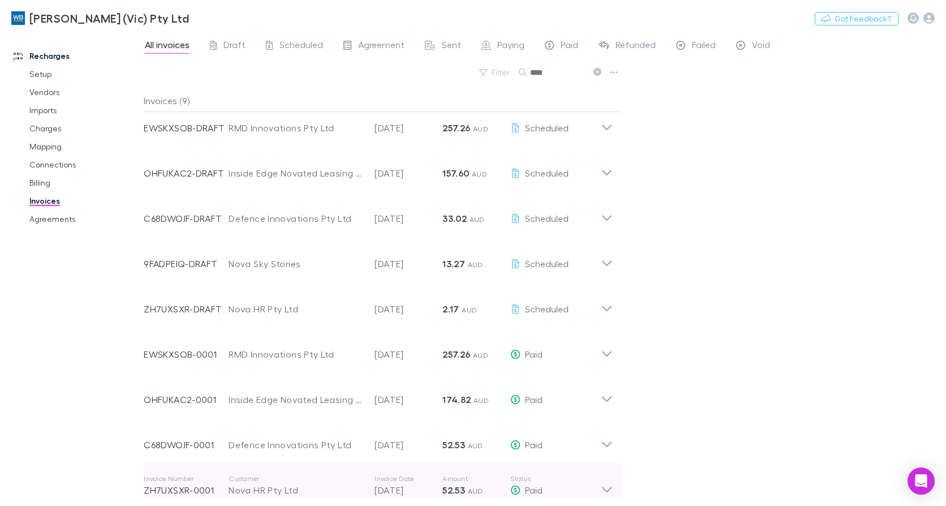
scroll to position [23, 0]
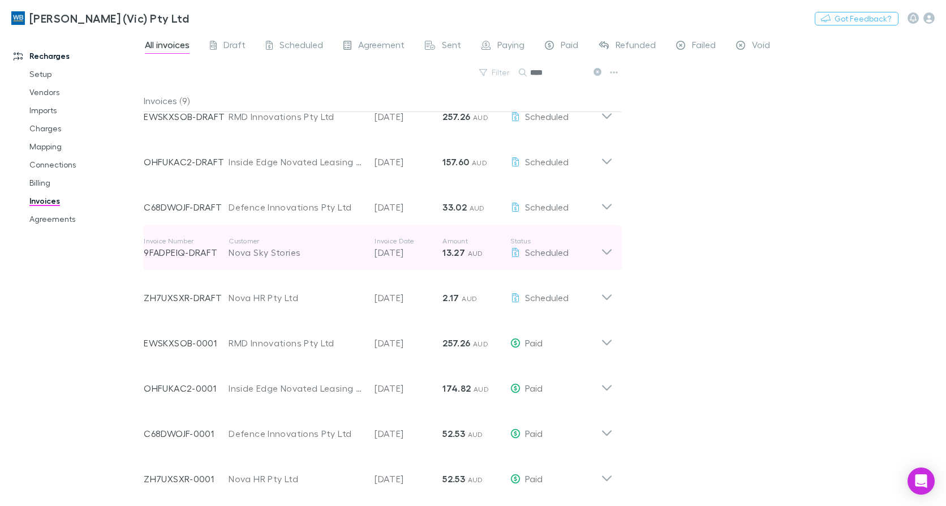
type input "****"
click at [608, 252] on icon at bounding box center [607, 252] width 10 height 6
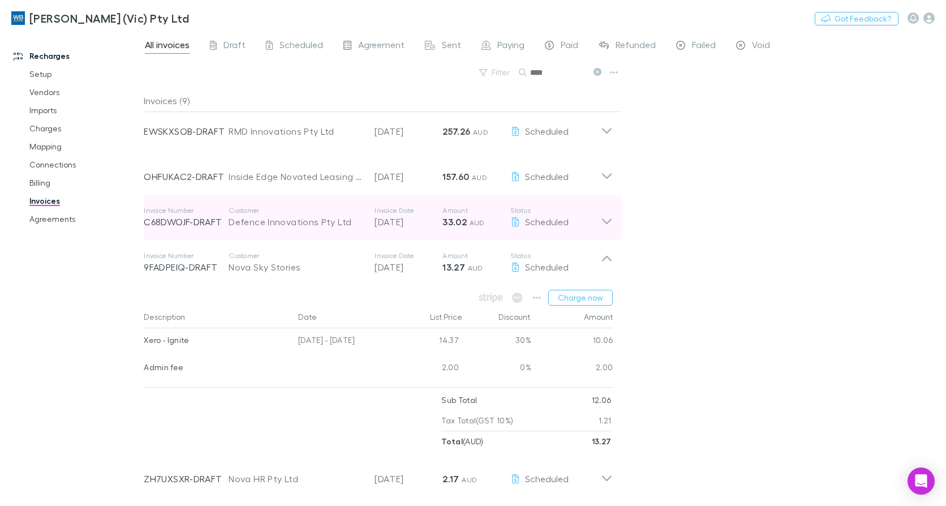
scroll to position [0, 0]
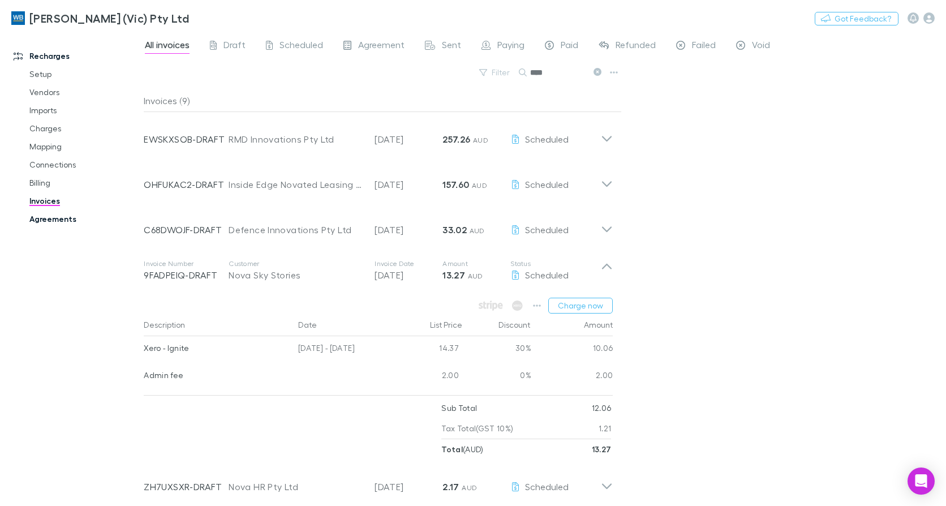
click at [46, 223] on link "Agreements" at bounding box center [84, 219] width 132 height 18
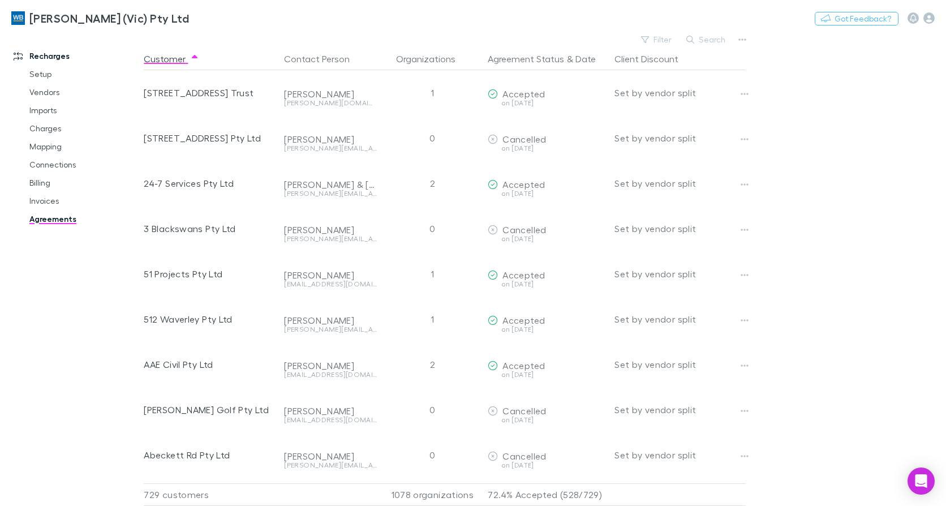
click at [63, 220] on link "Agreements" at bounding box center [84, 219] width 132 height 18
drag, startPoint x: 54, startPoint y: 141, endPoint x: 132, endPoint y: 153, distance: 78.3
click at [55, 141] on link "Mapping" at bounding box center [84, 146] width 132 height 18
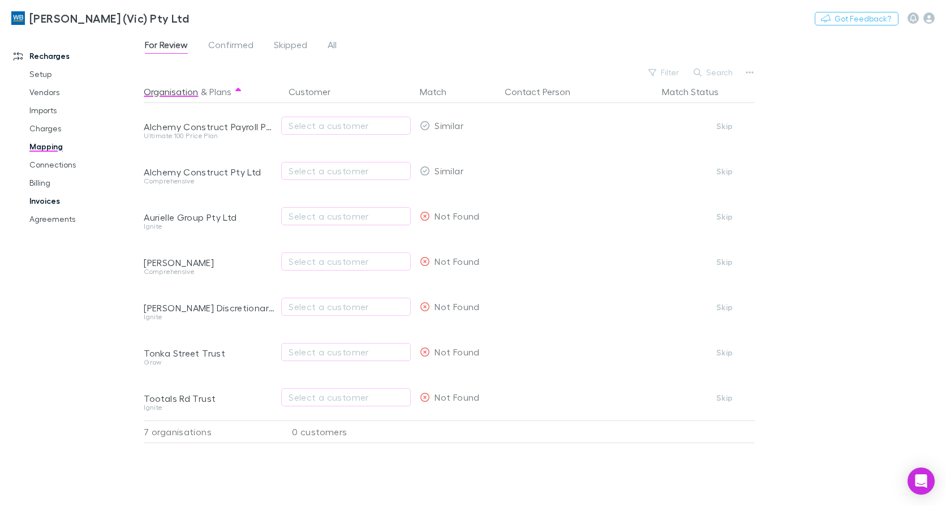
click at [54, 205] on link "Invoices" at bounding box center [84, 201] width 132 height 18
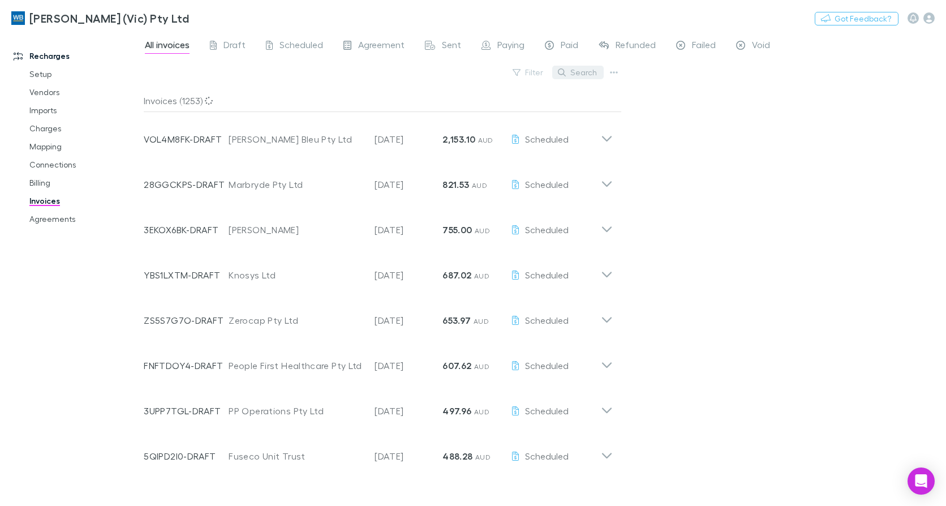
click at [573, 76] on button "Search" at bounding box center [577, 73] width 51 height 14
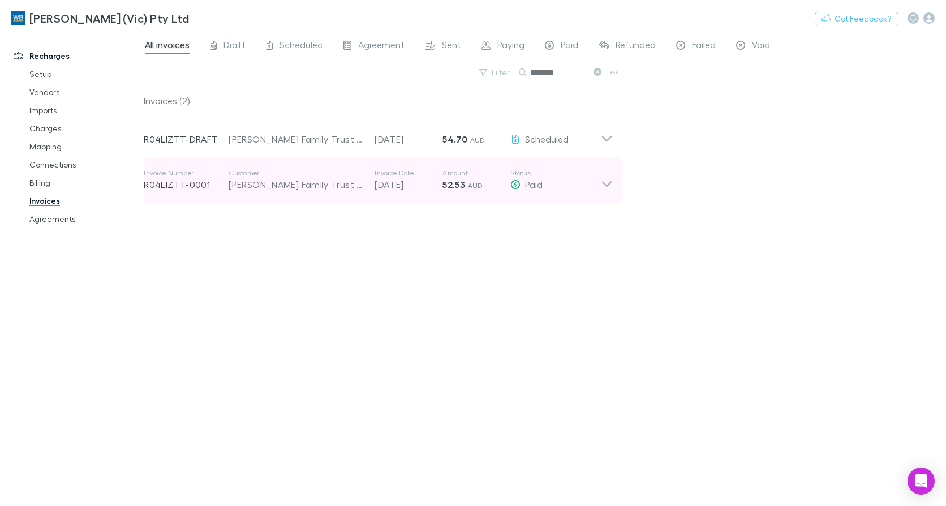
type input "********"
click at [601, 183] on icon at bounding box center [607, 180] width 12 height 23
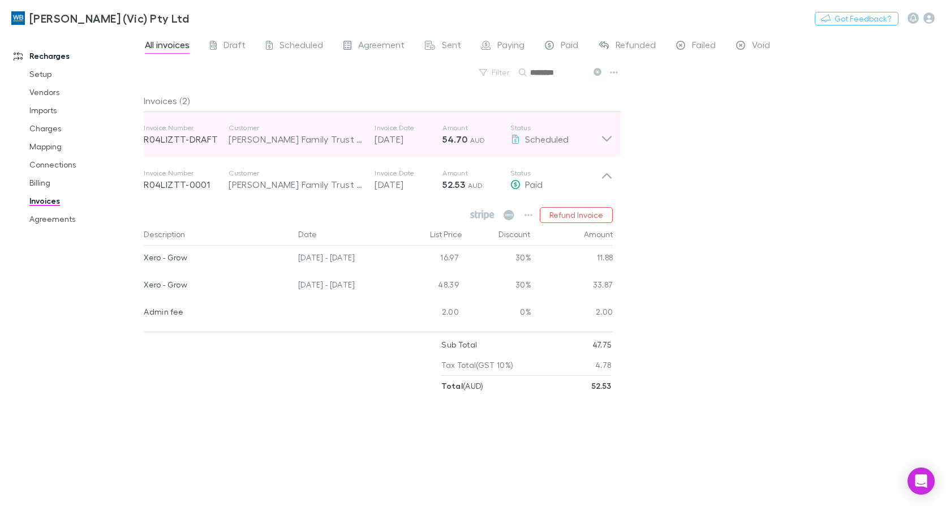
click at [606, 134] on icon at bounding box center [607, 134] width 12 height 23
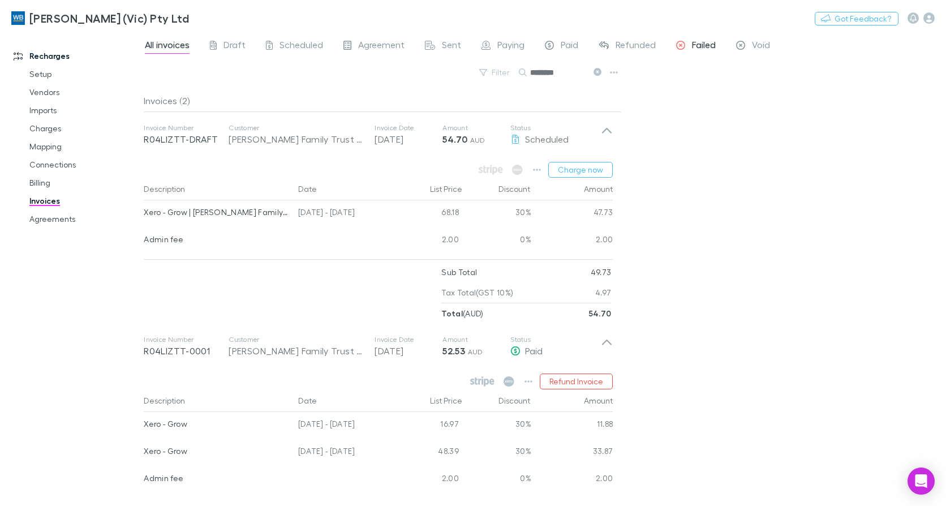
click at [692, 40] on span "Failed" at bounding box center [704, 46] width 24 height 15
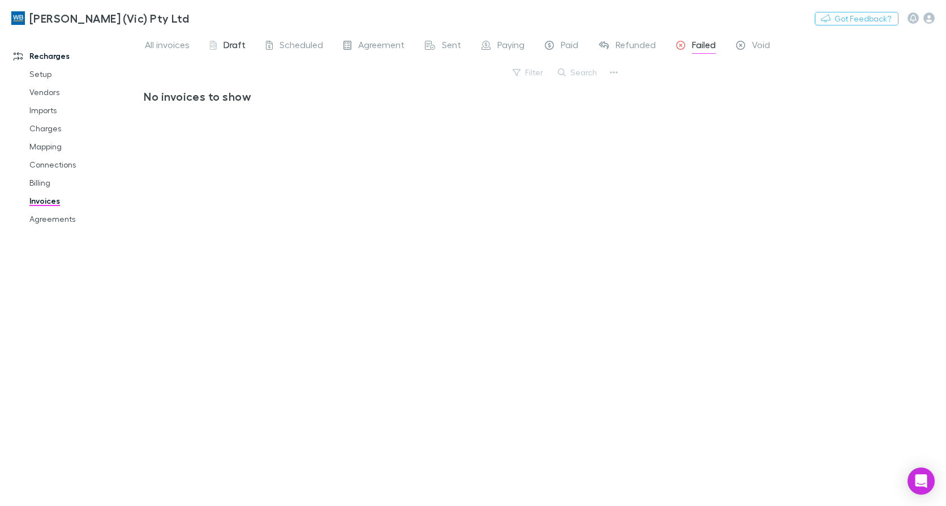
click at [236, 46] on span "Draft" at bounding box center [234, 46] width 22 height 15
click at [303, 39] on span "Scheduled" at bounding box center [301, 46] width 44 height 15
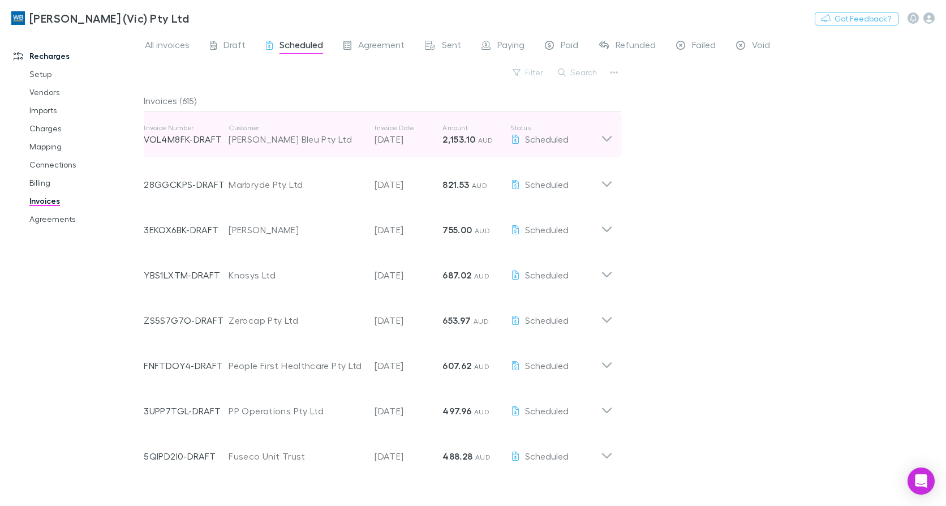
click at [603, 143] on icon at bounding box center [607, 134] width 12 height 23
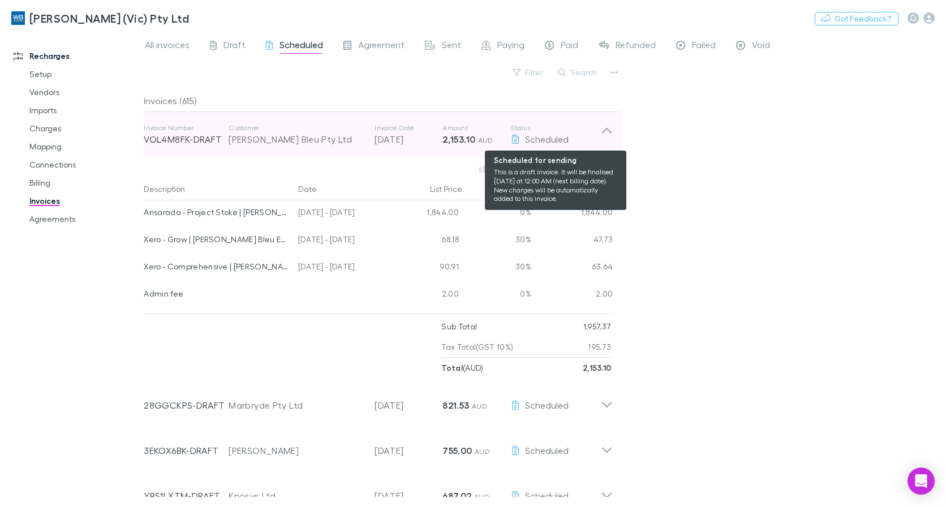
click at [599, 135] on div "Scheduled" at bounding box center [555, 139] width 90 height 14
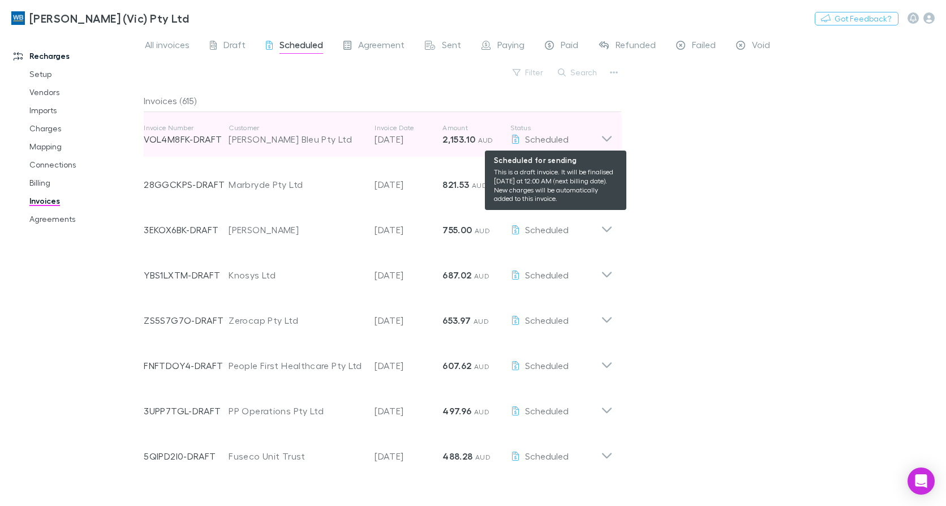
click at [600, 138] on div "Scheduled" at bounding box center [555, 139] width 90 height 14
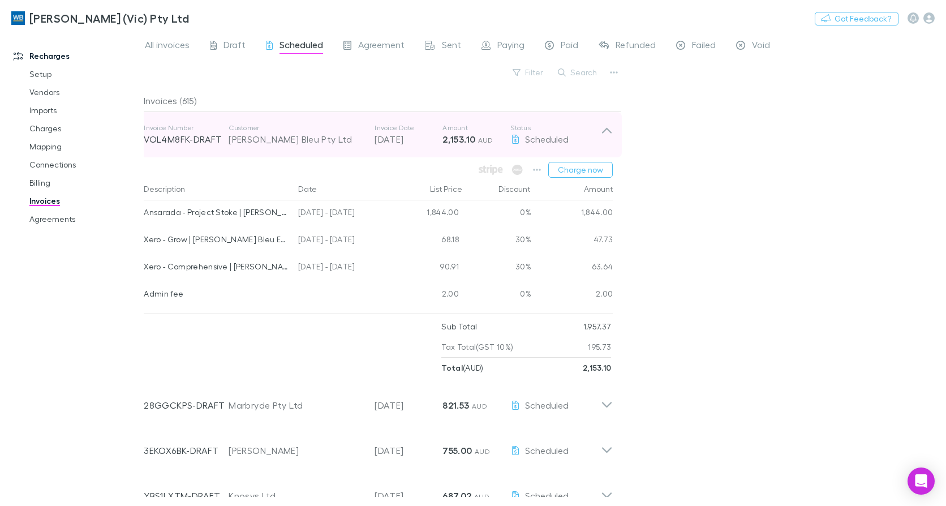
click at [600, 126] on p "Status" at bounding box center [555, 127] width 90 height 9
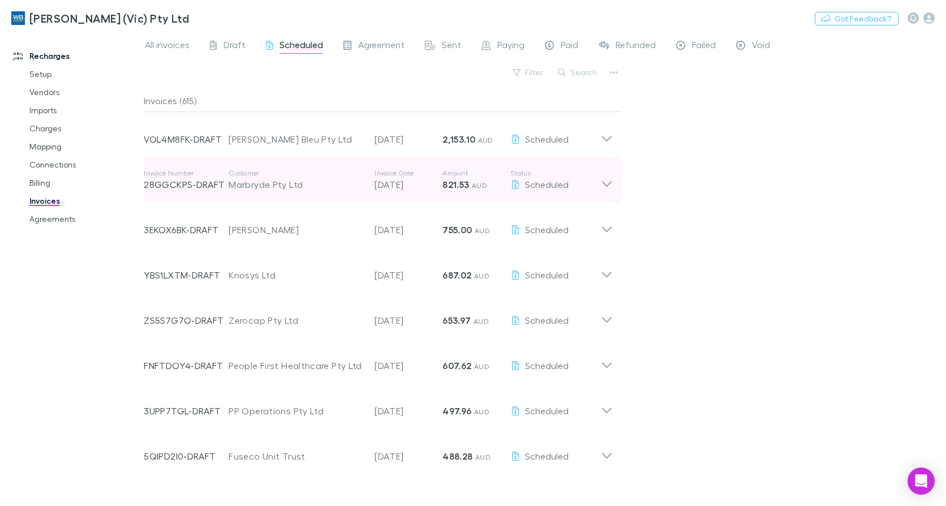
click at [610, 183] on icon at bounding box center [607, 184] width 10 height 6
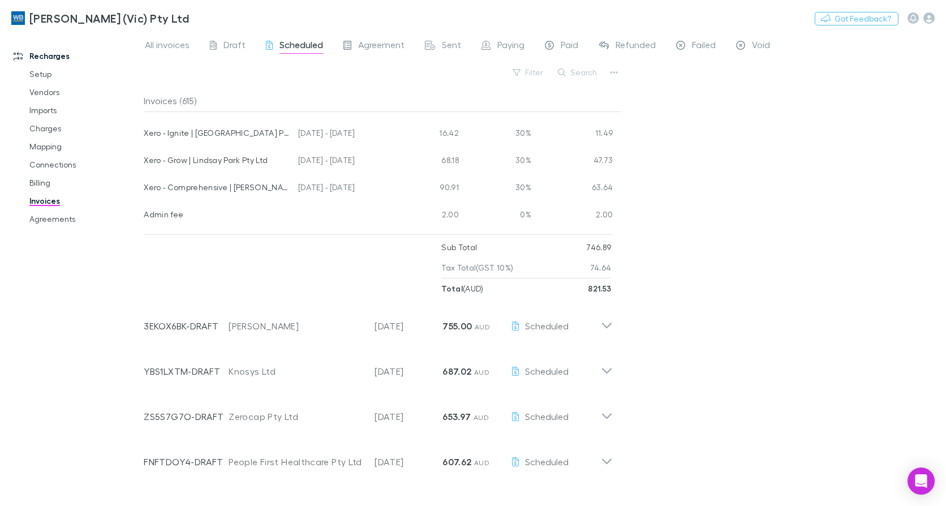
scroll to position [509, 0]
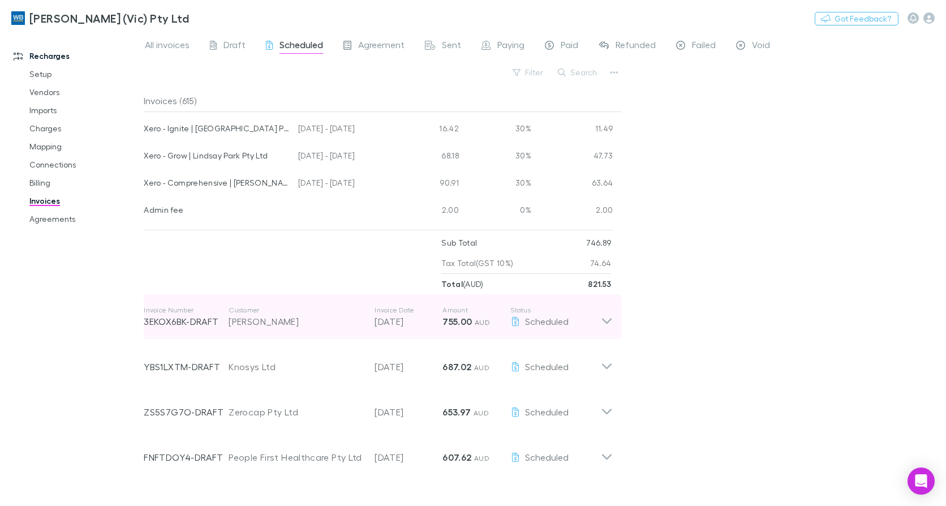
click at [610, 322] on icon at bounding box center [607, 316] width 12 height 23
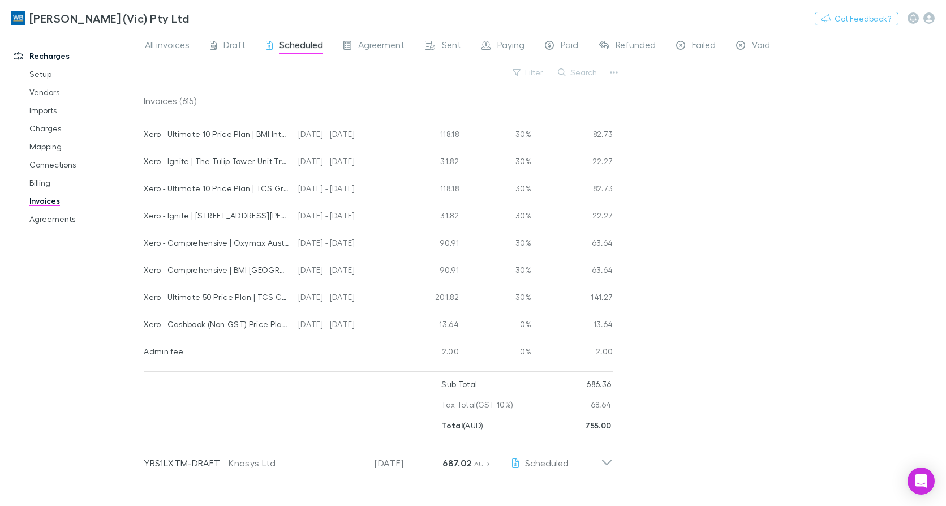
scroll to position [1018, 0]
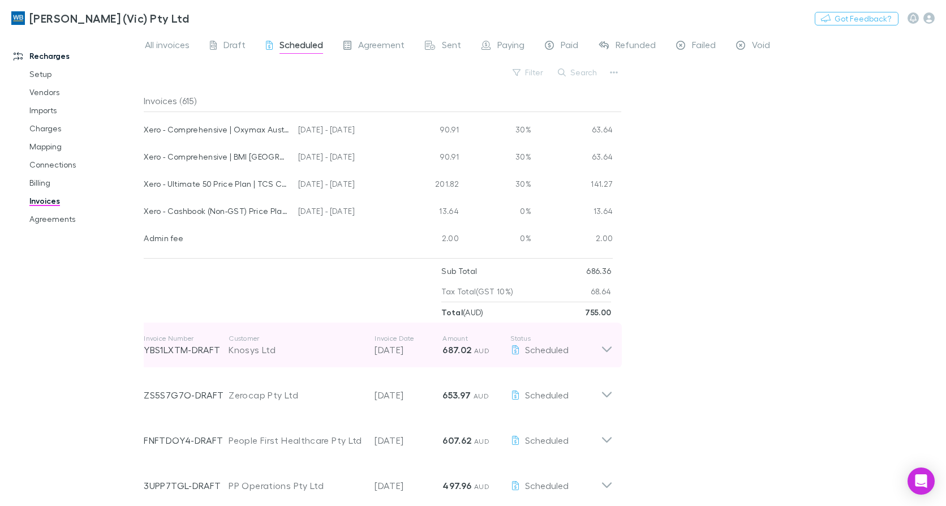
click at [602, 350] on icon at bounding box center [607, 345] width 12 height 23
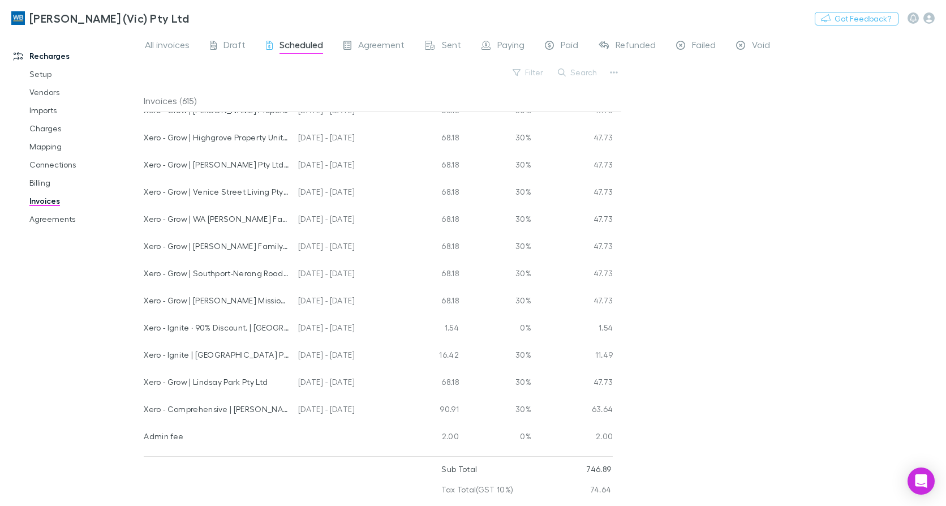
scroll to position [0, 0]
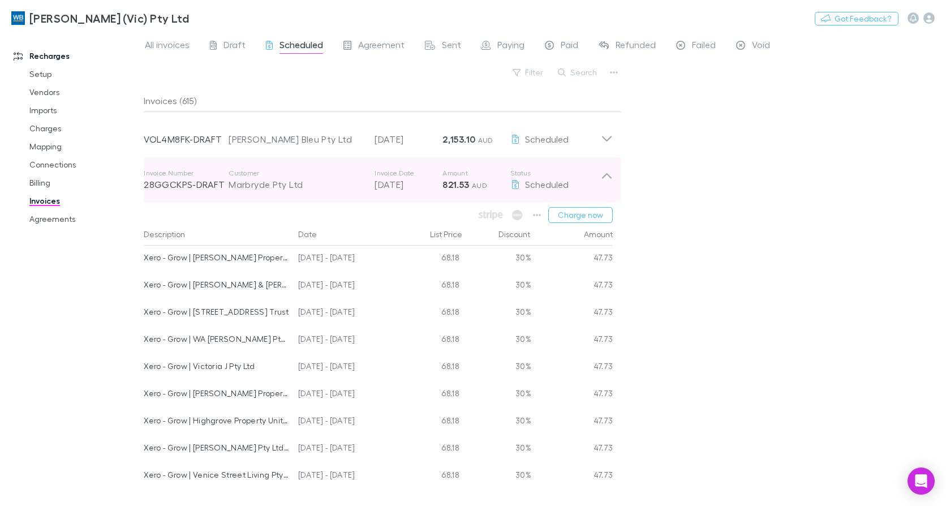
click at [611, 171] on icon at bounding box center [607, 180] width 12 height 23
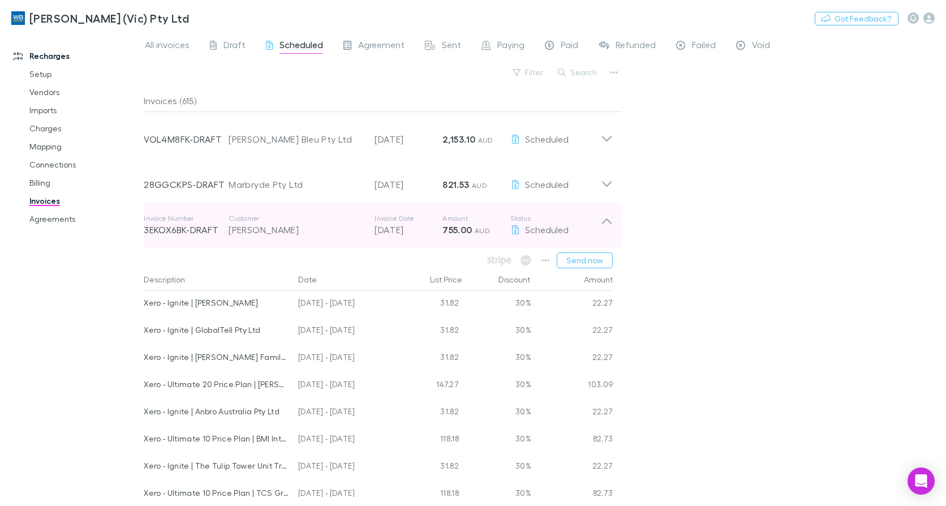
click at [602, 216] on icon at bounding box center [607, 225] width 12 height 23
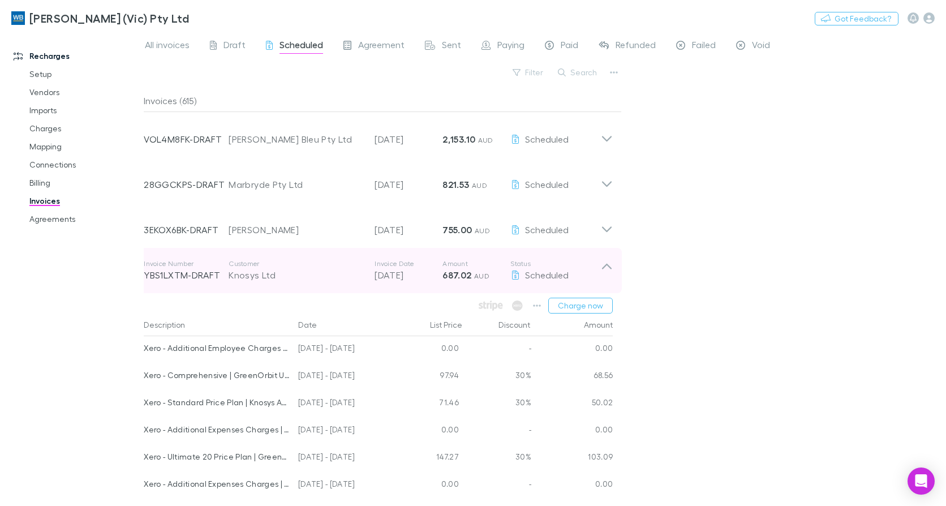
click at [608, 265] on icon at bounding box center [607, 267] width 10 height 6
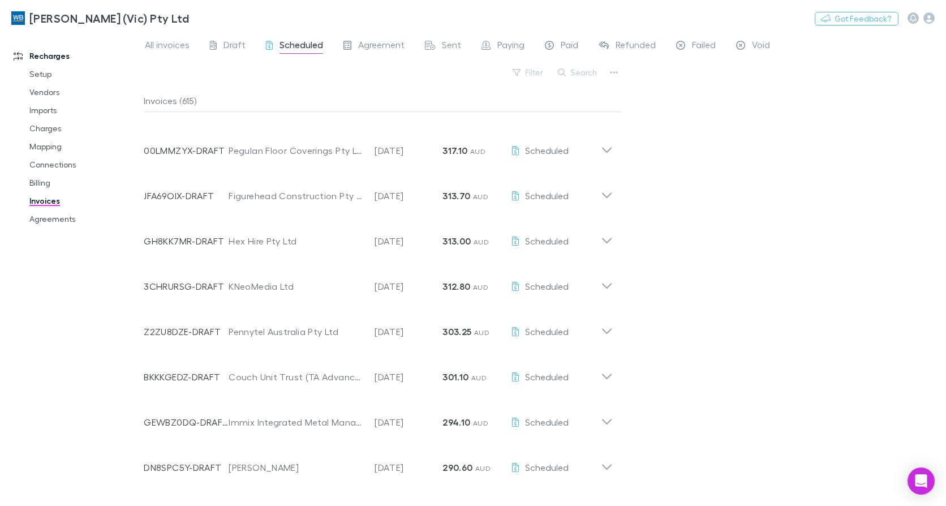
scroll to position [990, 0]
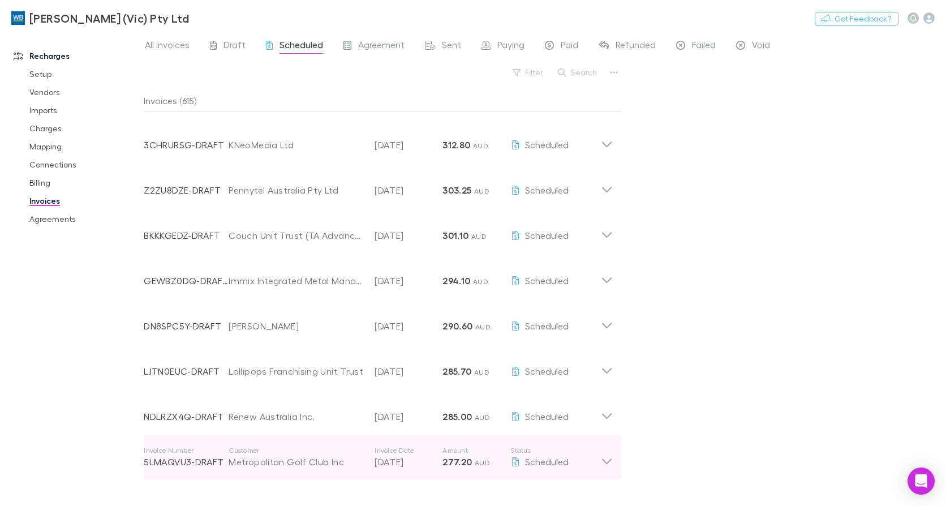
click at [611, 462] on icon at bounding box center [607, 457] width 12 height 23
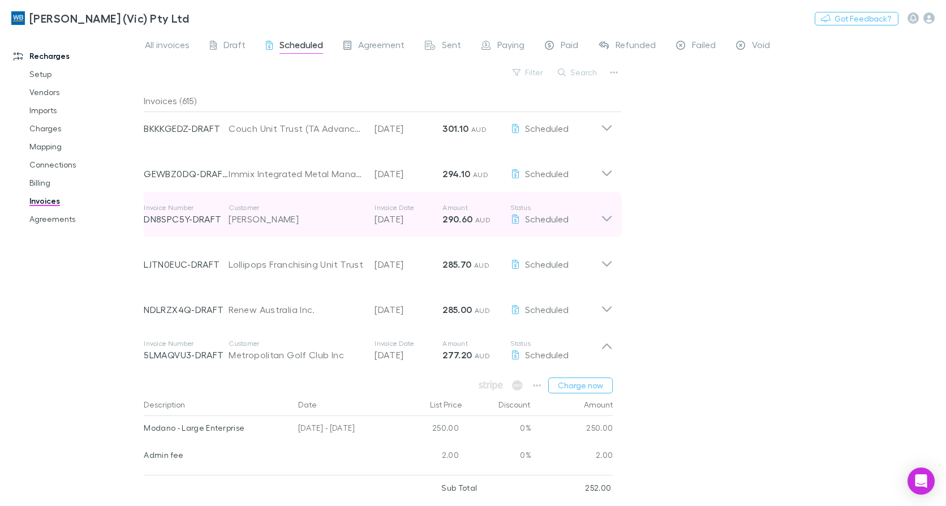
scroll to position [1159, 0]
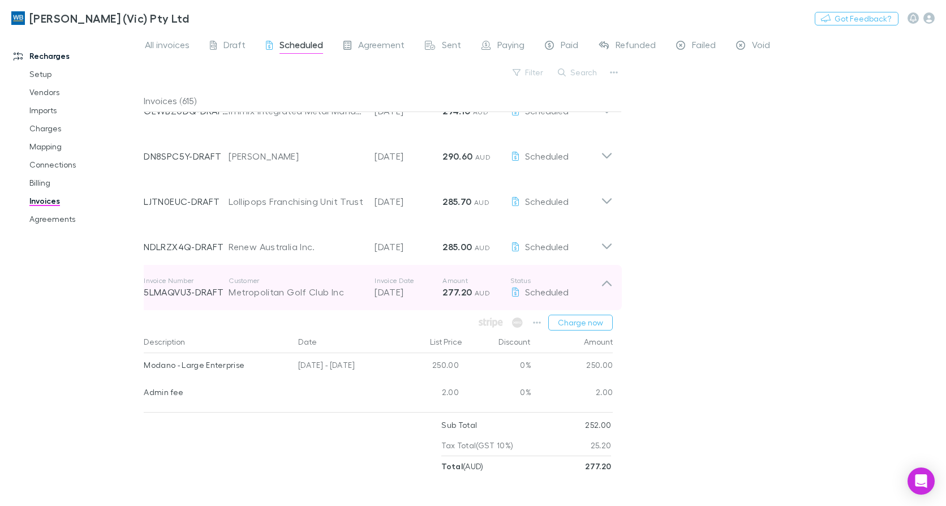
click at [610, 285] on icon at bounding box center [607, 284] width 10 height 6
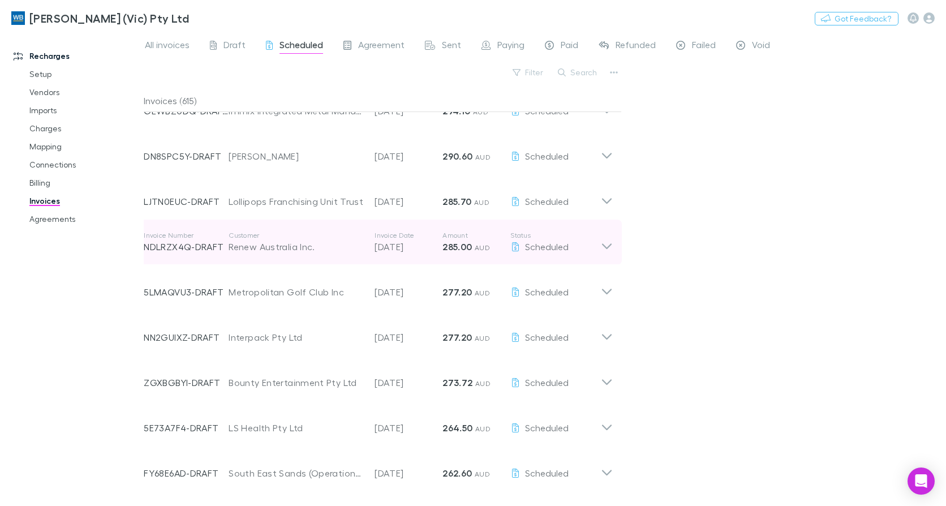
click at [601, 244] on icon at bounding box center [607, 242] width 12 height 23
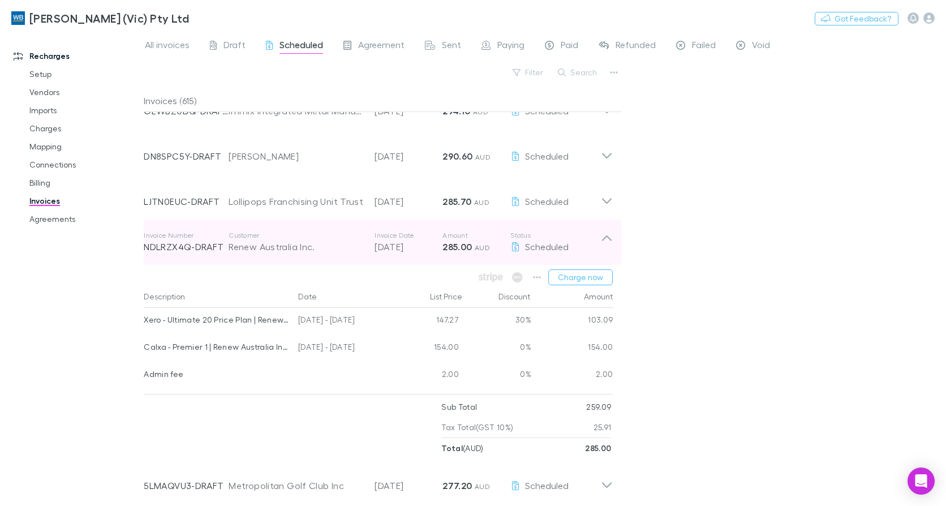
click at [609, 244] on icon at bounding box center [607, 242] width 12 height 23
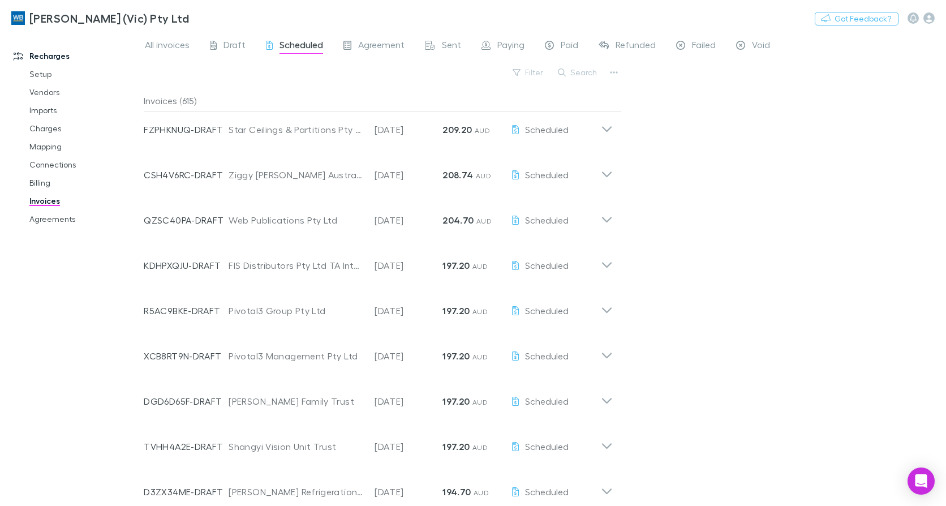
scroll to position [2347, 0]
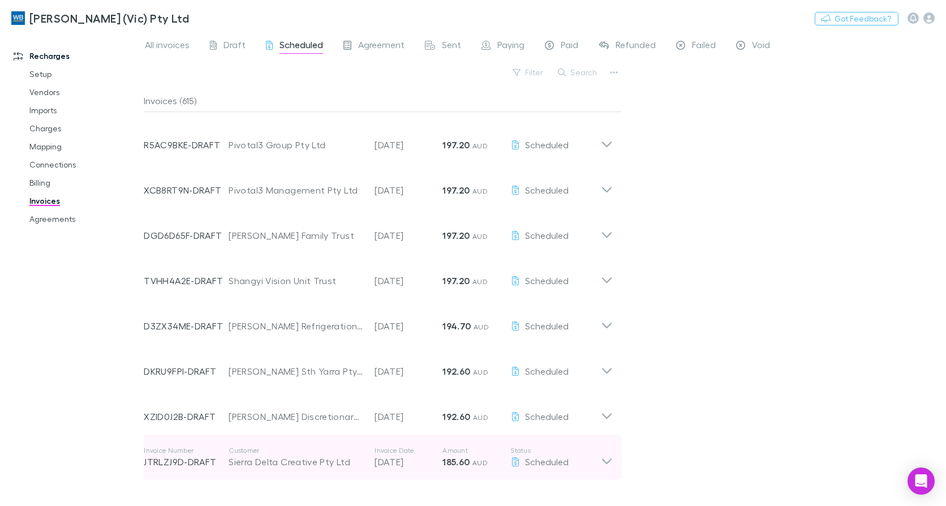
click at [603, 460] on icon at bounding box center [607, 461] width 10 height 6
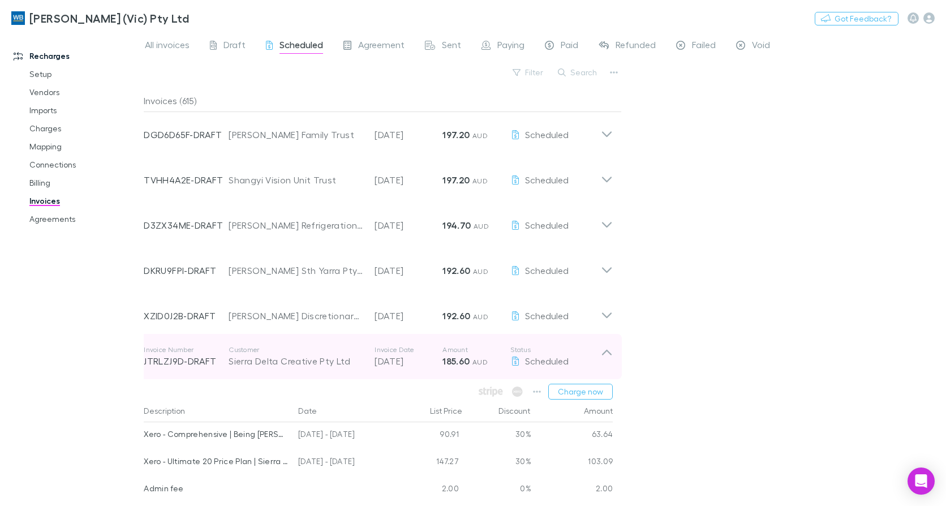
scroll to position [2573, 0]
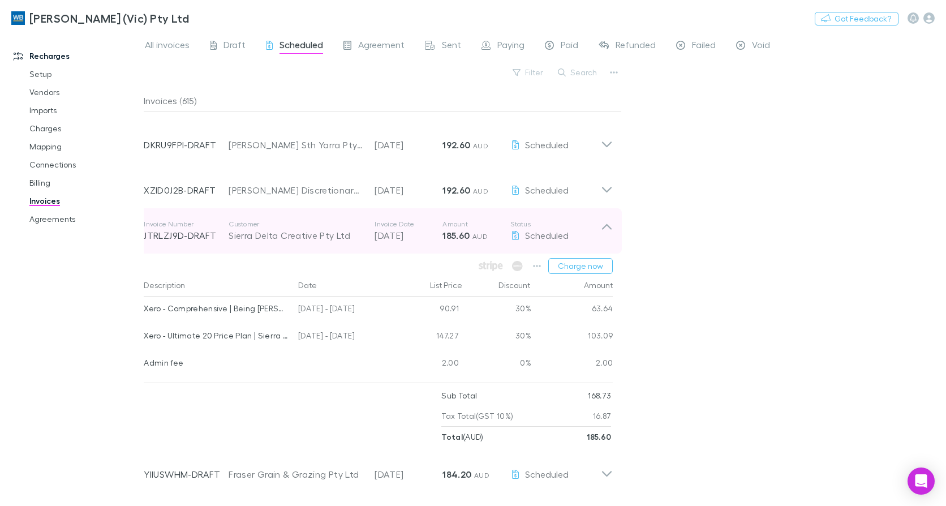
click at [609, 223] on icon at bounding box center [607, 230] width 12 height 23
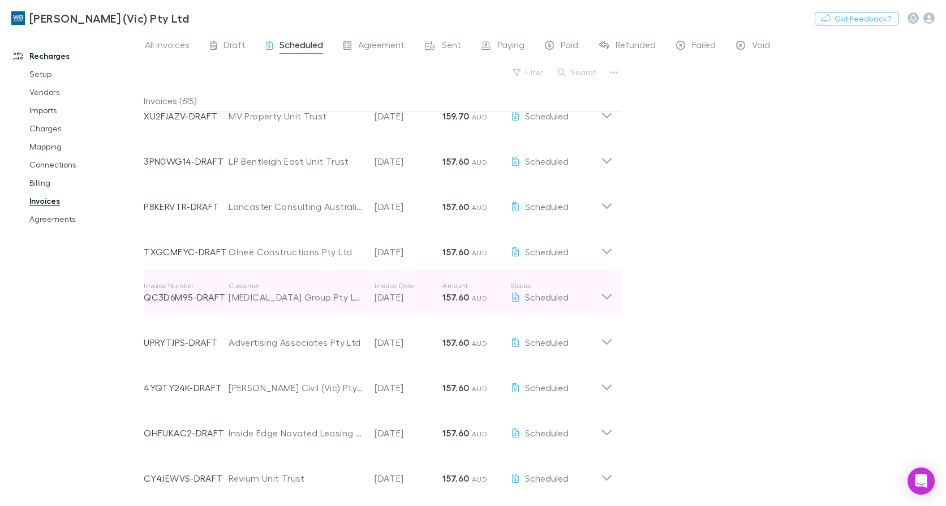
scroll to position [3705, 0]
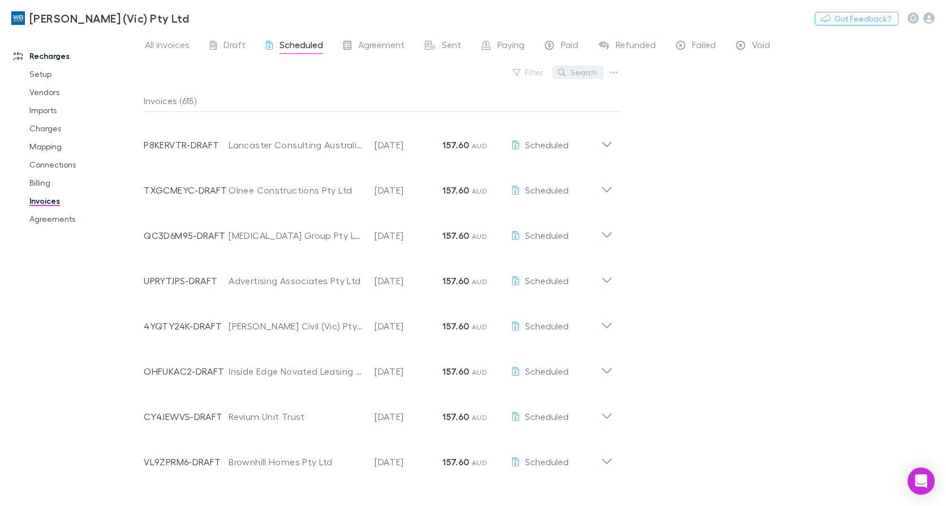
click at [586, 74] on button "Search" at bounding box center [577, 73] width 51 height 14
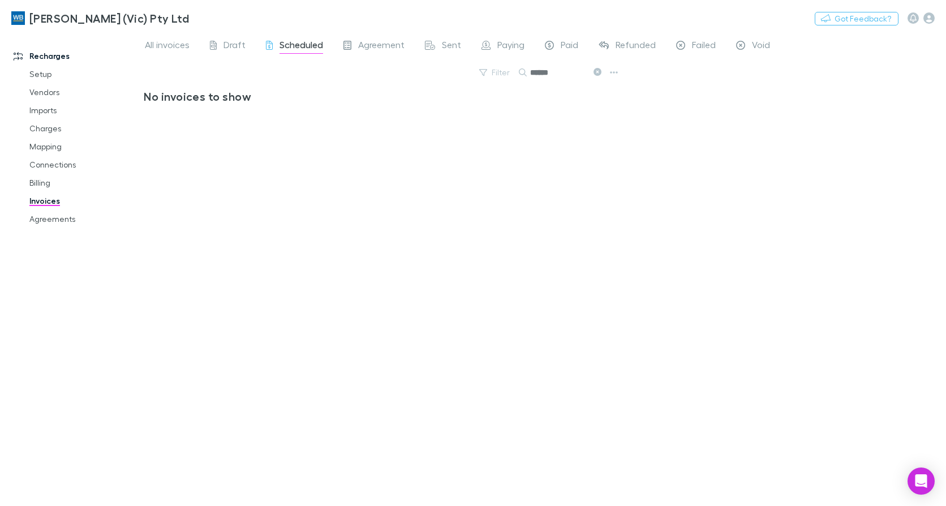
scroll to position [0, 0]
type input "******"
click at [442, 46] on span "Sent" at bounding box center [451, 46] width 19 height 15
click at [589, 72] on button "Search" at bounding box center [577, 73] width 51 height 14
type input "*****"
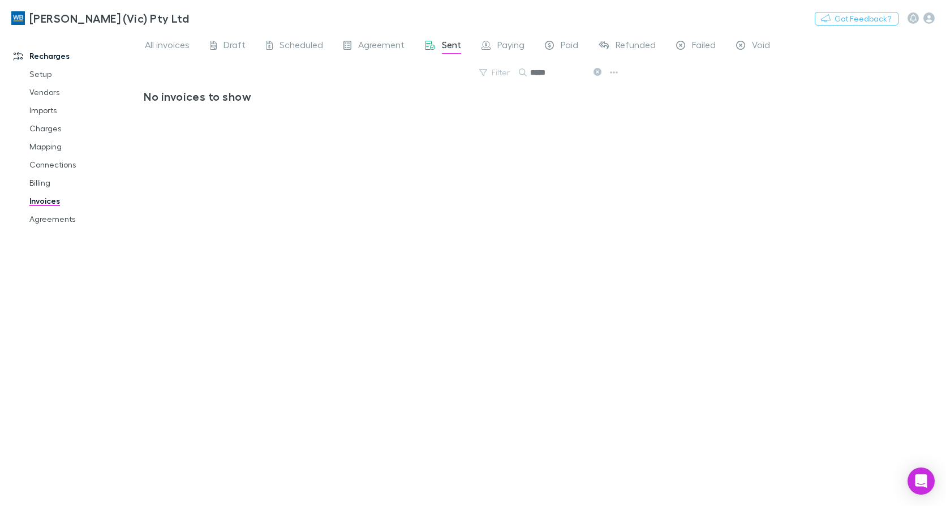
click at [596, 72] on icon at bounding box center [597, 72] width 8 height 8
click at [229, 42] on span "Draft" at bounding box center [234, 46] width 22 height 15
click at [167, 42] on span "All invoices" at bounding box center [167, 46] width 45 height 15
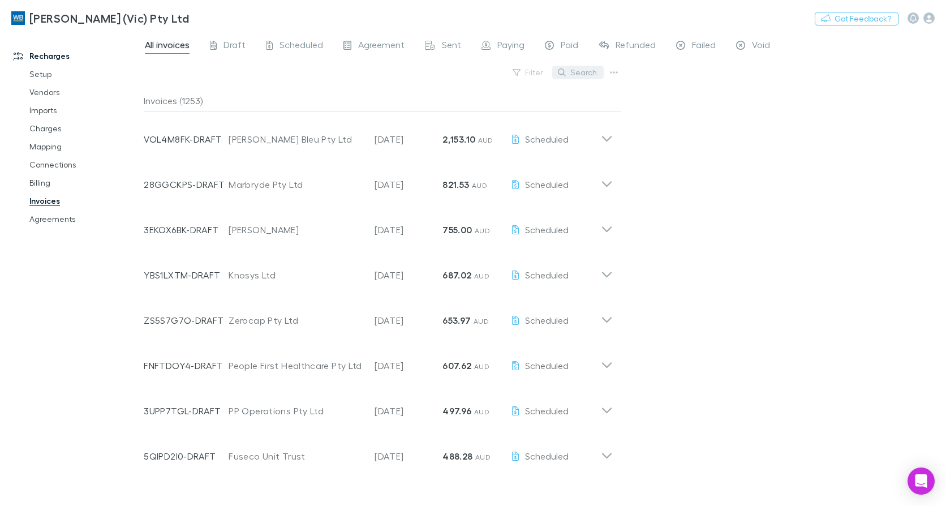
click at [592, 77] on button "Search" at bounding box center [577, 73] width 51 height 14
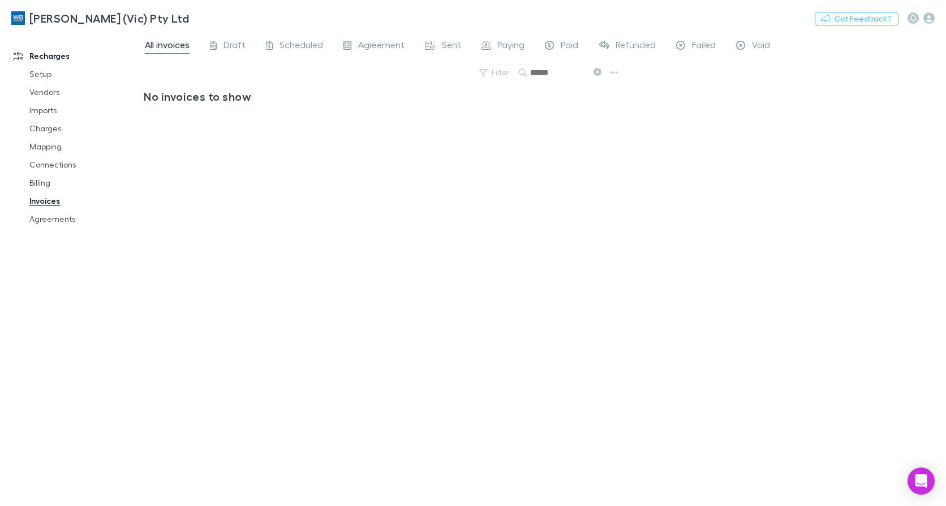
type input "******"
click at [597, 72] on icon at bounding box center [597, 72] width 8 height 8
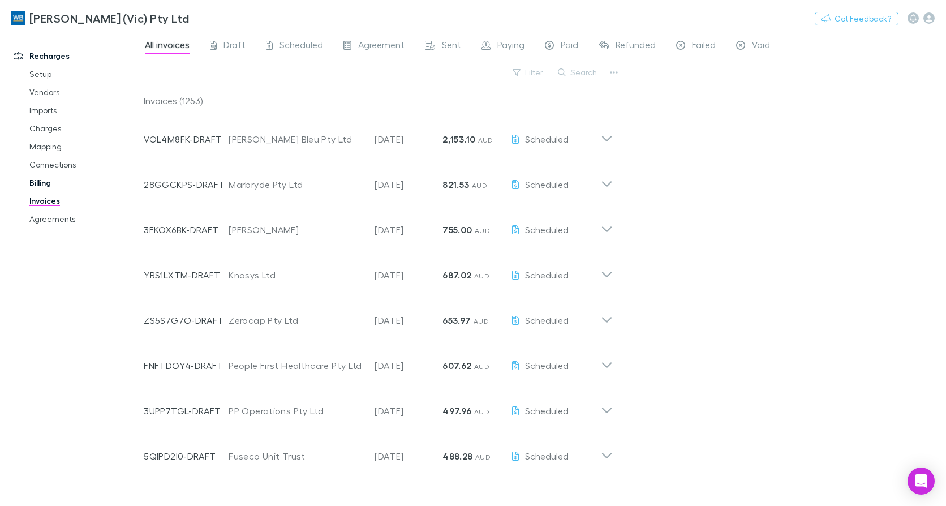
click at [44, 180] on link "Billing" at bounding box center [84, 183] width 132 height 18
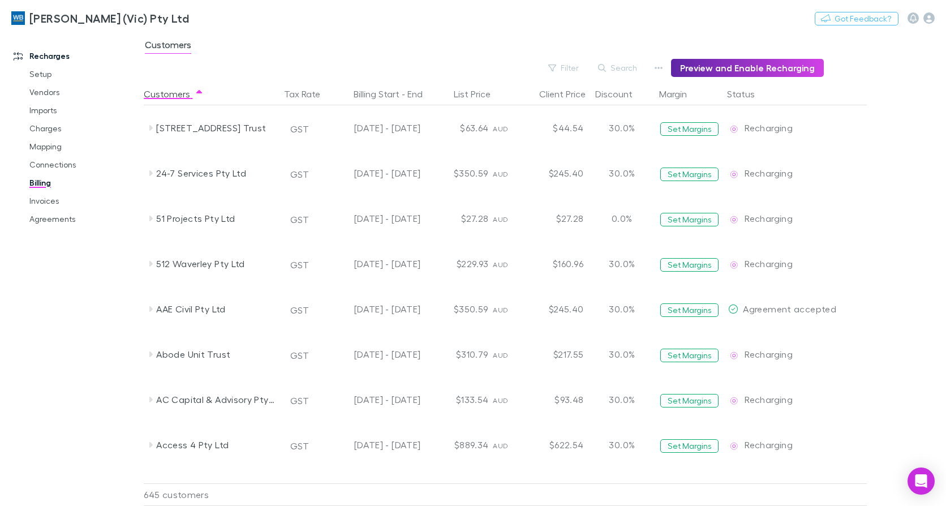
click at [55, 218] on link "Agreements" at bounding box center [84, 219] width 132 height 18
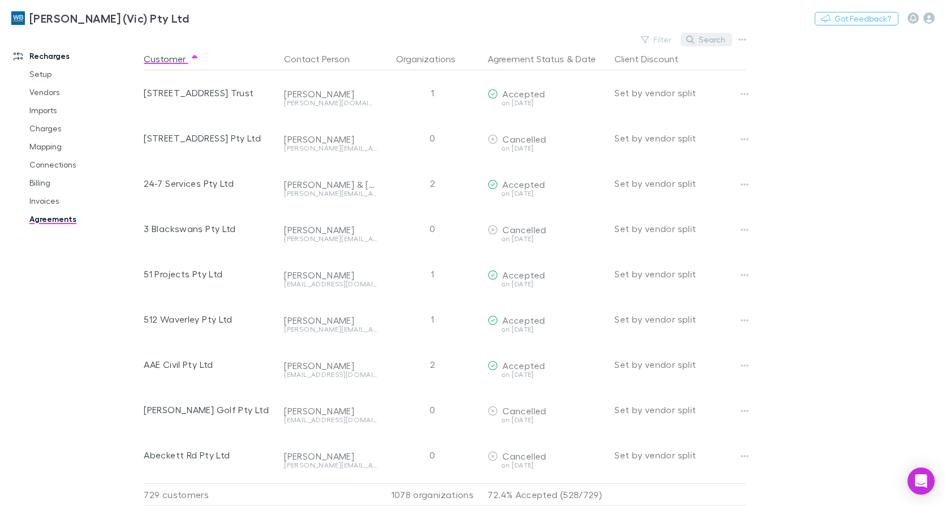
click at [721, 37] on button "Search" at bounding box center [705, 40] width 51 height 14
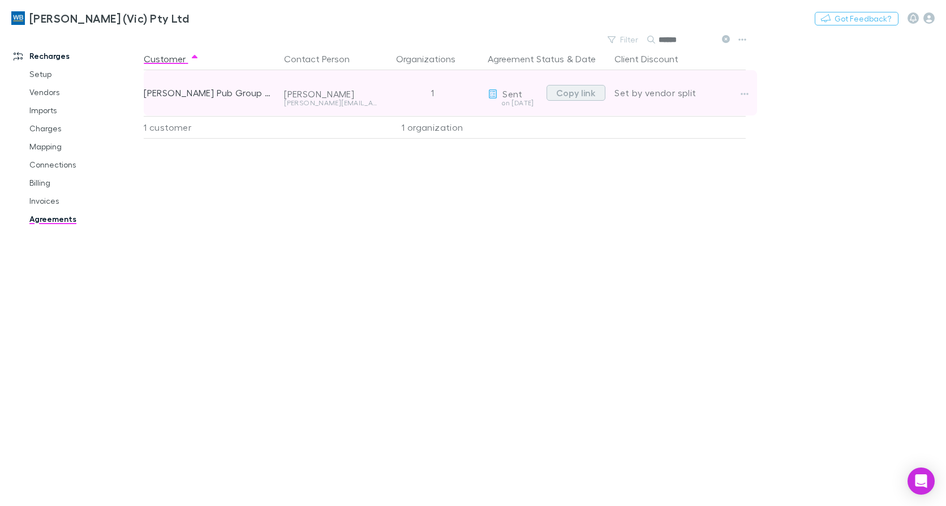
click at [568, 91] on button "Copy link" at bounding box center [575, 93] width 59 height 16
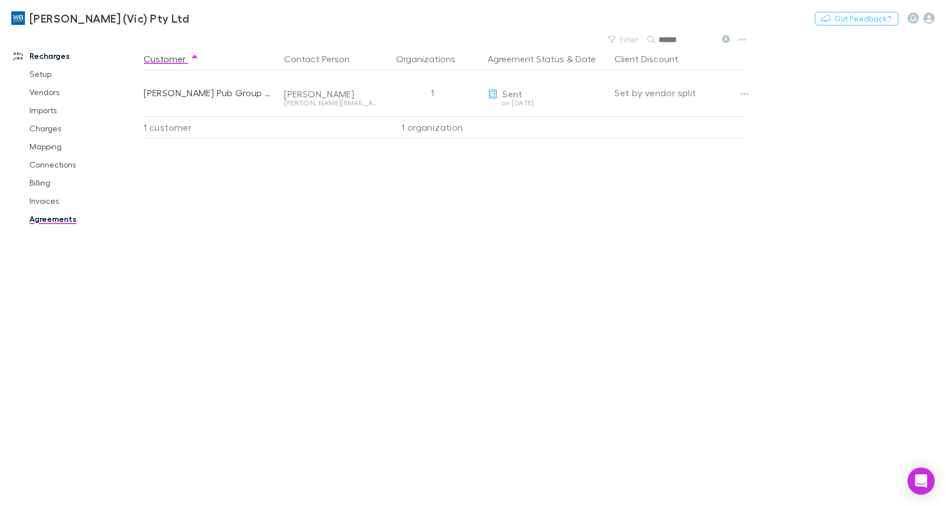
click at [726, 37] on icon at bounding box center [726, 39] width 8 height 8
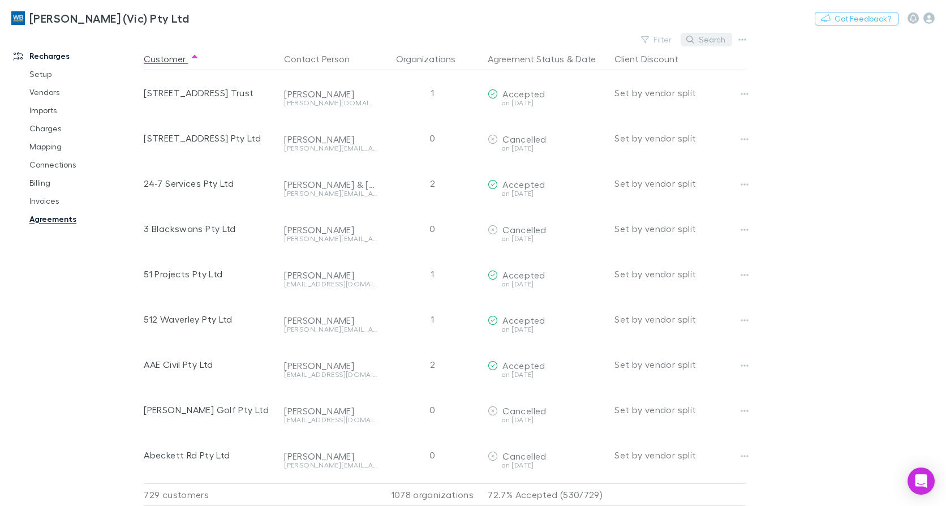
click at [717, 39] on button "Search" at bounding box center [705, 40] width 51 height 14
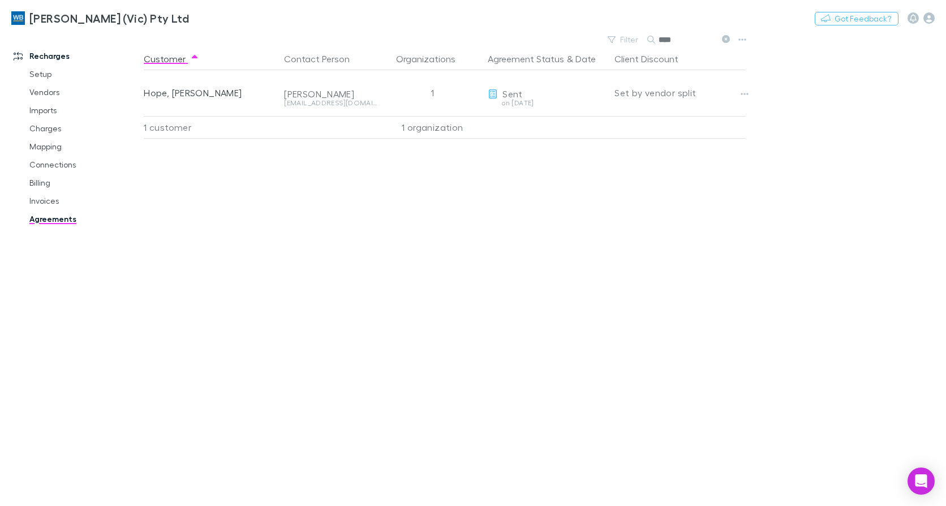
type input "****"
click at [27, 202] on link "Invoices" at bounding box center [84, 201] width 132 height 18
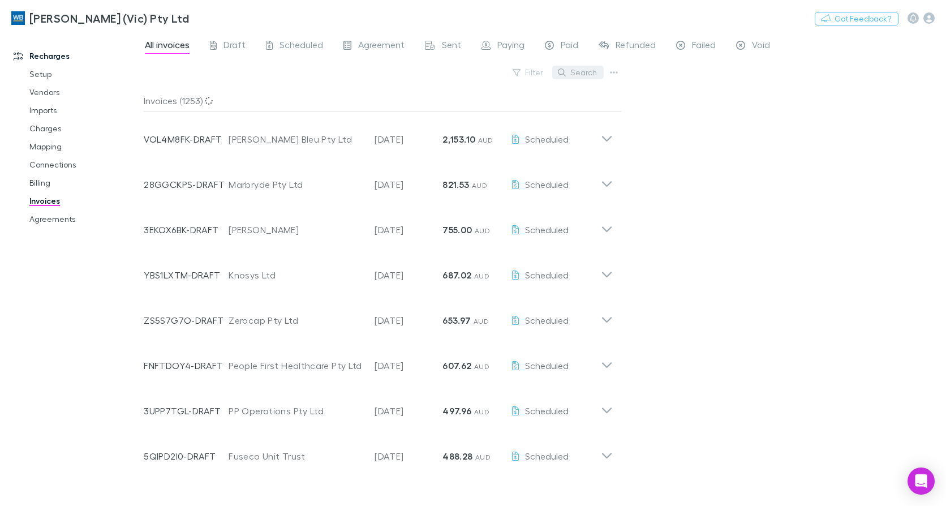
click at [583, 72] on button "Search" at bounding box center [577, 73] width 51 height 14
type input "*"
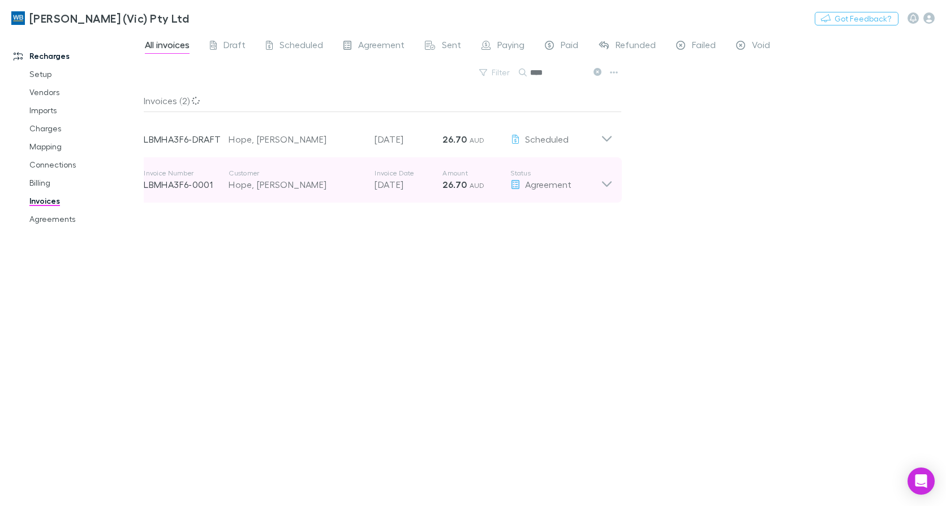
type input "****"
click at [610, 187] on icon at bounding box center [607, 180] width 12 height 23
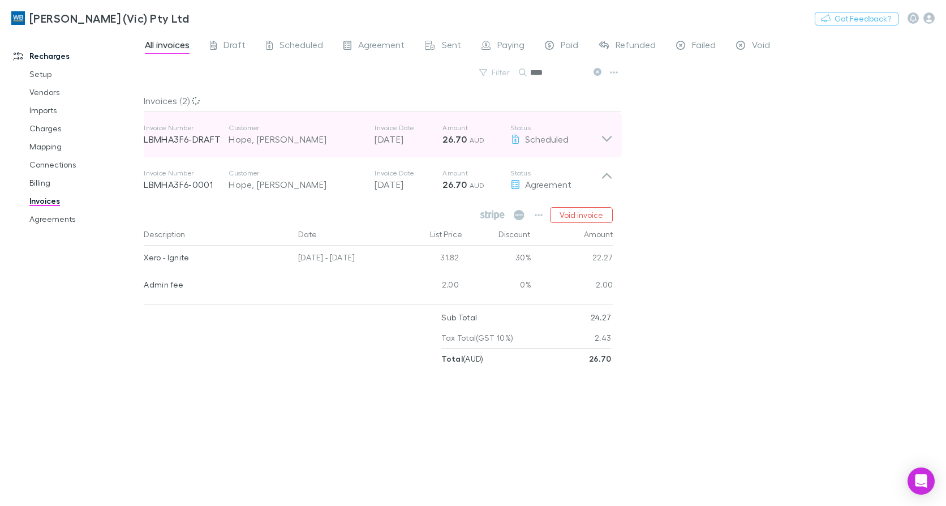
click at [610, 132] on icon at bounding box center [607, 134] width 12 height 23
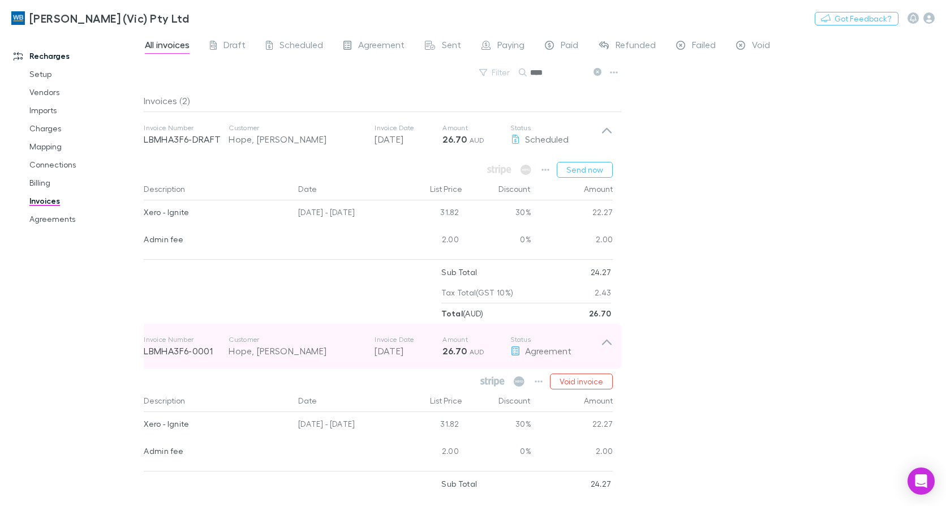
click at [604, 342] on icon at bounding box center [607, 342] width 10 height 6
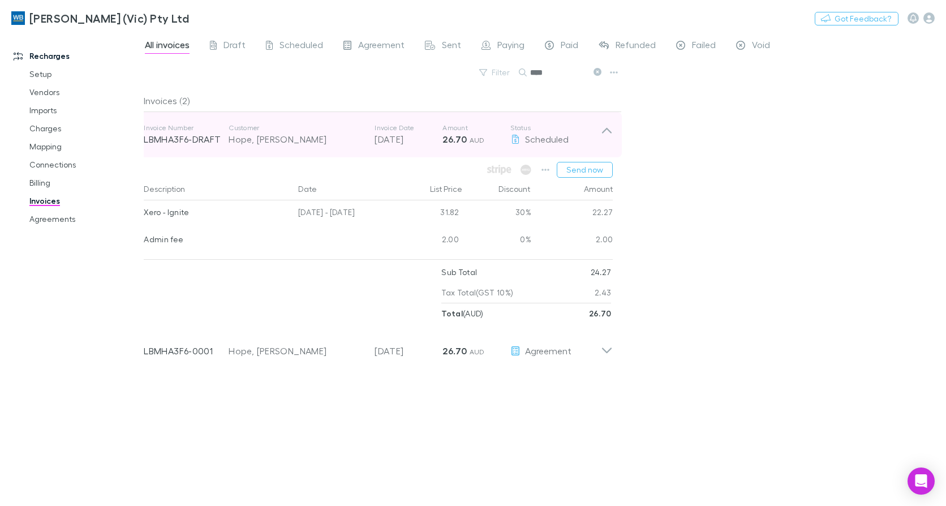
click at [603, 133] on icon at bounding box center [607, 134] width 12 height 23
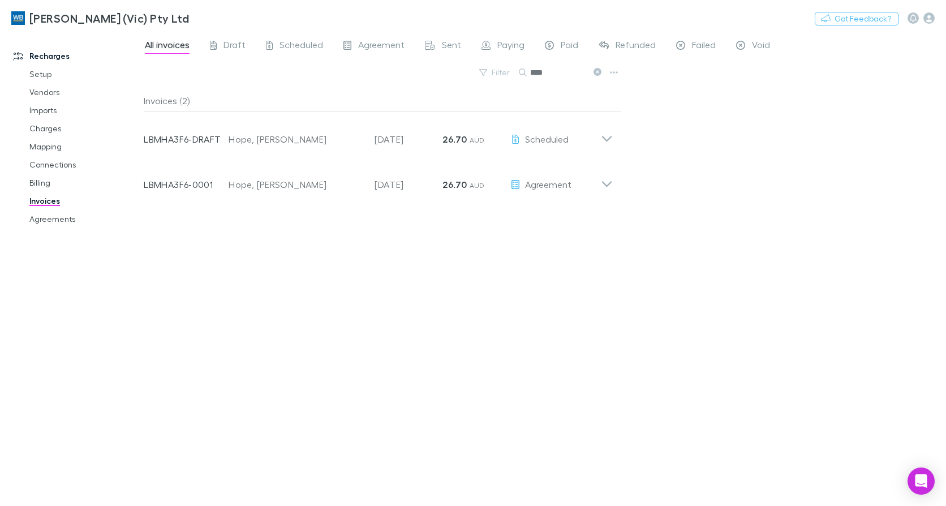
drag, startPoint x: 59, startPoint y: 159, endPoint x: 16, endPoint y: 180, distance: 48.1
click at [59, 159] on link "Connections" at bounding box center [84, 165] width 132 height 18
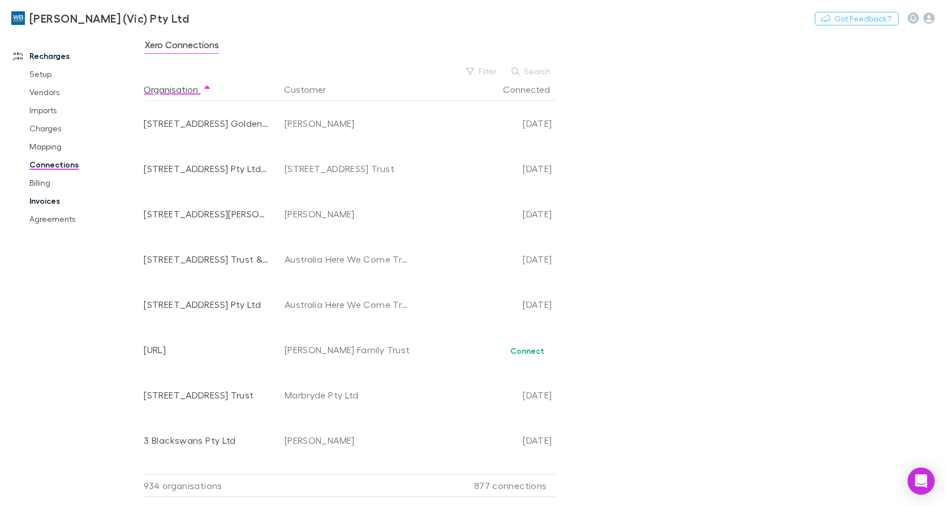
click at [65, 203] on link "Invoices" at bounding box center [84, 201] width 132 height 18
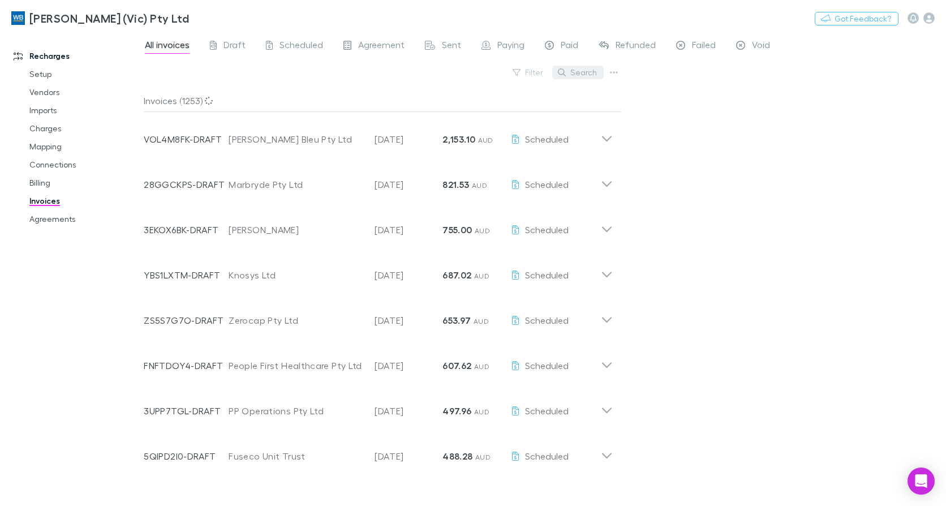
click at [581, 73] on button "Search" at bounding box center [577, 73] width 51 height 14
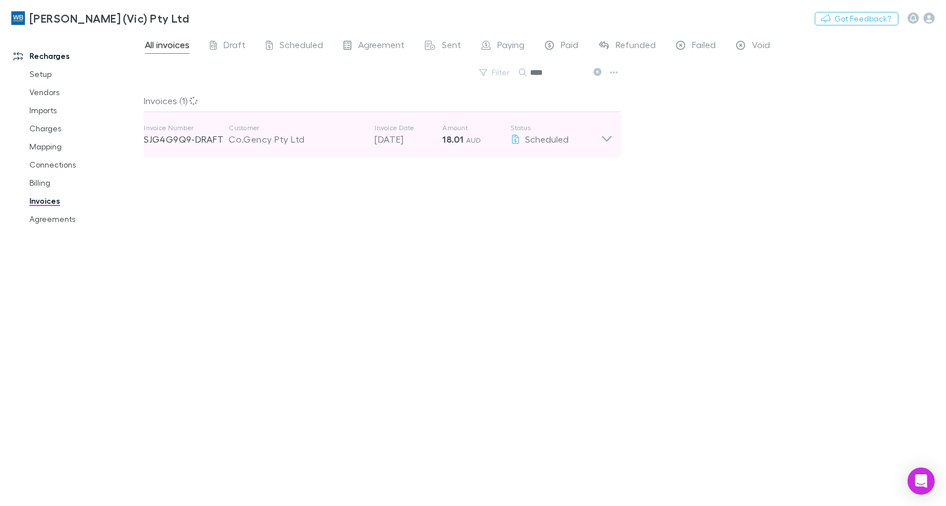
click at [609, 144] on icon at bounding box center [607, 134] width 12 height 23
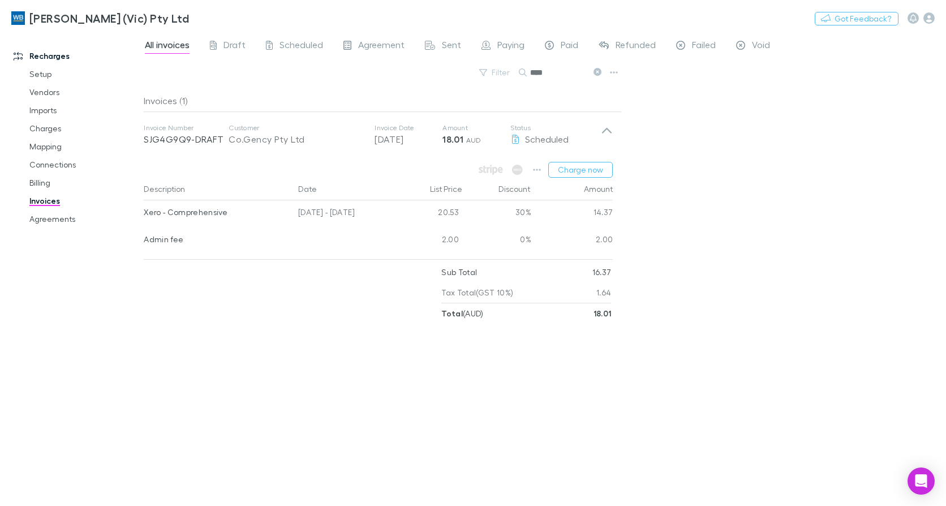
drag, startPoint x: 576, startPoint y: 77, endPoint x: 422, endPoint y: 73, distance: 153.3
click at [422, 73] on div "Filter Search ****" at bounding box center [383, 76] width 478 height 25
type input "***"
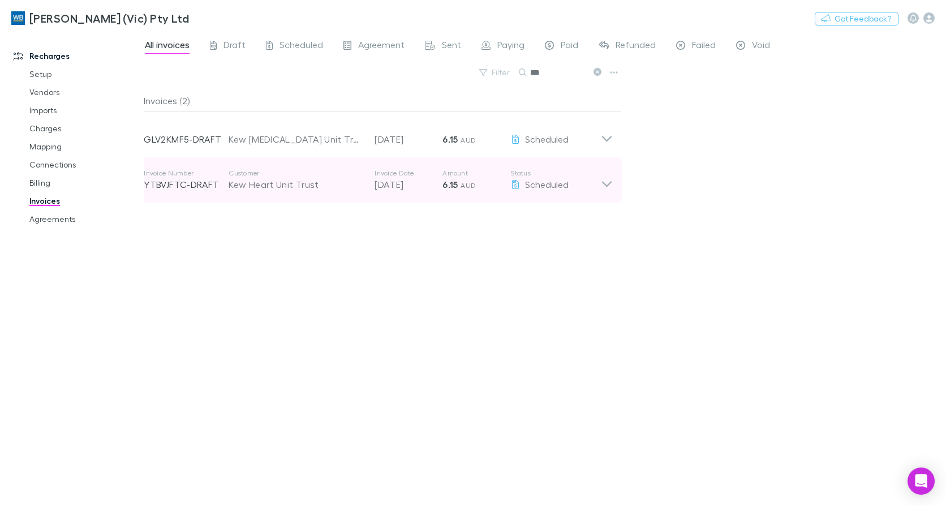
click at [606, 174] on icon at bounding box center [607, 180] width 12 height 23
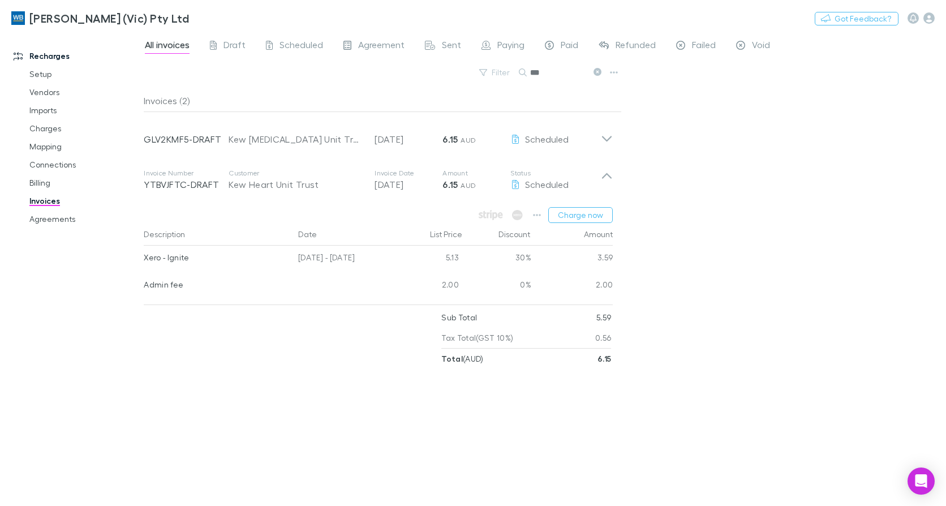
drag, startPoint x: 44, startPoint y: 218, endPoint x: 809, endPoint y: 505, distance: 817.2
click at [44, 218] on link "Agreements" at bounding box center [84, 219] width 132 height 18
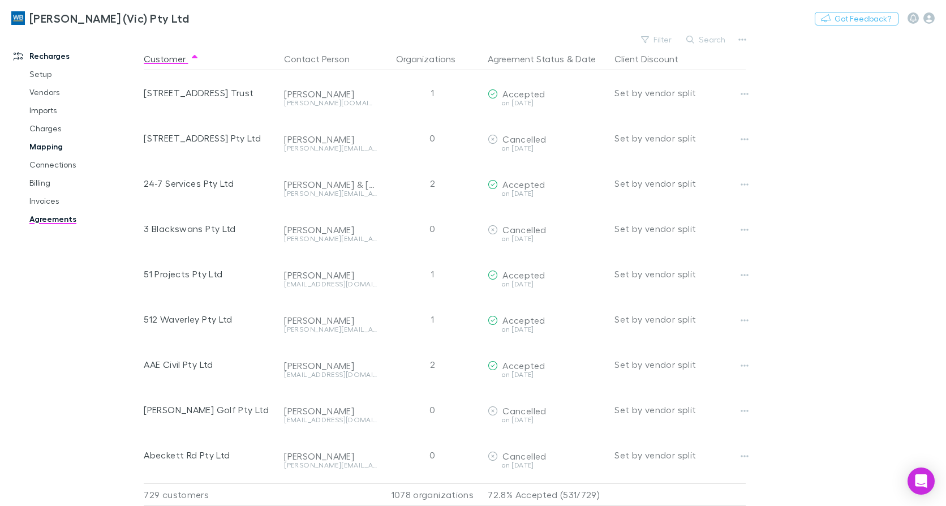
click at [46, 140] on link "Mapping" at bounding box center [84, 146] width 132 height 18
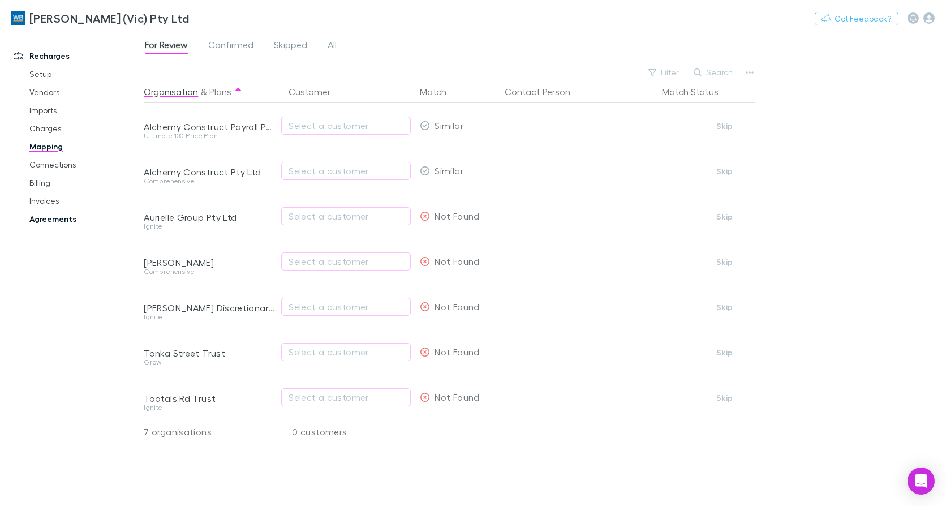
click at [50, 220] on link "Agreements" at bounding box center [84, 219] width 132 height 18
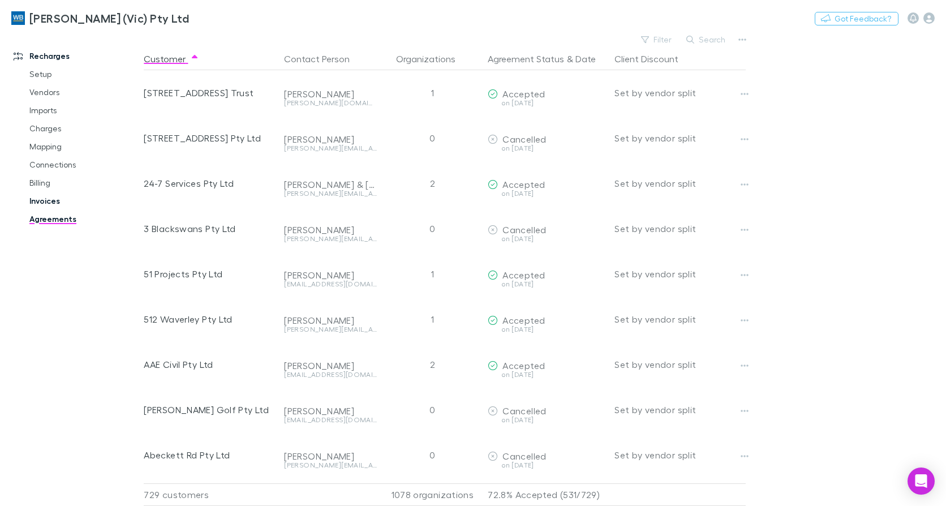
click at [49, 196] on link "Invoices" at bounding box center [84, 201] width 132 height 18
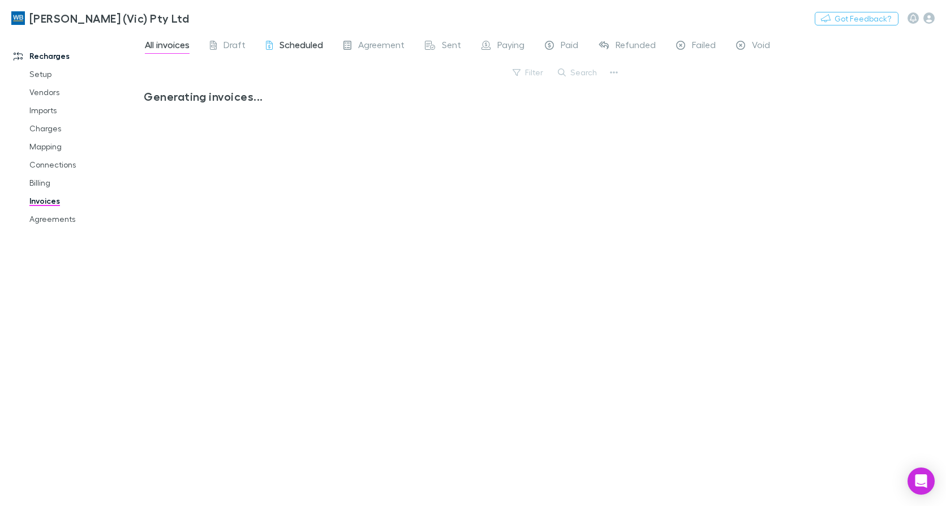
click at [288, 48] on span "Scheduled" at bounding box center [301, 46] width 44 height 15
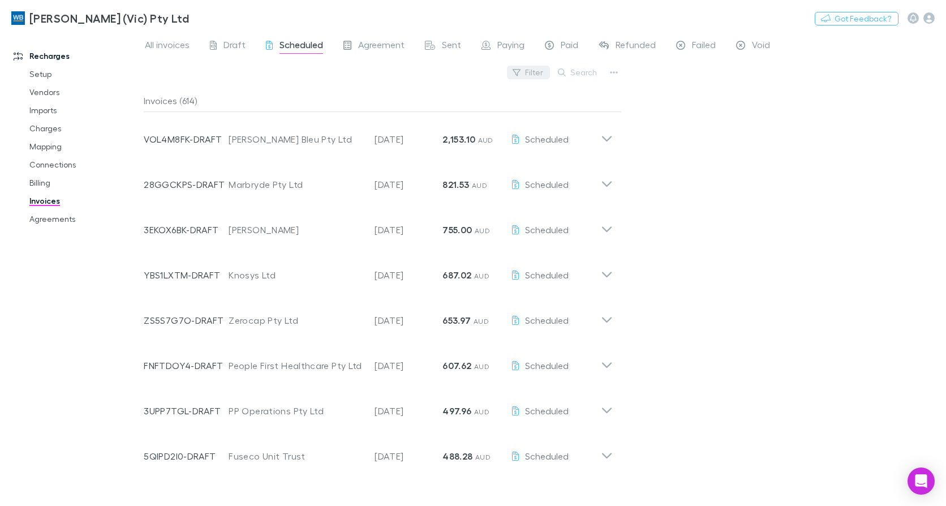
click at [546, 72] on button "Filter" at bounding box center [528, 73] width 43 height 14
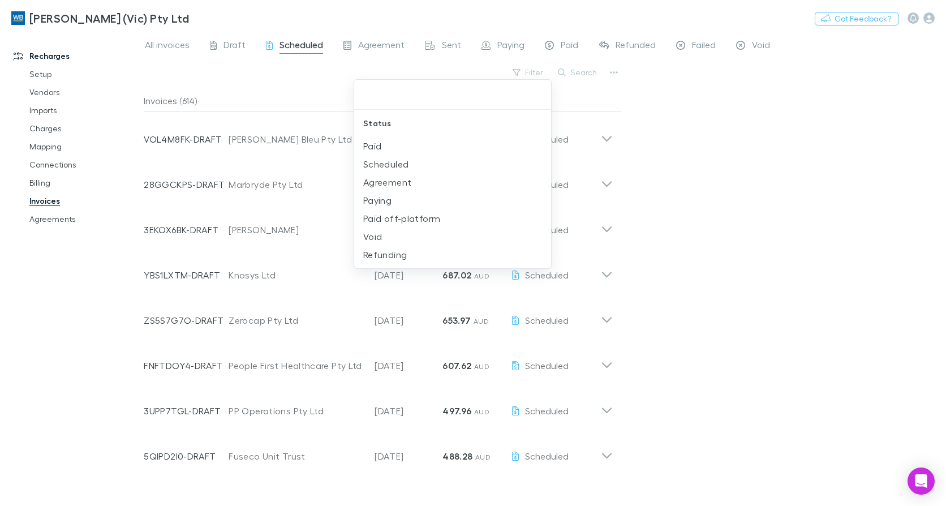
click at [754, 141] on div at bounding box center [473, 253] width 946 height 506
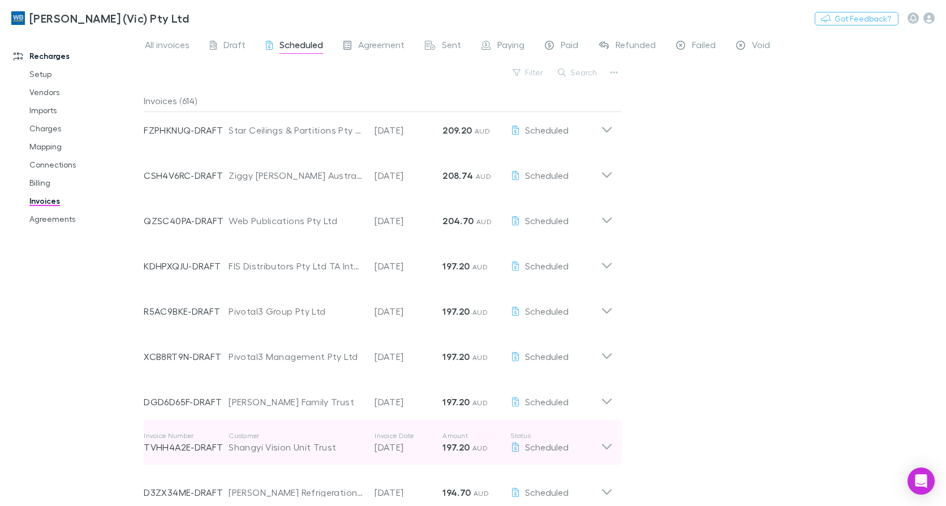
scroll to position [2513, 0]
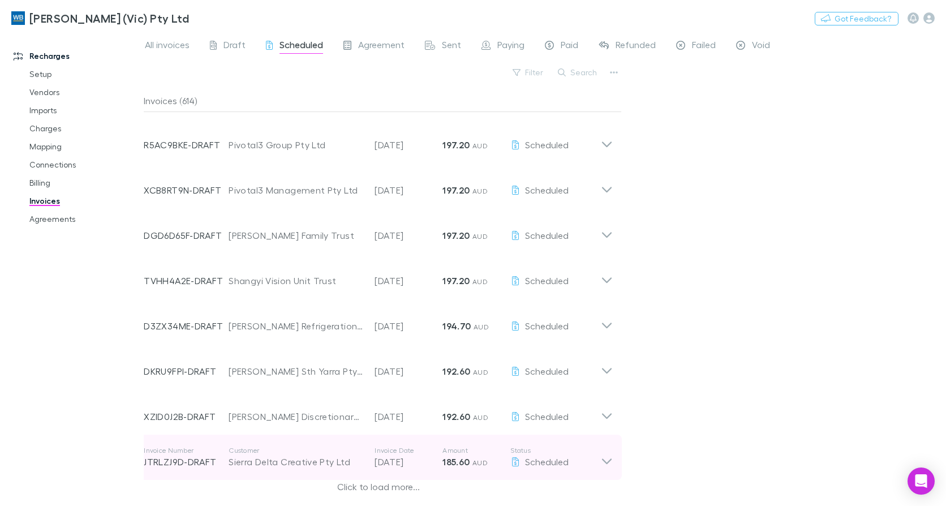
click at [369, 480] on div "Invoice Number JTRLZJ9D-DRAFT Customer Sierra Delta Creative Pty Ltd Invoice Da…" at bounding box center [378, 456] width 487 height 45
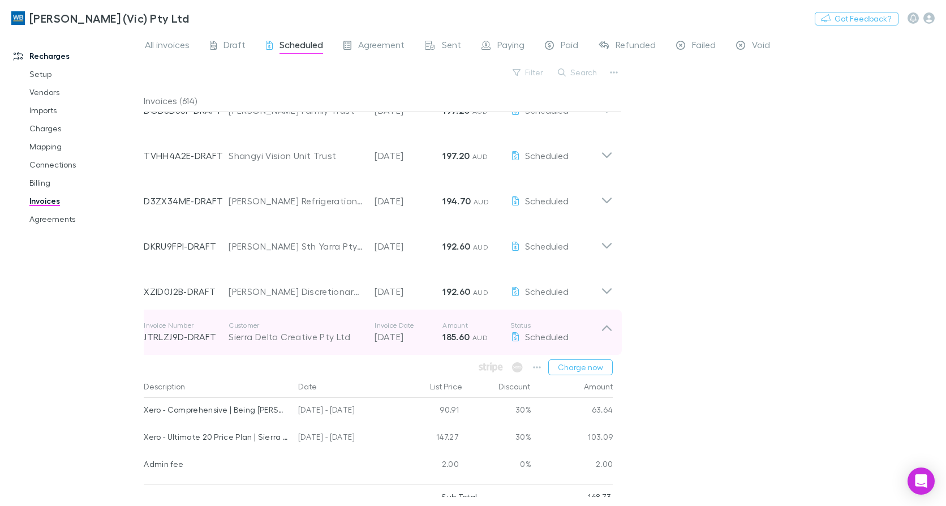
scroll to position [2707, 0]
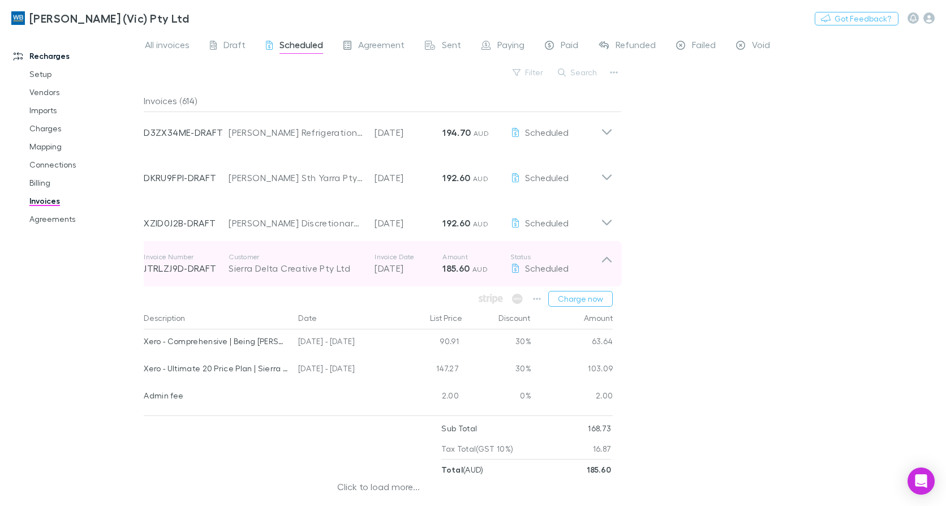
click at [608, 259] on icon at bounding box center [607, 260] width 10 height 6
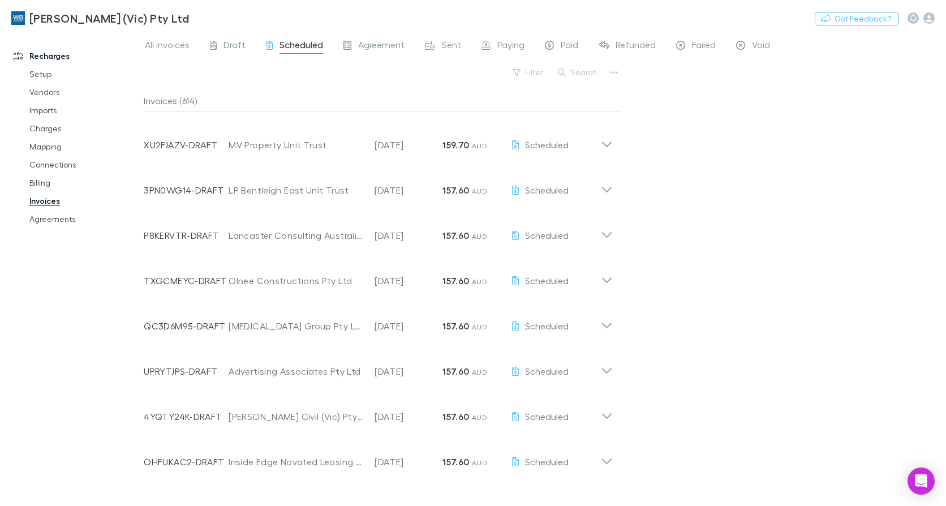
scroll to position [3871, 0]
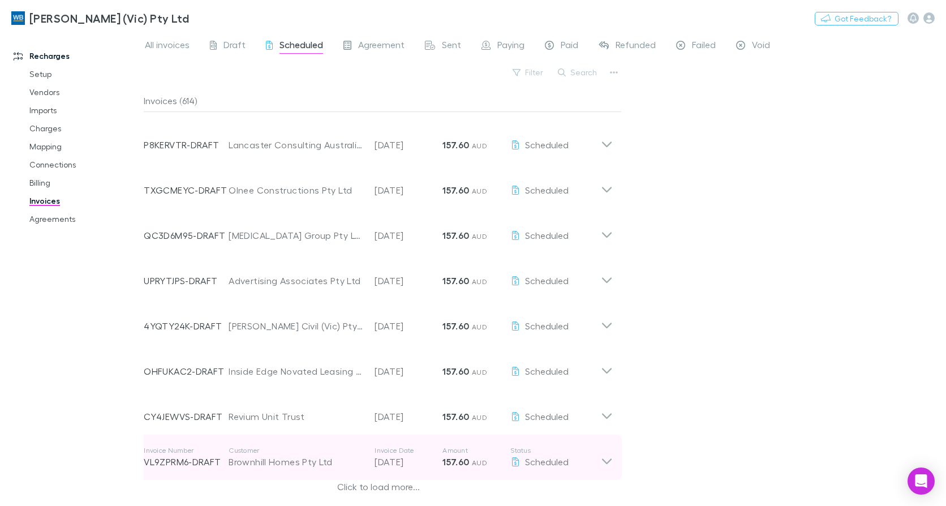
drag, startPoint x: 606, startPoint y: 460, endPoint x: 602, endPoint y: 456, distance: 6.0
click at [606, 460] on icon at bounding box center [607, 457] width 12 height 23
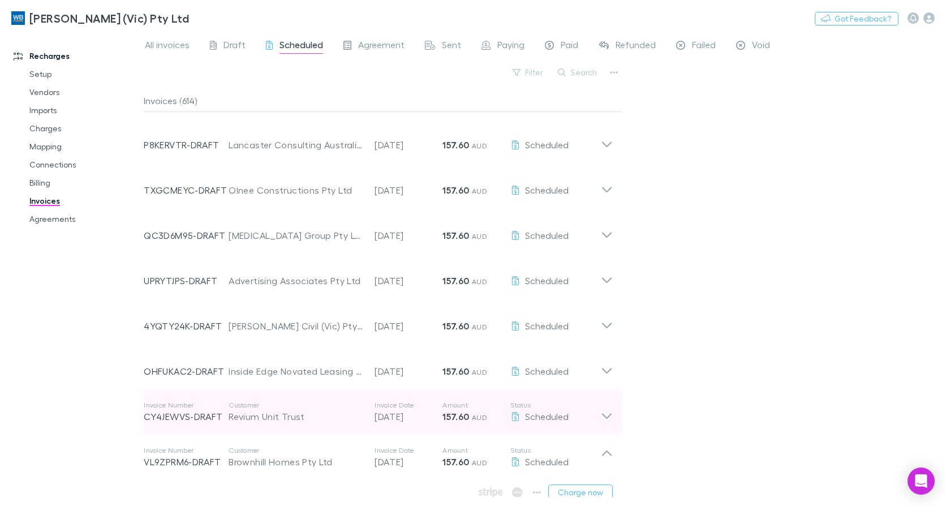
scroll to position [4037, 0]
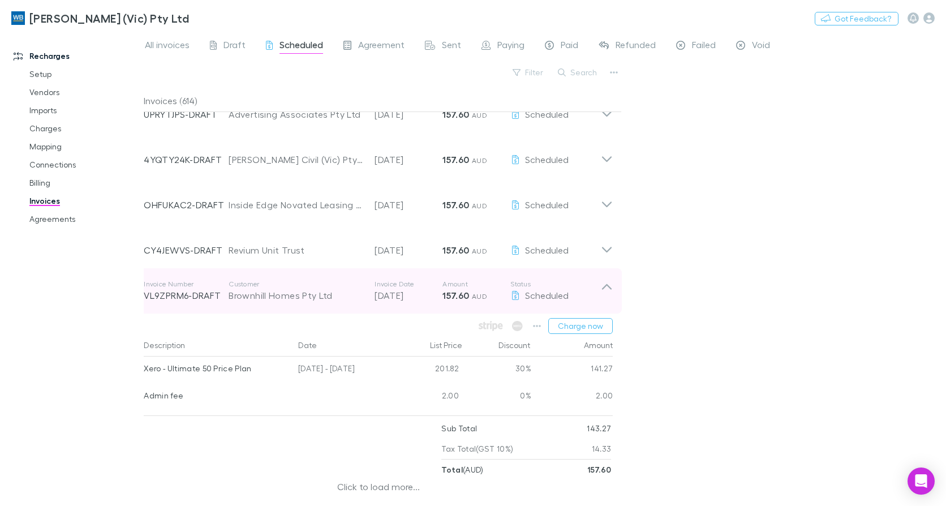
click at [605, 289] on icon at bounding box center [607, 290] width 12 height 23
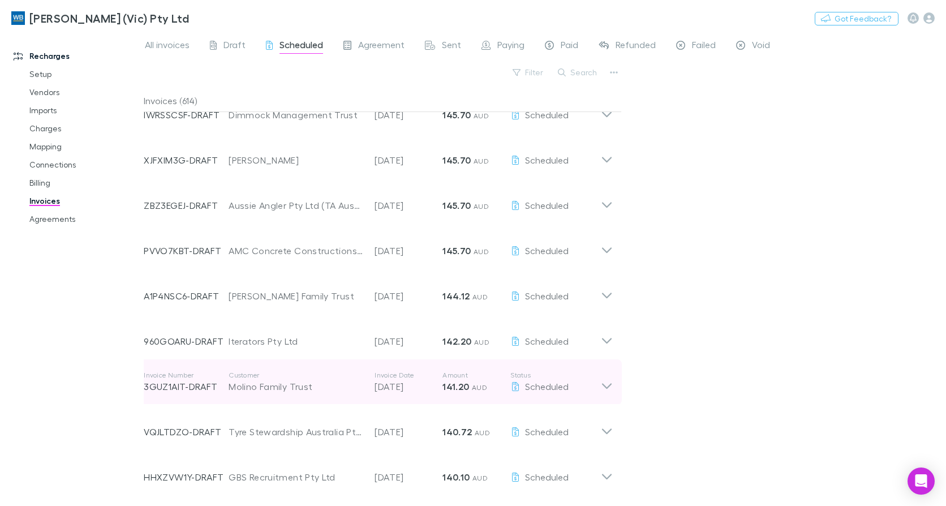
scroll to position [5228, 0]
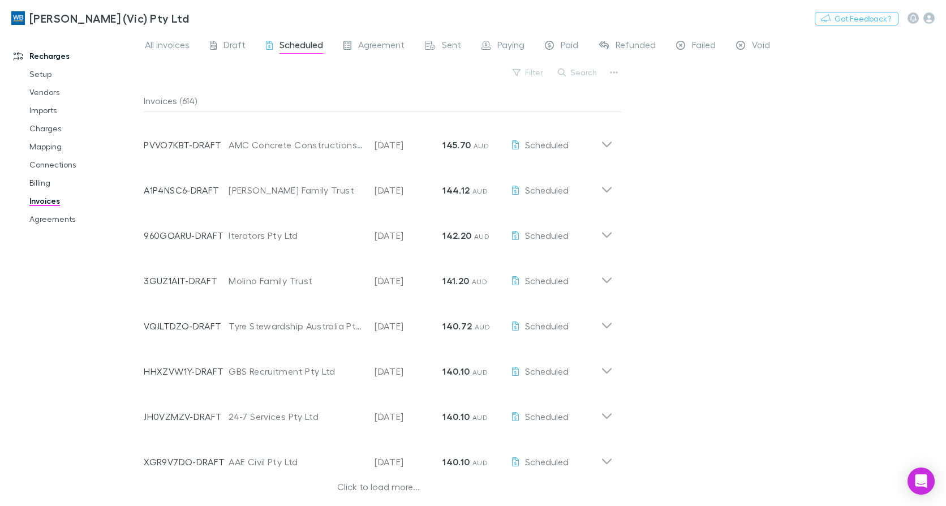
click at [356, 488] on div "Click to load more..." at bounding box center [378, 488] width 469 height 17
click at [580, 72] on button "Search" at bounding box center [577, 73] width 51 height 14
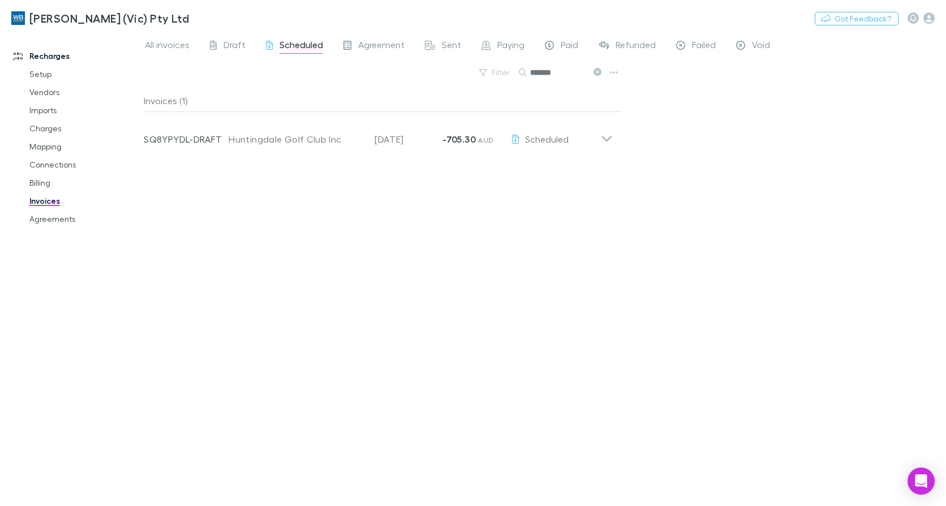
scroll to position [0, 0]
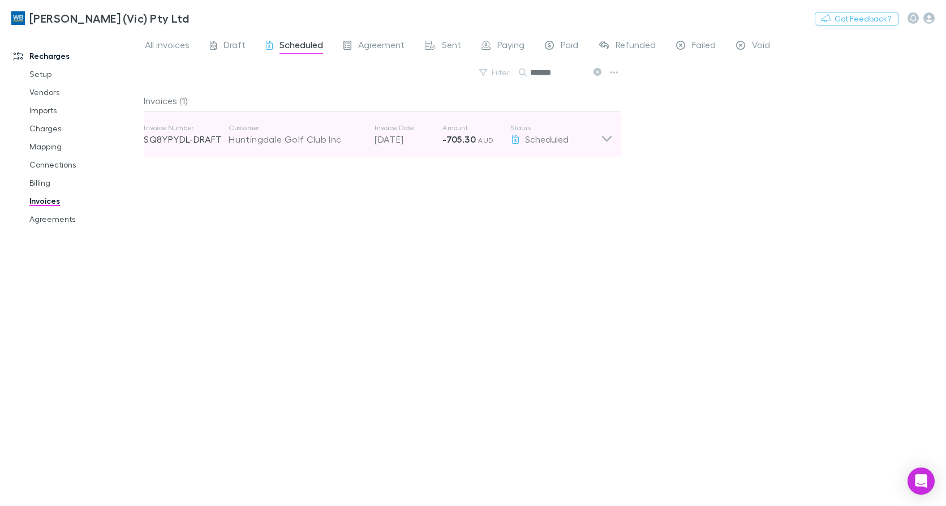
click at [606, 144] on icon at bounding box center [607, 134] width 12 height 23
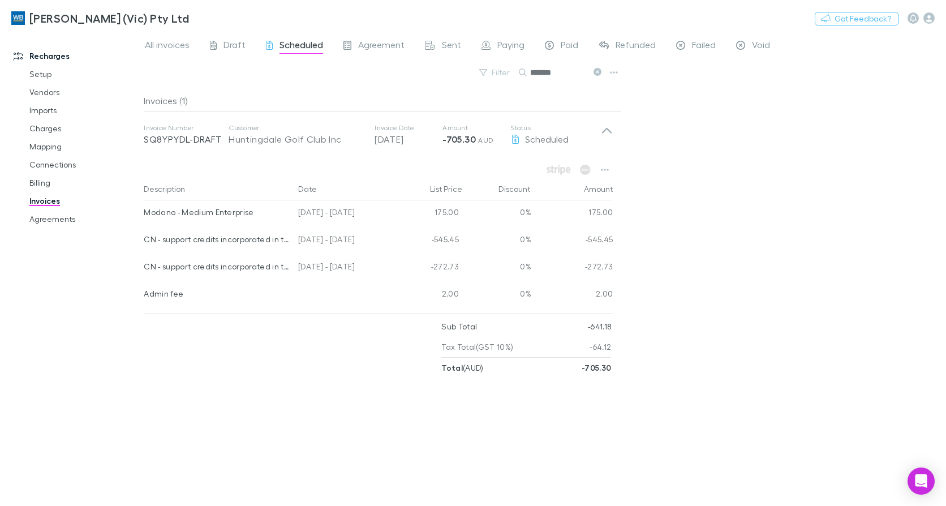
drag, startPoint x: 566, startPoint y: 75, endPoint x: 395, endPoint y: 63, distance: 171.2
click at [399, 63] on div "All invoices Draft Scheduled Agreement Sent Paying Paid Refunded Failed Void Fi…" at bounding box center [545, 269] width 802 height 474
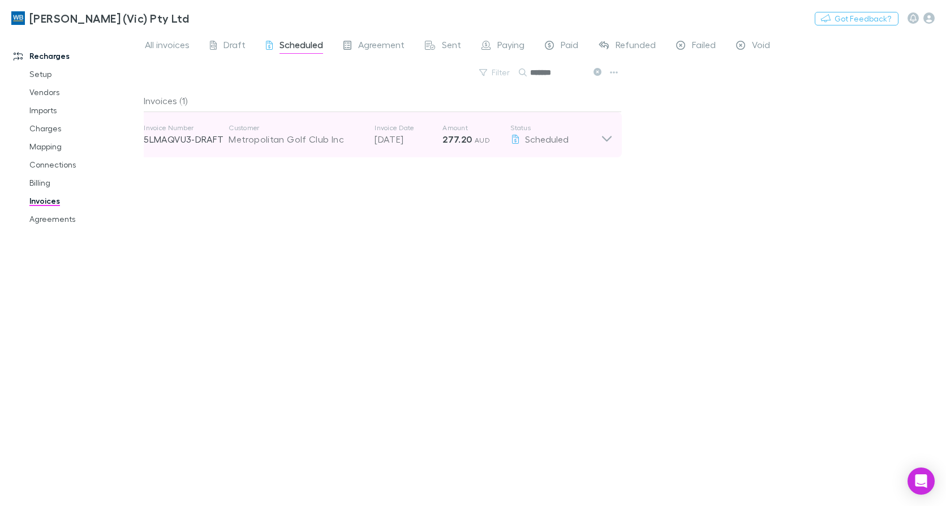
type input "*******"
click at [606, 140] on icon at bounding box center [607, 139] width 10 height 6
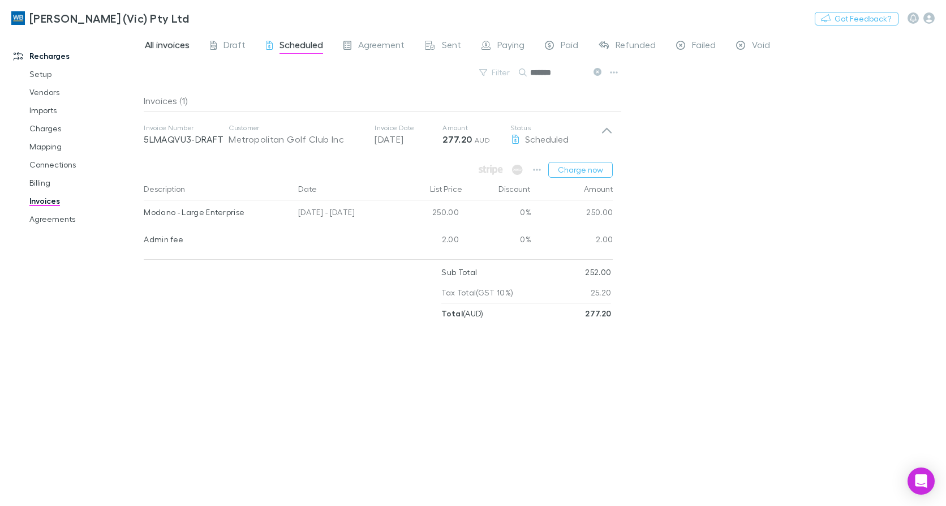
click at [167, 38] on link "All invoices" at bounding box center [167, 46] width 47 height 18
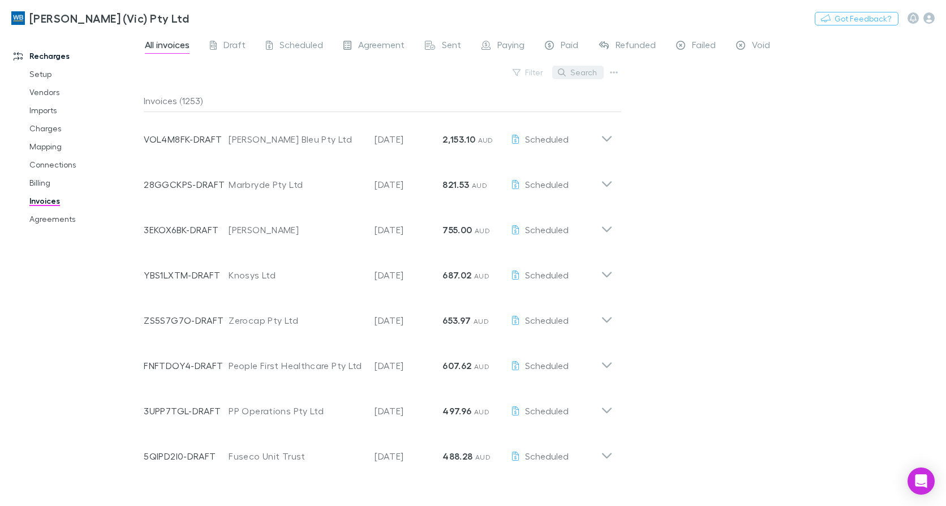
click at [584, 75] on button "Search" at bounding box center [577, 73] width 51 height 14
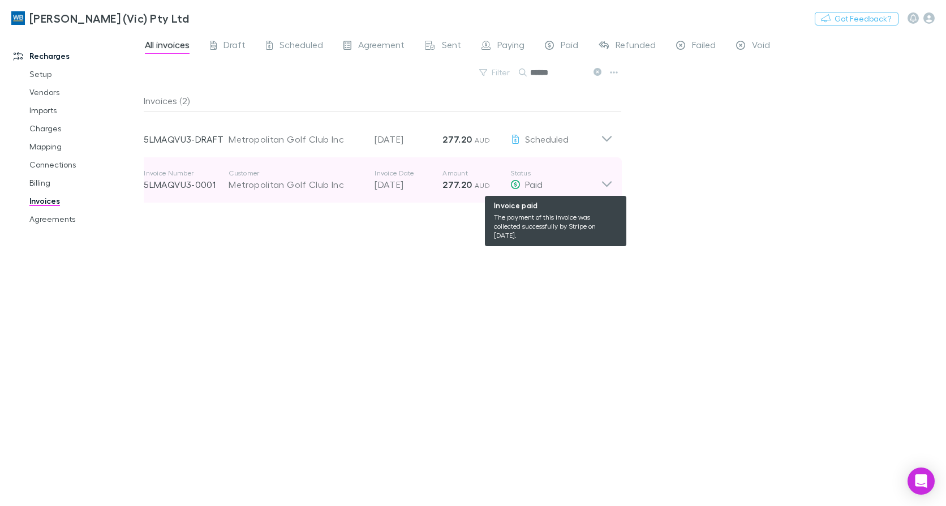
type input "******"
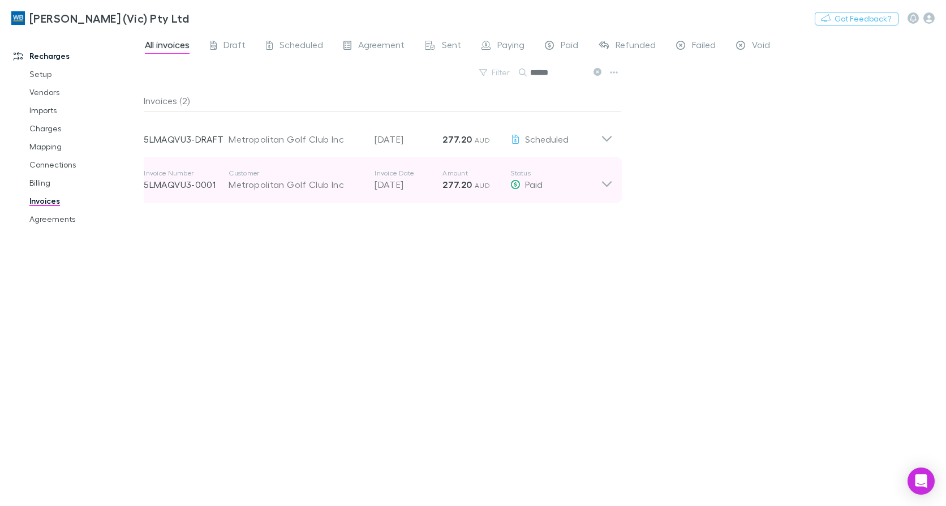
click at [601, 179] on icon at bounding box center [607, 180] width 12 height 23
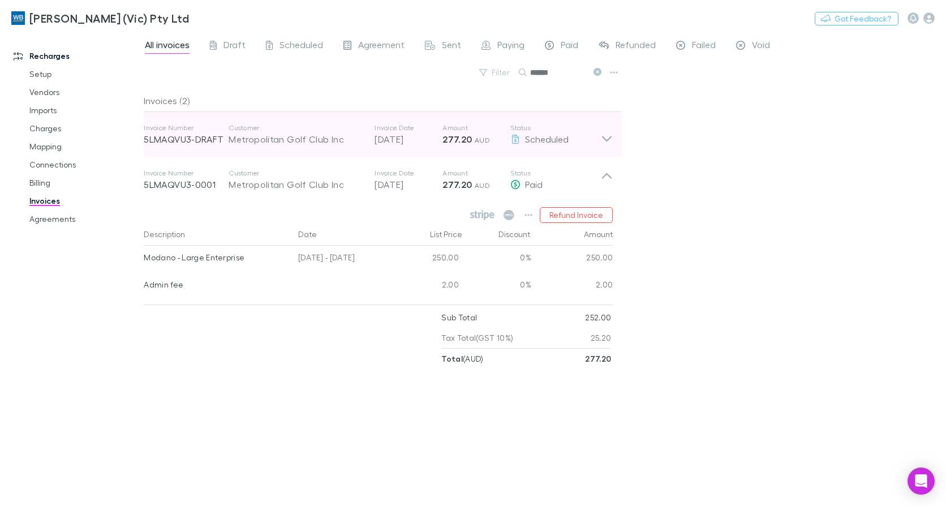
click at [602, 138] on icon at bounding box center [607, 134] width 12 height 23
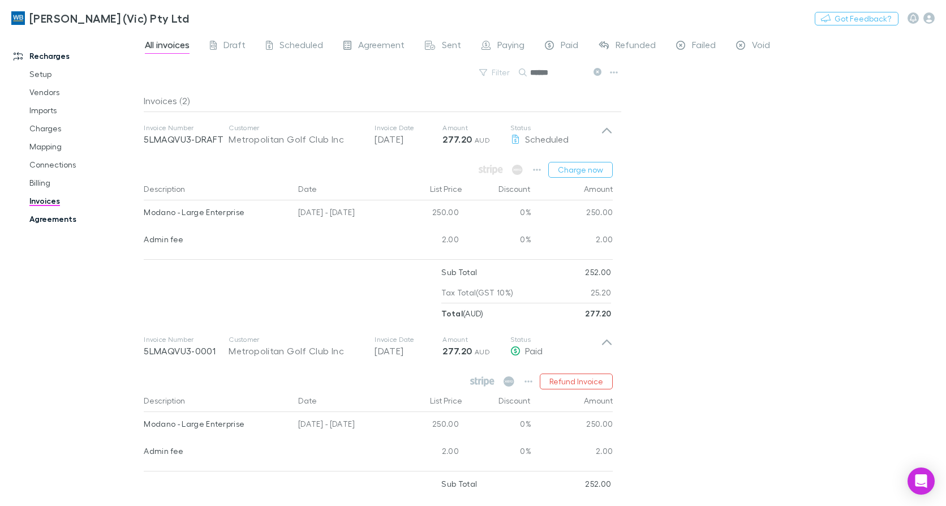
click at [51, 219] on link "Agreements" at bounding box center [84, 219] width 132 height 18
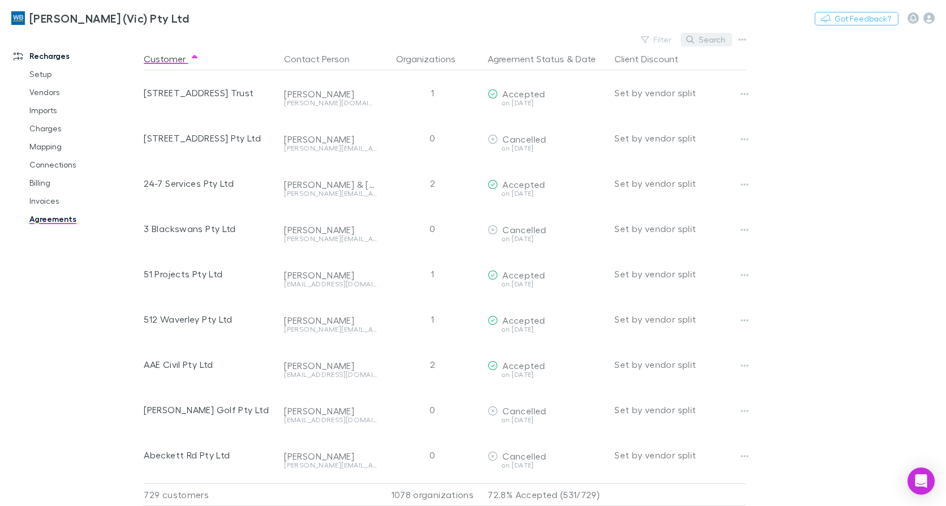
click at [710, 38] on button "Search" at bounding box center [705, 40] width 51 height 14
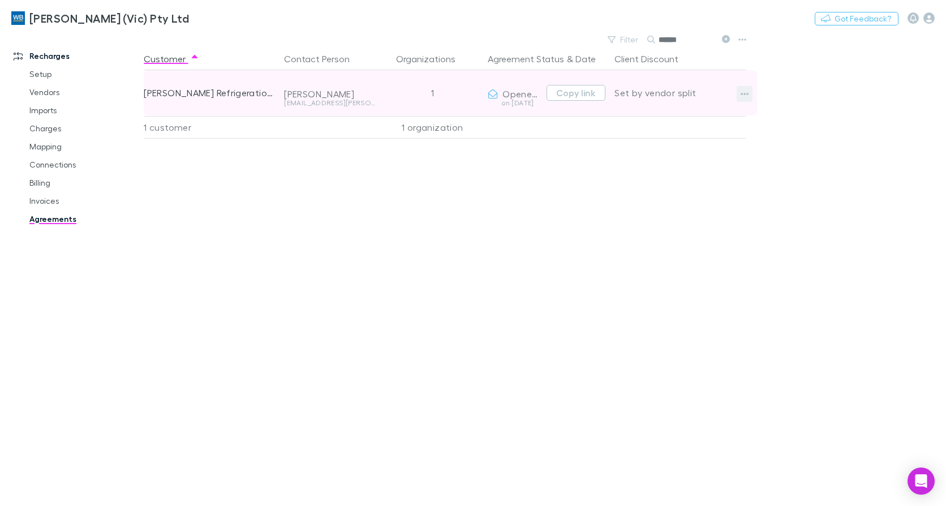
type input "******"
click at [744, 96] on icon "button" at bounding box center [744, 93] width 8 height 9
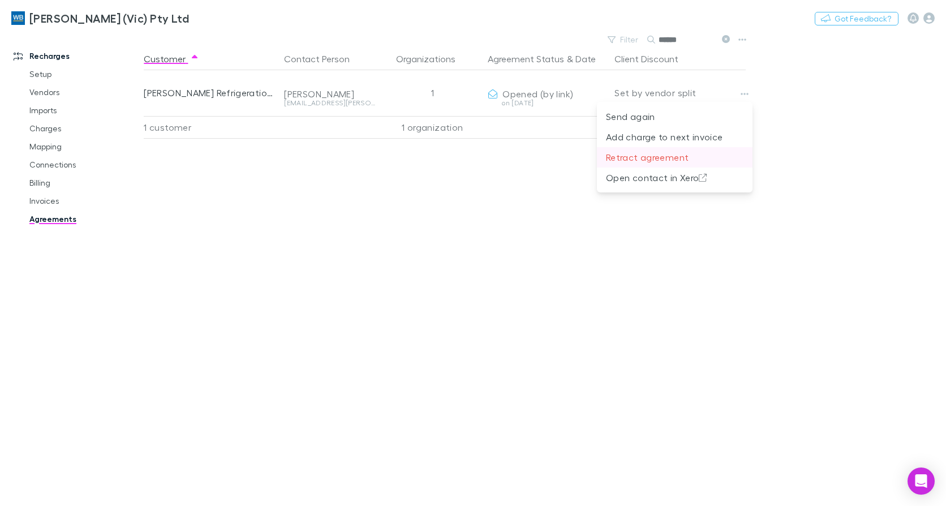
click at [646, 158] on p "Retract agreement" at bounding box center [674, 157] width 137 height 14
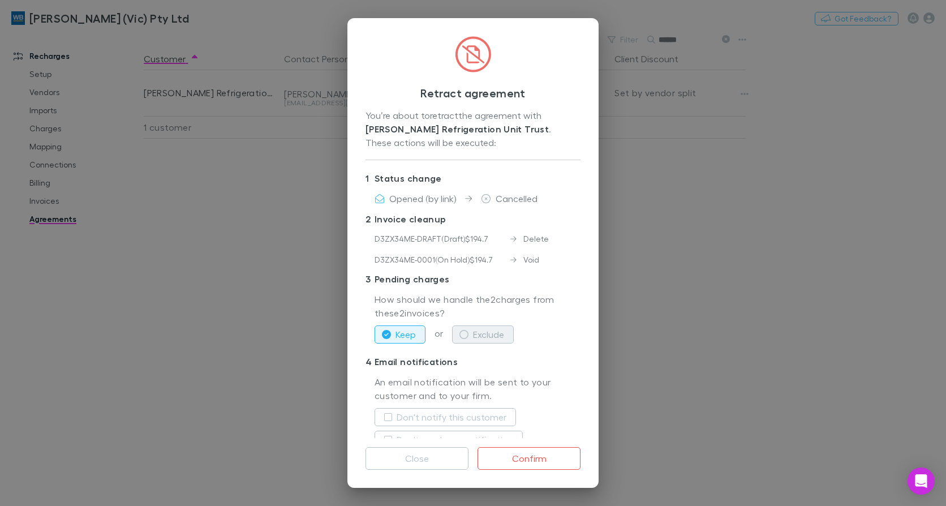
click at [480, 338] on button "Exclude" at bounding box center [483, 334] width 62 height 18
click at [475, 416] on label "Don't notify this customer" at bounding box center [451, 417] width 110 height 14
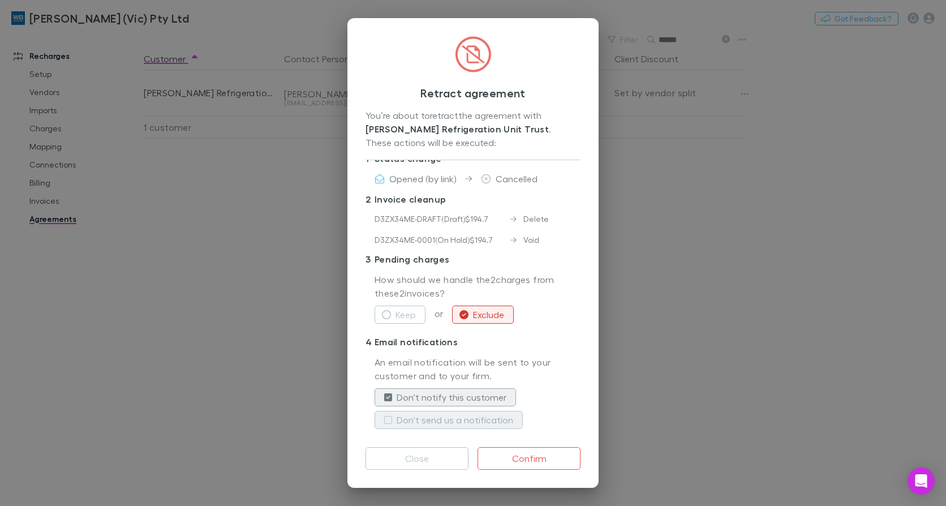
click at [458, 418] on label "Don't send us a notification" at bounding box center [454, 420] width 117 height 14
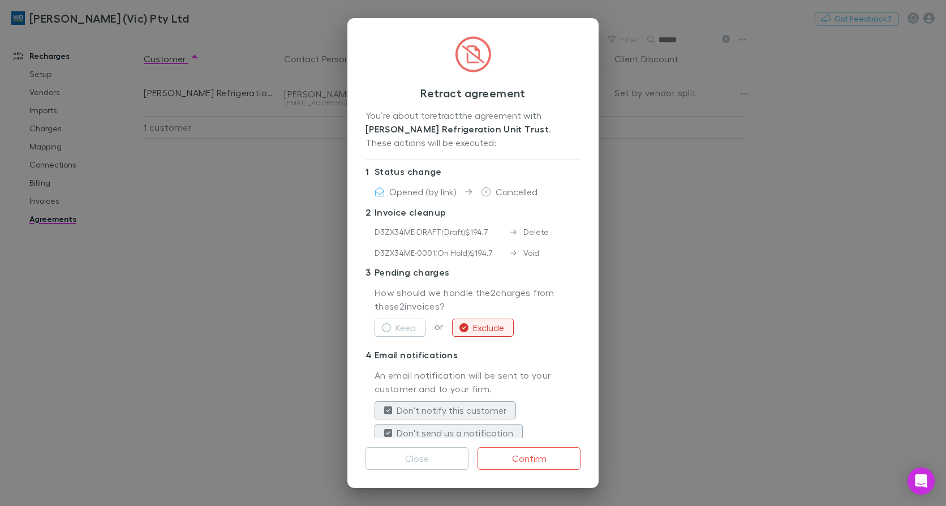
scroll to position [0, 0]
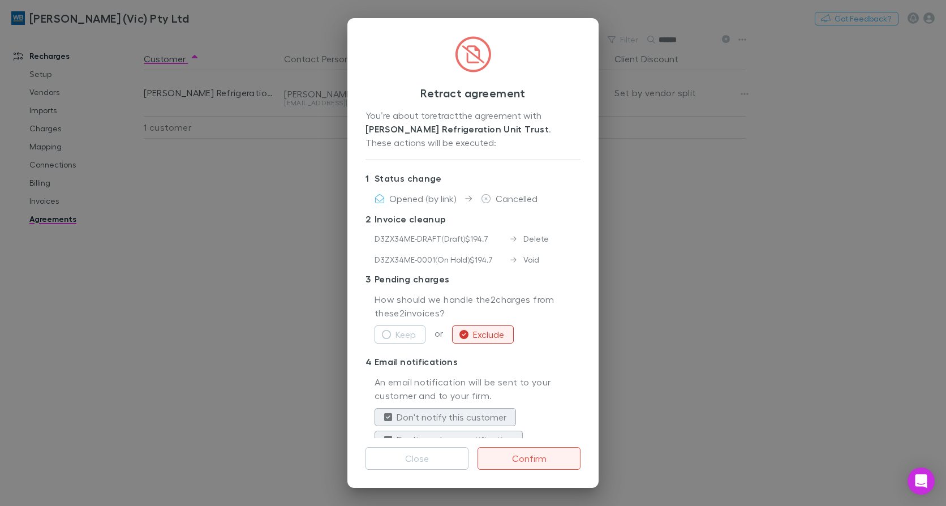
click at [536, 456] on button "Confirm" at bounding box center [528, 458] width 103 height 23
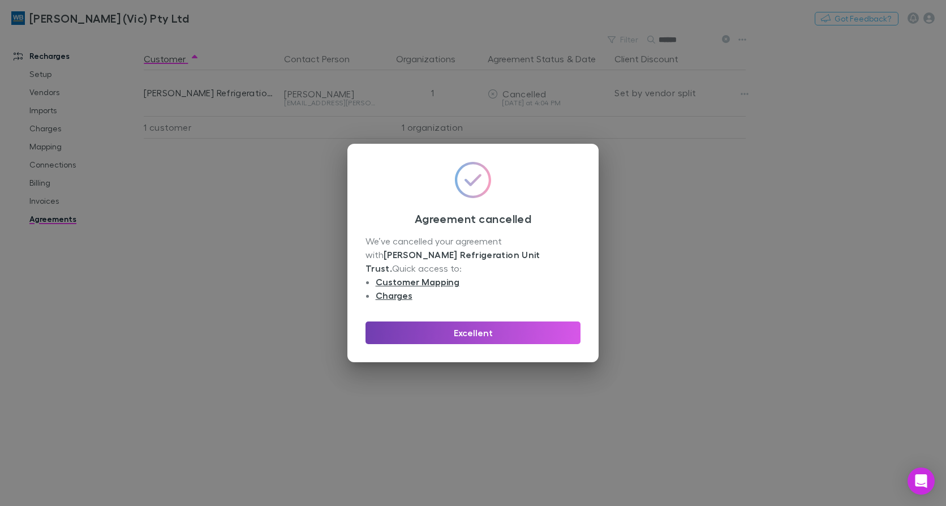
click at [507, 326] on button "Excellent" at bounding box center [472, 332] width 215 height 23
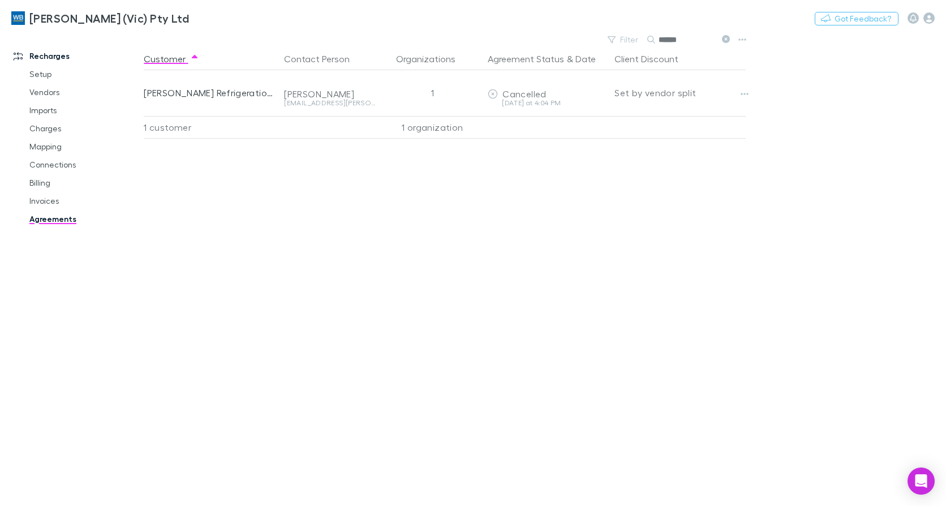
click at [723, 38] on icon at bounding box center [726, 39] width 8 height 8
